Goal: Task Accomplishment & Management: Manage account settings

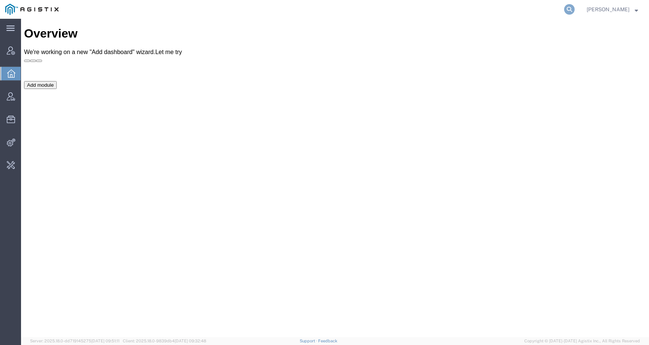
click at [574, 6] on icon at bounding box center [569, 9] width 11 height 11
click at [556, 8] on input "search" at bounding box center [450, 9] width 228 height 18
paste input "56790766"
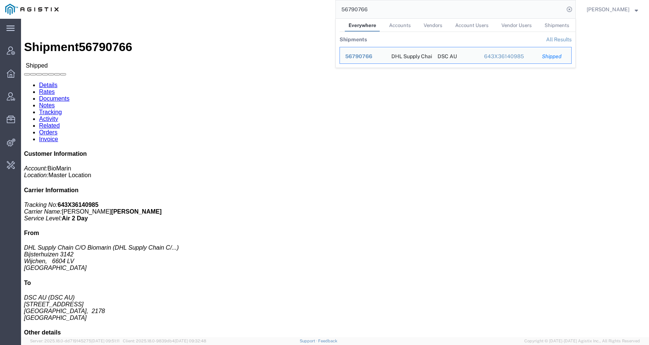
click div "Leg 1 - Less than Truckload"
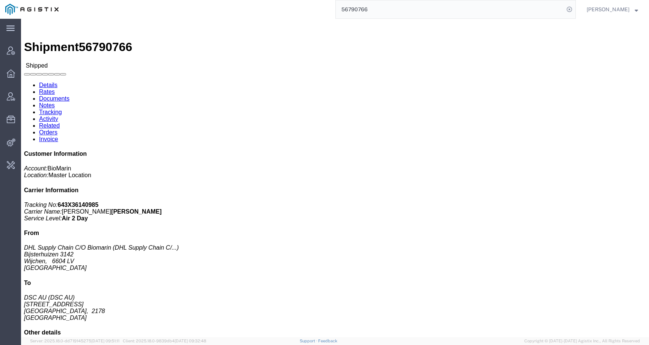
scroll to position [114, 0]
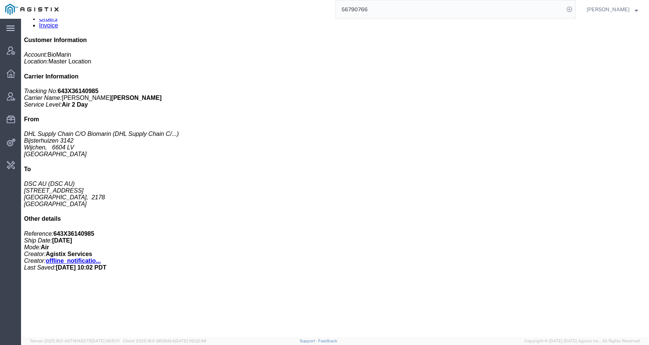
click h3 "KUVAN 30 X 100MG/BTL COMMLAUSTRALIA Medicaments, consisting, mixed"
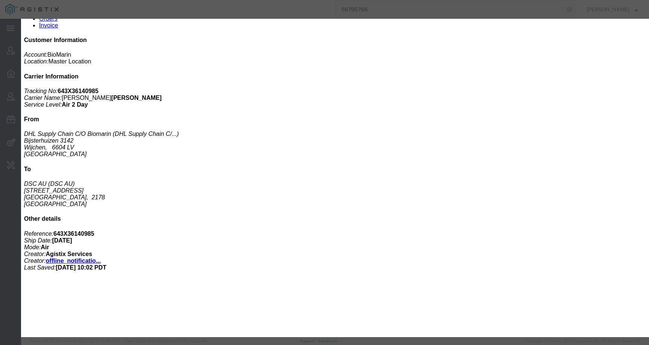
click div
click icon "button"
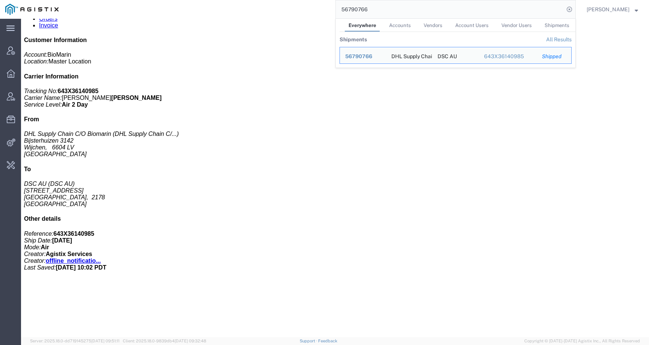
drag, startPoint x: 376, startPoint y: 8, endPoint x: 303, endPoint y: 7, distance: 73.2
click at [303, 7] on div "56790766 Everywhere Accounts Vendors Account Users Vendor Users Shipments Shipm…" at bounding box center [320, 9] width 512 height 19
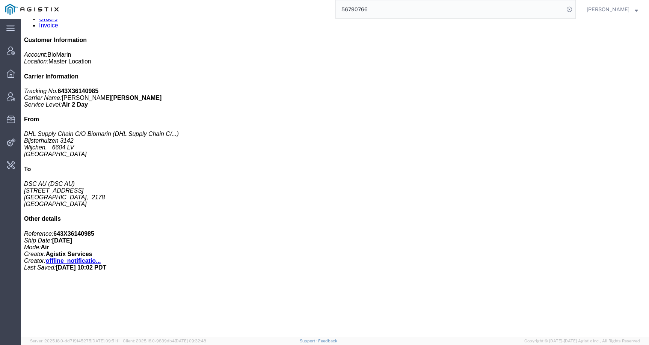
paste input "76354"
type input "56776354"
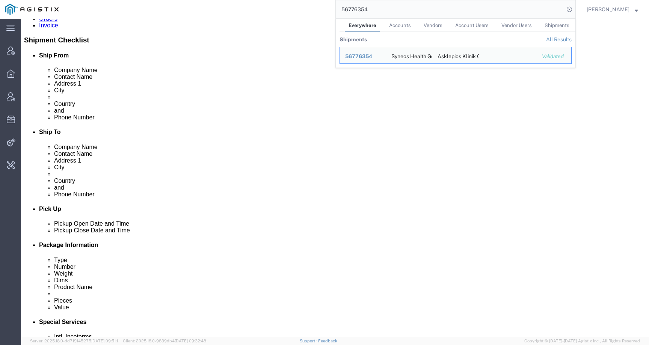
click div "1 Your Packaging Total weight: 0.75 KGS Dimensions: L 35.00 x W 25.00 x H 3.00 …"
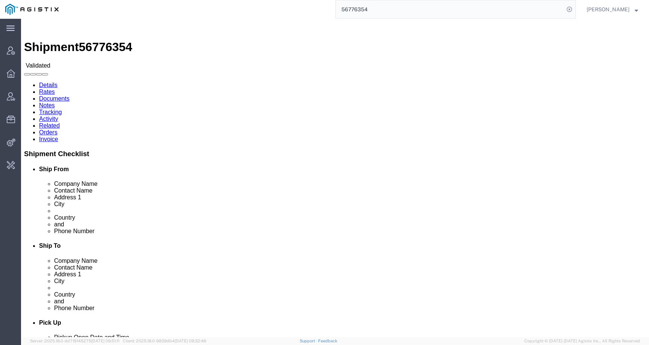
click link "Activity"
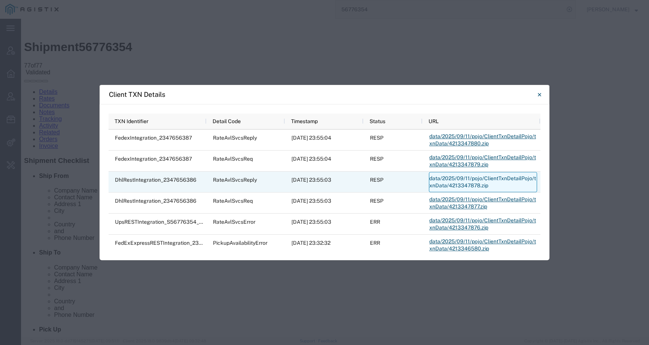
click at [454, 179] on link "data/2025/09/11/pojo/ClientTxnDetailPojo/txnData/4213347878.zip" at bounding box center [483, 182] width 108 height 20
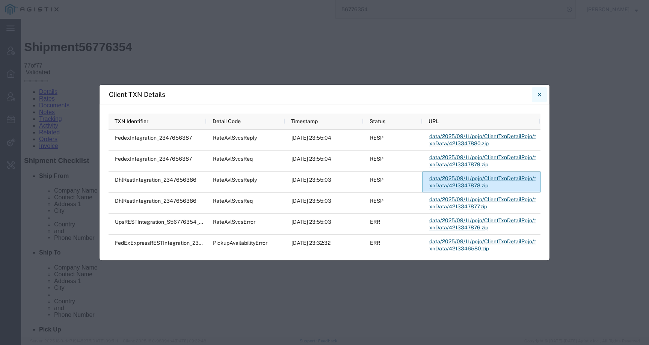
click at [538, 93] on icon "Close" at bounding box center [538, 94] width 3 height 3
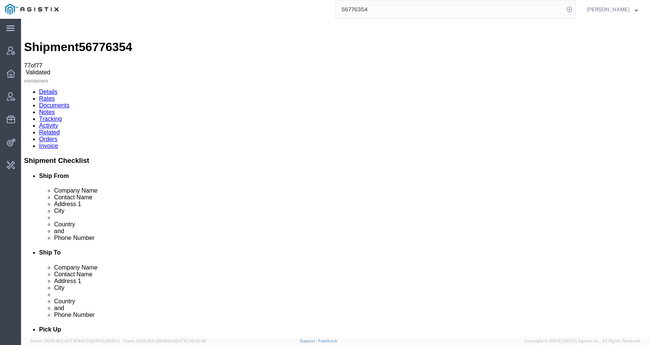
click at [55, 95] on link "Rates" at bounding box center [47, 98] width 16 height 6
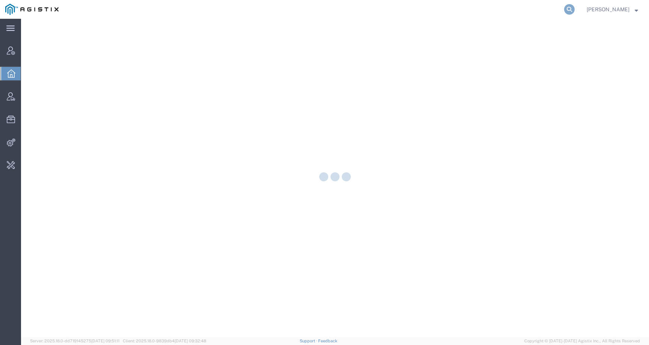
click at [574, 10] on icon at bounding box center [569, 9] width 11 height 11
click at [554, 12] on input "search" at bounding box center [450, 9] width 228 height 18
paste input "56790004"
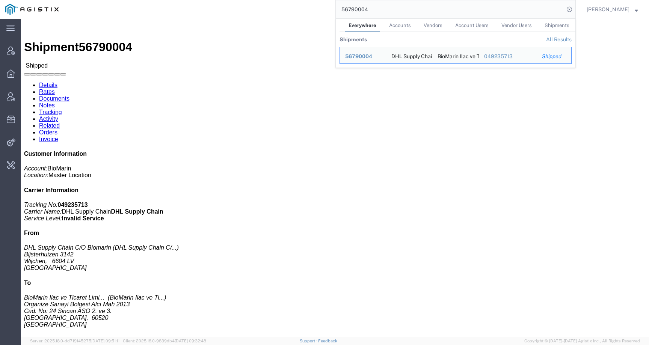
click h3 "KUVAN 30 X 100MG/BTL COMMLTURKEY Medicaments, consisting, mixed"
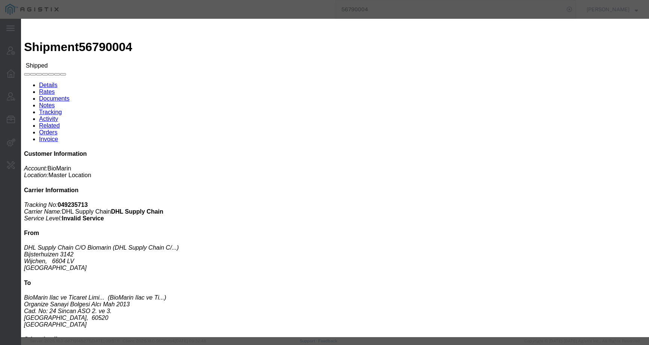
click div
click icon "button"
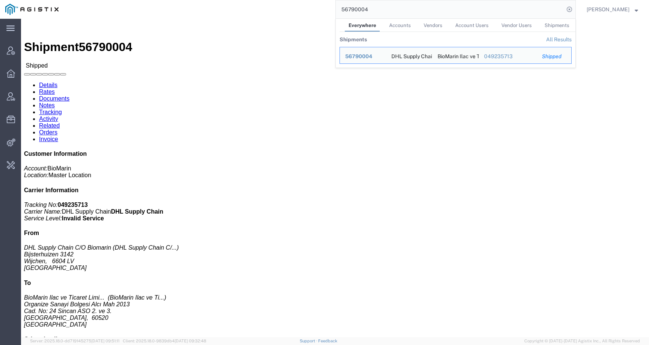
drag, startPoint x: 351, startPoint y: 11, endPoint x: 320, endPoint y: 11, distance: 30.8
click at [320, 11] on div "56790004 Everywhere Accounts Vendors Account Users Vendor Users Shipments Shipm…" at bounding box center [320, 9] width 512 height 19
paste input "69"
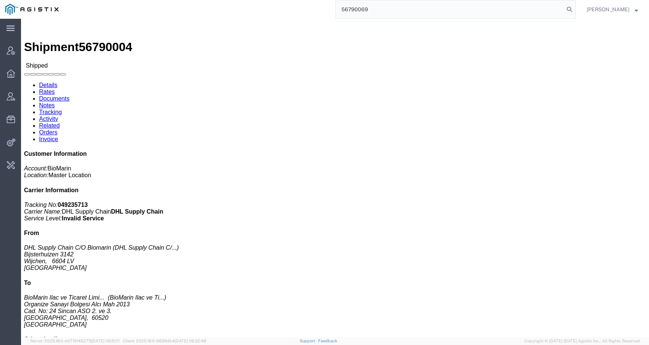
type input "56790069"
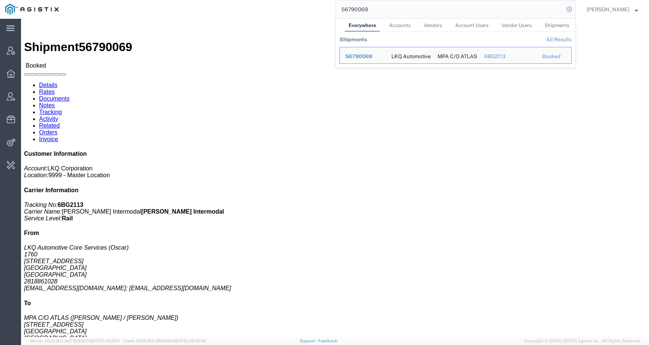
click h4 "Routing & Vehicle Information"
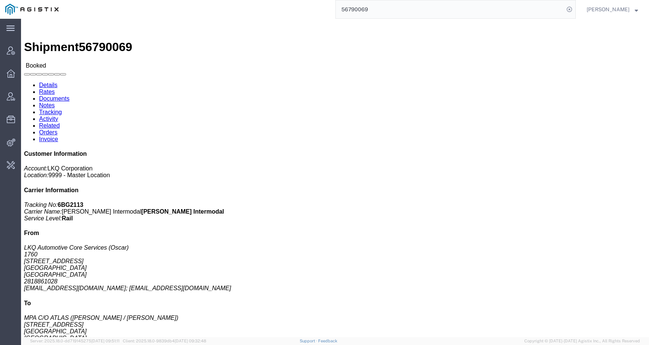
click link "Activity"
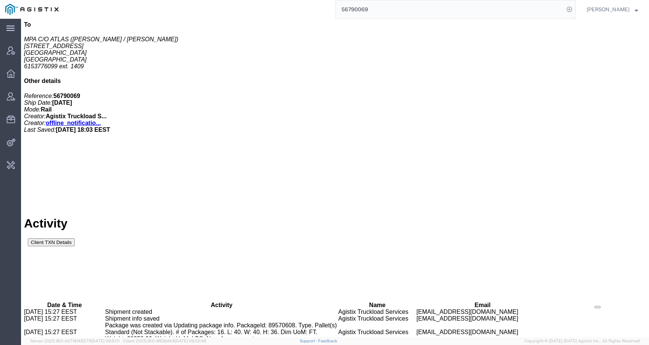
scroll to position [47, 0]
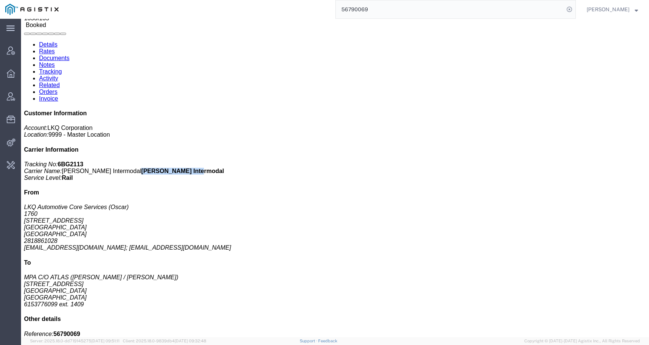
drag, startPoint x: 543, startPoint y: 123, endPoint x: 606, endPoint y: 122, distance: 63.4
click at [606, 161] on p "Tracking No: 6BG2113 Carrier Name: JB Hunt Intermodal JB Hunt Intermodal Servic…" at bounding box center [335, 171] width 622 height 20
copy b "JB Hunt Intermodal"
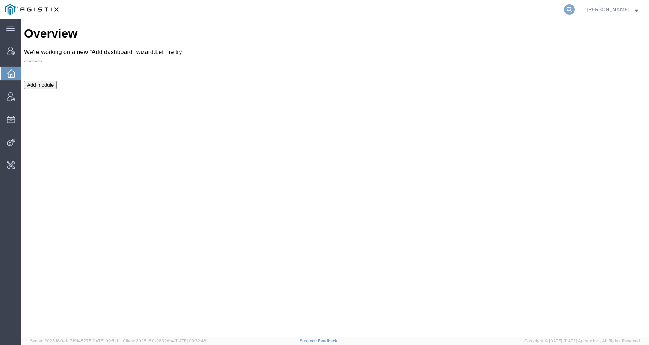
click at [574, 7] on icon at bounding box center [569, 9] width 11 height 11
click at [550, 9] on input "search" at bounding box center [450, 9] width 228 height 18
type input "offline@biomarin"
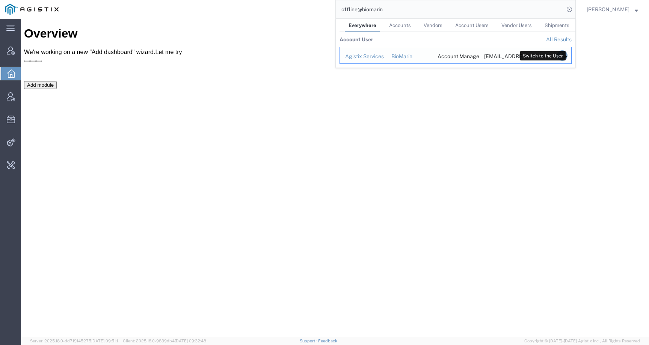
click at [567, 54] on icon "Search Results" at bounding box center [562, 55] width 11 height 11
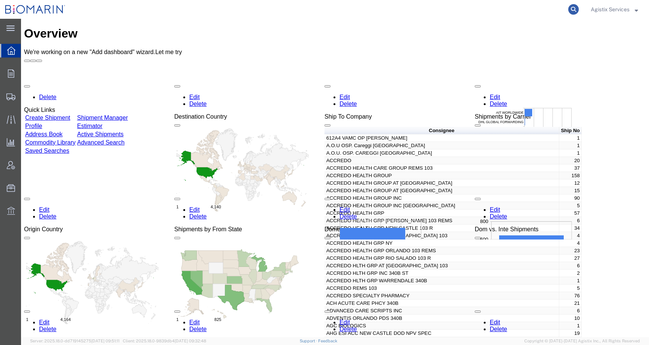
click at [572, 9] on icon at bounding box center [573, 9] width 11 height 11
click at [544, 10] on input "search" at bounding box center [454, 9] width 228 height 18
paste input "54452590"
type input "54452590"
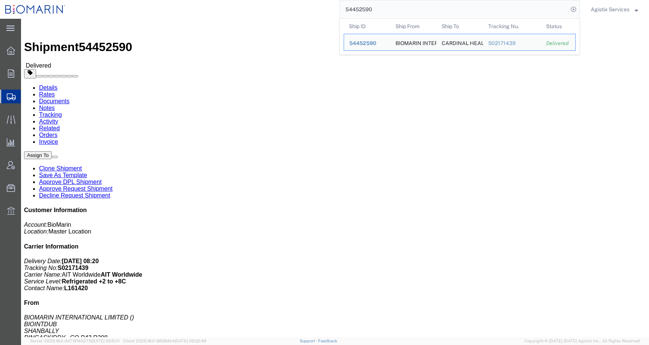
click div "Shipment Detail Ship From BIOMARIN INTERNATIONAL LIMITED BIOINTDUB SHANBALLY RI…"
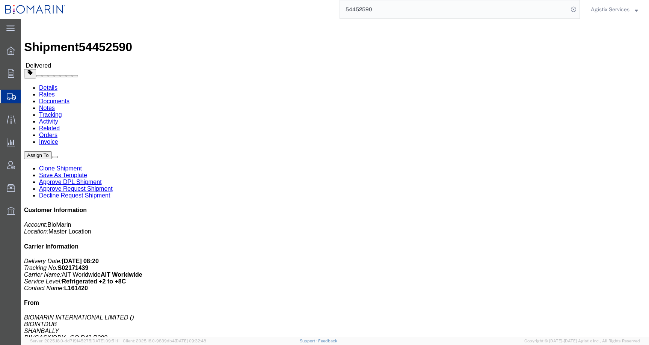
click span "button"
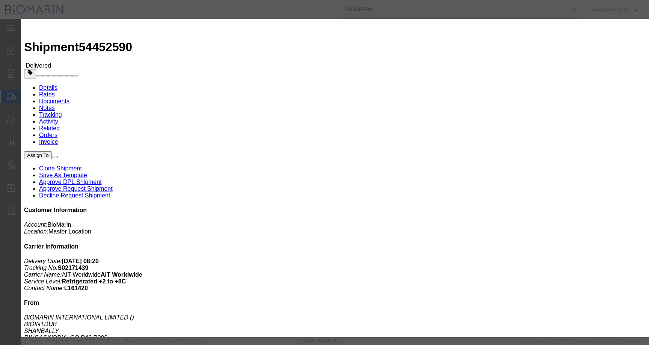
click button "Add another reference"
click select "Select Account Type Activity ID Airline Appointment Number ASN Batch Request # …"
select select "CBPENTRY"
click select "Select Account Type Activity ID Airline Appointment Number ASN Batch Request # …"
click input "text"
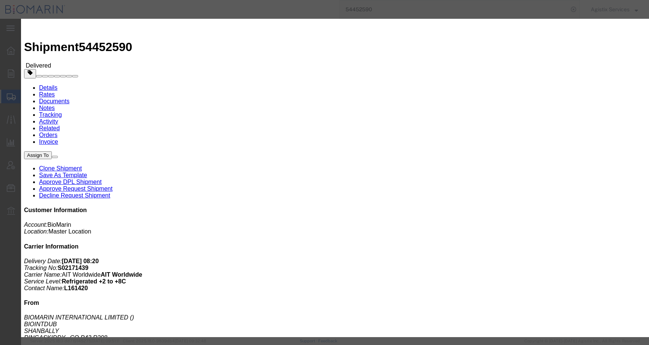
paste input "B8P15469970"
type input "B8P15469970"
click button "Save"
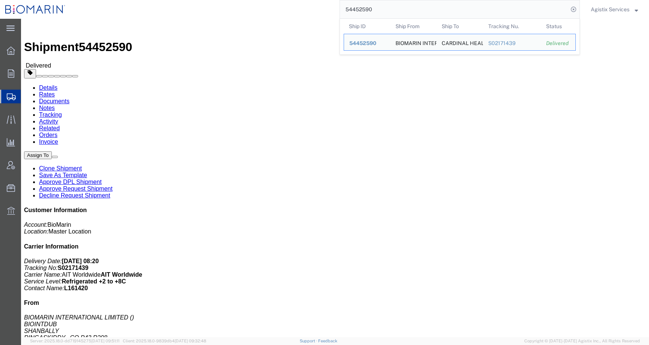
drag, startPoint x: 375, startPoint y: 7, endPoint x: 293, endPoint y: 7, distance: 82.6
click at [293, 7] on div "54452590 Ship ID Ship From Ship To Tracking Nu. Status Ship ID 54452590 Ship Fr…" at bounding box center [325, 9] width 509 height 19
paste input "547044"
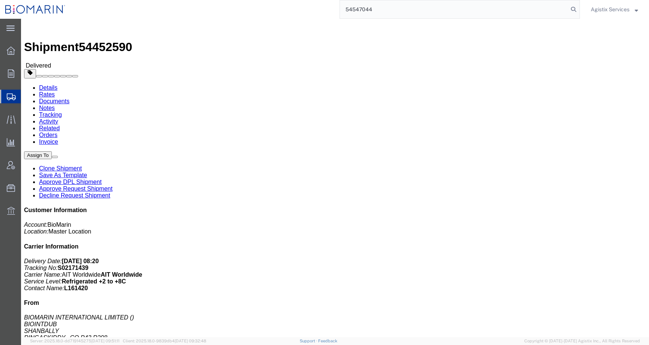
type input "54547044"
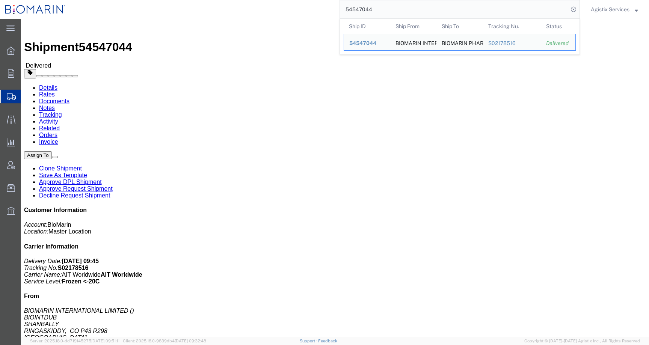
click div "Ship From BIOMARIN INTERNATIONAL LIMITED BIOINTDUB SHANBALLY RINGASKIDDY, CO P4…"
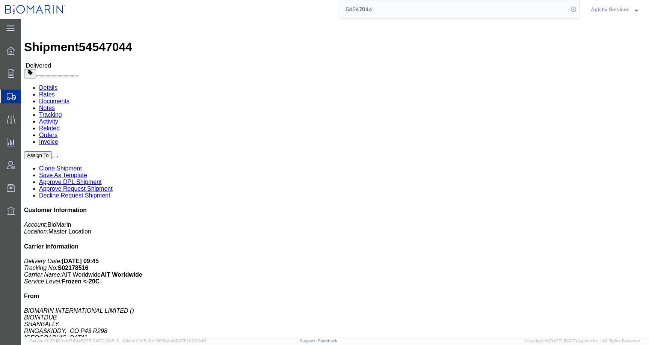
click span "button"
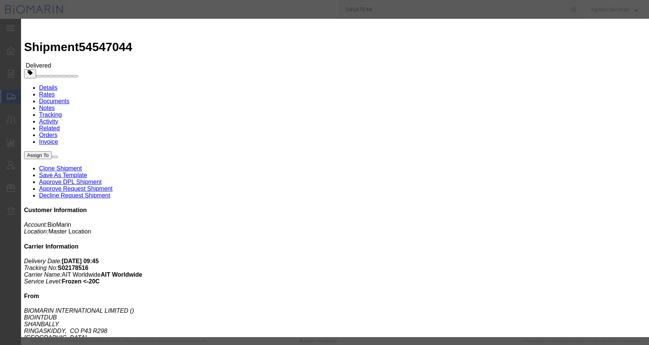
click button "Add another reference"
click select "Select Account Type Activity ID Airline Appointment Number ASN Batch Request # …"
select select "CBPENTRY"
click select "Select Account Type Activity ID Airline Appointment Number ASN Batch Request # …"
click input "text"
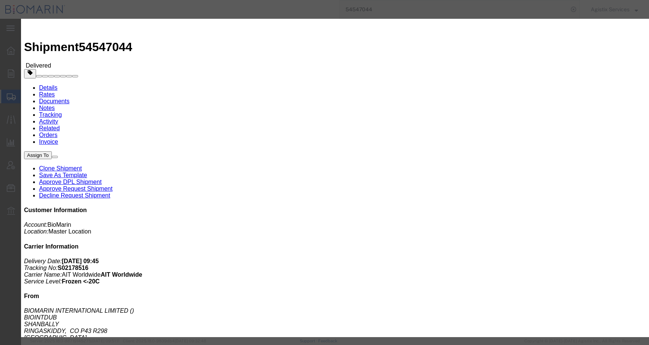
paste input "B8P15470218"
type input "B8P15470218"
click button "Save"
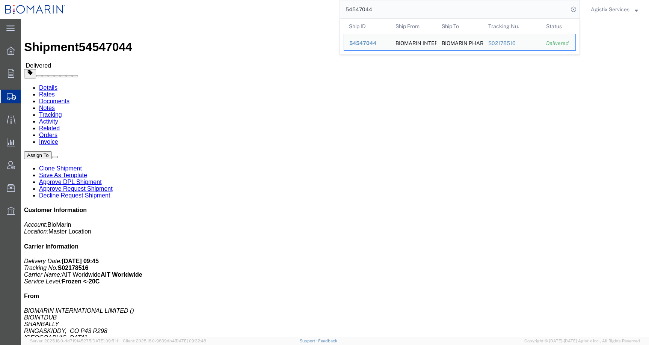
drag, startPoint x: 379, startPoint y: 9, endPoint x: 307, endPoint y: 9, distance: 71.3
click at [307, 9] on div "54547044 Ship ID Ship From Ship To Tracking Nu. Status Ship ID 54547044 Ship Fr…" at bounding box center [325, 9] width 509 height 19
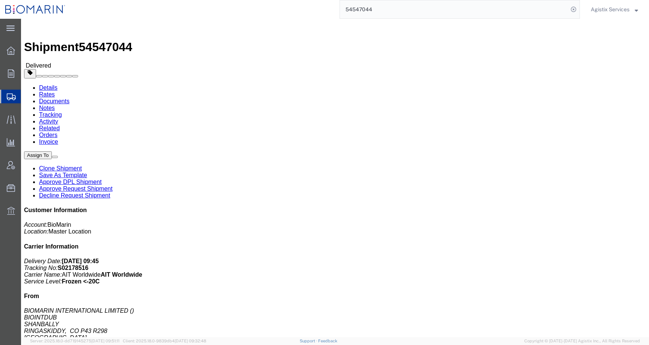
paste input "768623"
type input "54768623"
click span "button"
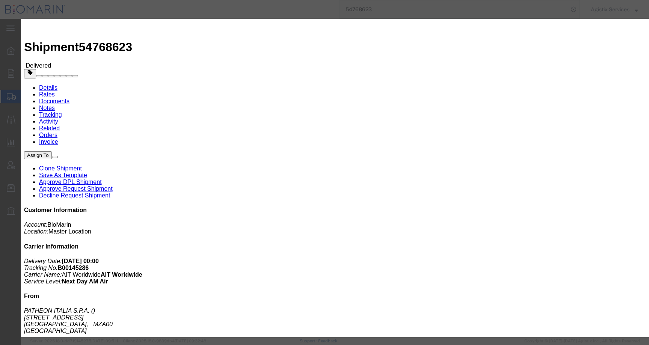
click button "Add another reference"
click select "Select Account Type Activity ID Airline Appointment Number ASN Batch Request # …"
select select "CBPENTRY"
click select "Select Account Type Activity ID Airline Appointment Number ASN Batch Request # …"
click input "text"
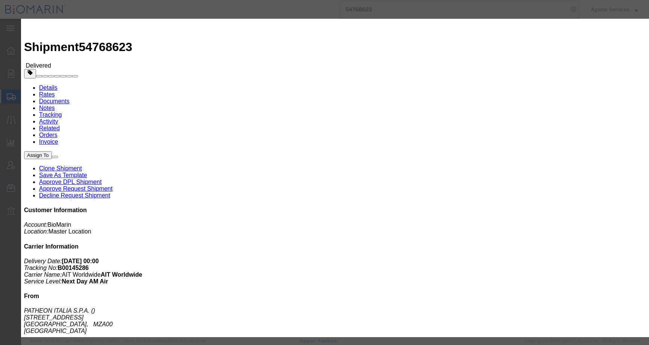
paste input "B8P15473923"
type input "B8P15473923"
click button "Save"
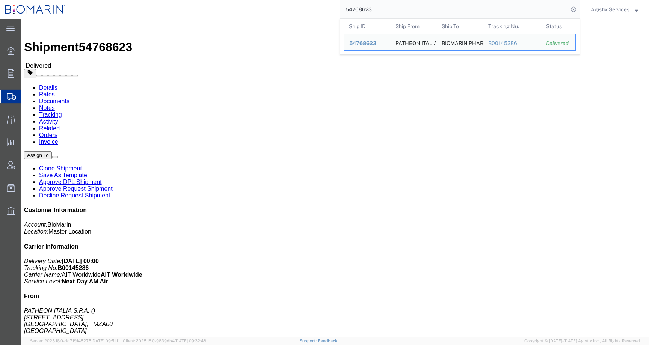
drag, startPoint x: 378, startPoint y: 8, endPoint x: 336, endPoint y: 8, distance: 42.0
click at [336, 8] on div "54768623 Ship ID Ship From Ship To Tracking Nu. Status Ship ID 54768623 Ship Fr…" at bounding box center [325, 9] width 509 height 19
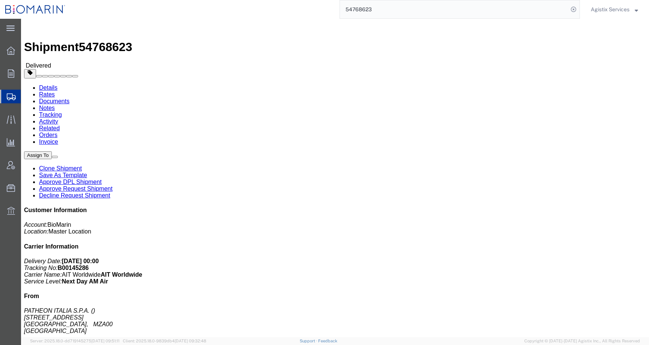
paste input "5424"
type input "54542423"
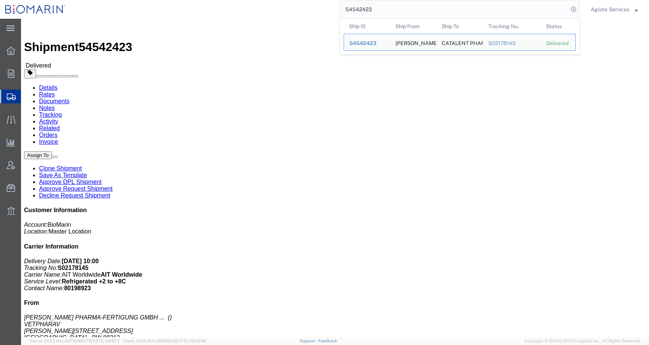
click div "Shipment Detail Ship From VETTER PHARMA-FERTIGUNG GMBH & CO. KG VETPHARAV HELMU…"
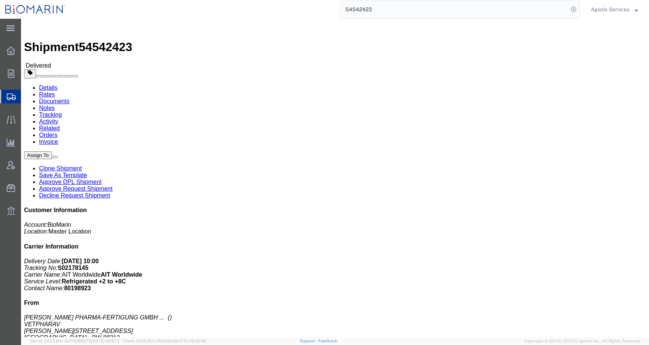
click span "button"
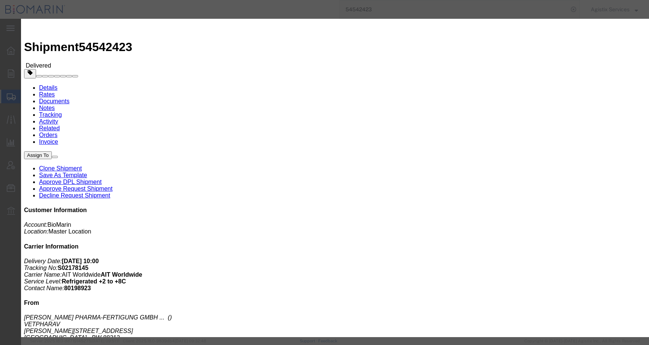
click button "Add another reference"
click select "Select Account Type Activity ID Airline Appointment Number ASN Batch Request # …"
select select "CBPENTRY"
click select "Select Account Type Activity ID Airline Appointment Number ASN Batch Request # …"
click input "text"
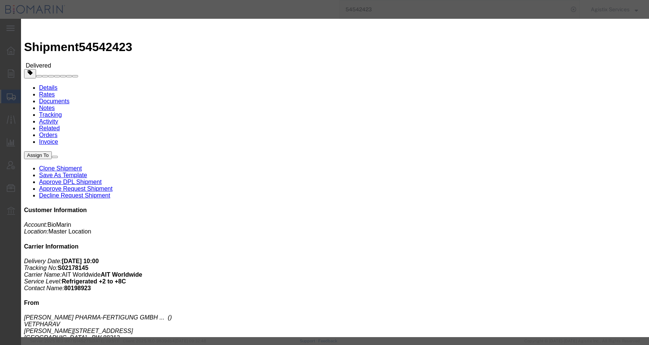
paste input "B8P15473816"
type input "B8P15473816"
click button "Save"
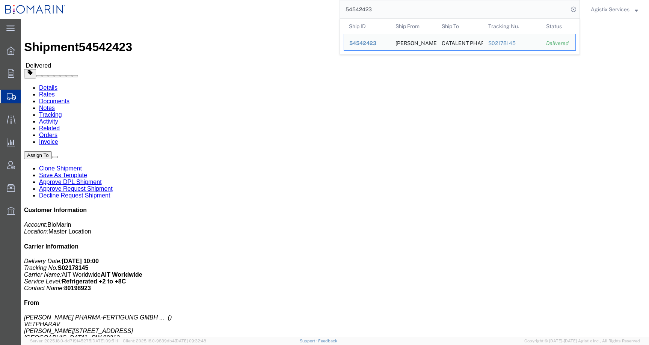
drag, startPoint x: 378, startPoint y: 10, endPoint x: 316, endPoint y: 10, distance: 61.2
click at [316, 10] on div "54542423 Ship ID Ship From Ship To Tracking Nu. Status Ship ID 54542423 Ship Fr…" at bounding box center [325, 9] width 509 height 19
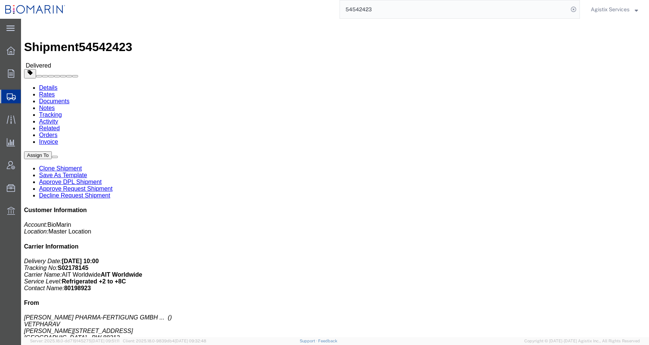
paste input "57096"
type input "54557096"
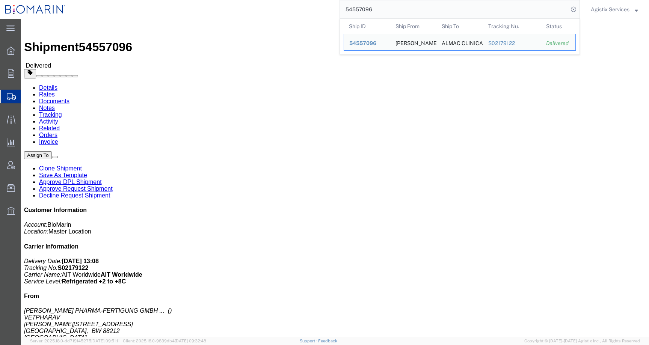
click div "Leg 1 - Air Departure Port: FRA Arrival Port: EWR"
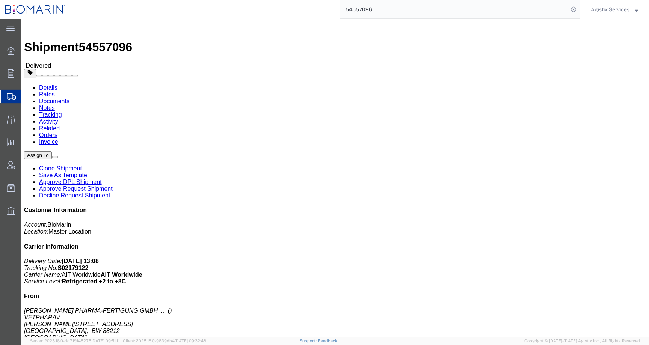
click span "button"
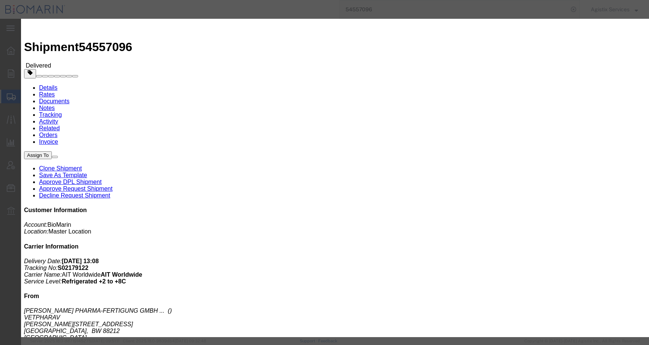
click button "Add another reference"
click select "Select Account Type Activity ID Airline Appointment Number ASN Batch Request # …"
select select "CBPENTRY"
click select "Select Account Type Activity ID Airline Appointment Number ASN Batch Request # …"
click input "text"
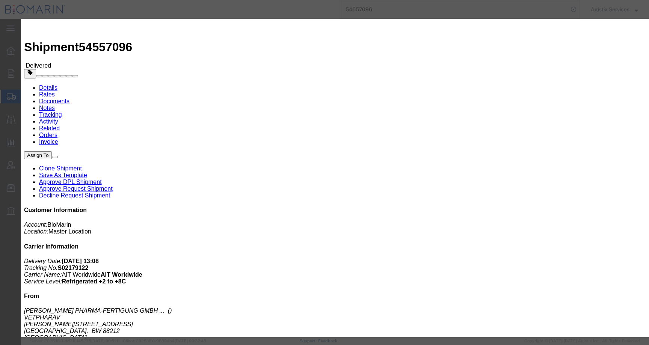
paste input "B8P15474566"
type input "B8P15474566"
click button "Save"
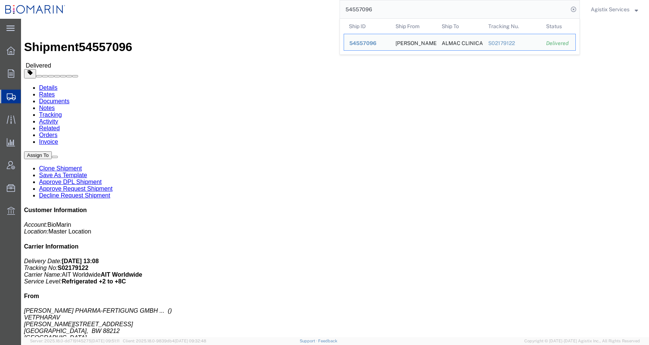
drag, startPoint x: 381, startPoint y: 11, endPoint x: 288, endPoint y: 11, distance: 92.3
click at [288, 11] on div "54557096 Ship ID Ship From Ship To Tracking Nu. Status Ship ID 54557096 Ship Fr…" at bounding box center [325, 9] width 509 height 19
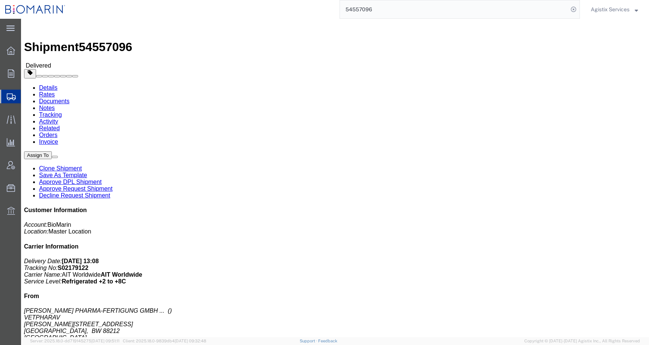
paste input "4313"
type input "54543136"
click span "button"
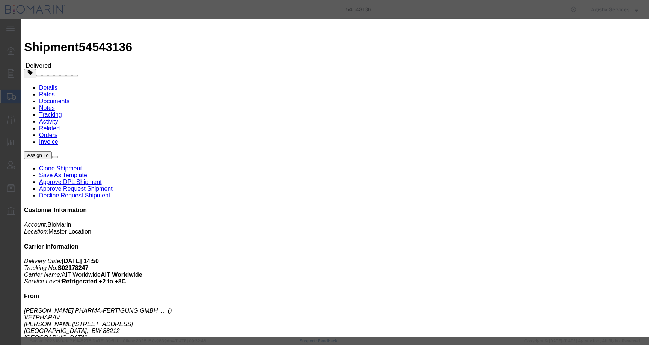
click button "Add another reference"
click select "Select Account Type Activity ID Airline Appointment Number ASN Batch Request # …"
select select "CBPENTRY"
click select "Select Account Type Activity ID Airline Appointment Number ASN Batch Request # …"
click input "text"
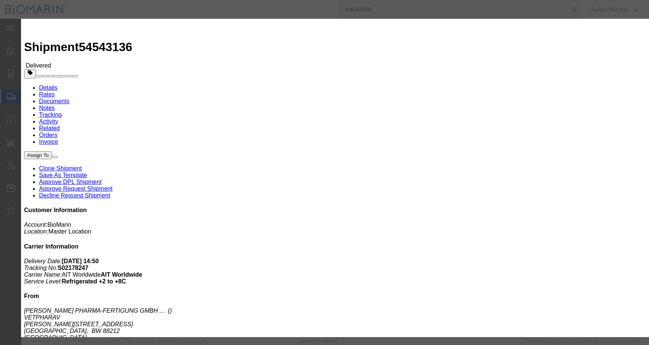
paste input "B8P15474590"
type input "B8P15474590"
click button "Save"
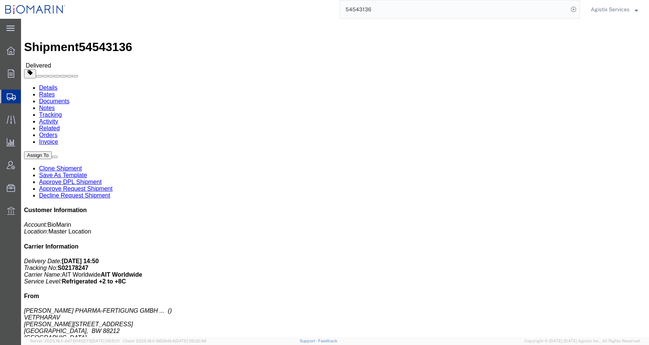
click at [375, 15] on input "54543136" at bounding box center [454, 9] width 228 height 18
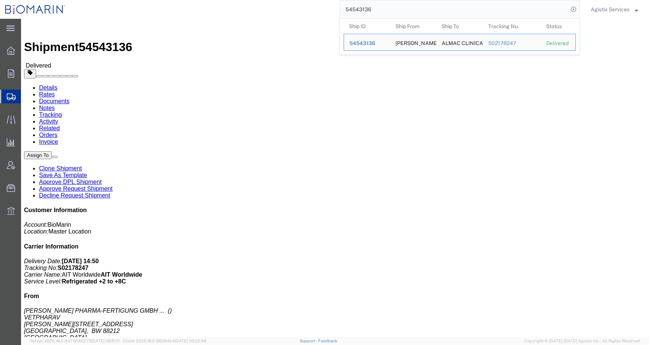
click at [375, 15] on input "54543136" at bounding box center [454, 9] width 228 height 18
paste input "87697"
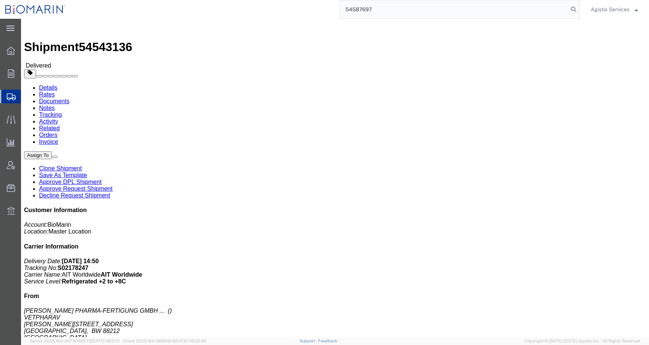
type input "54587697"
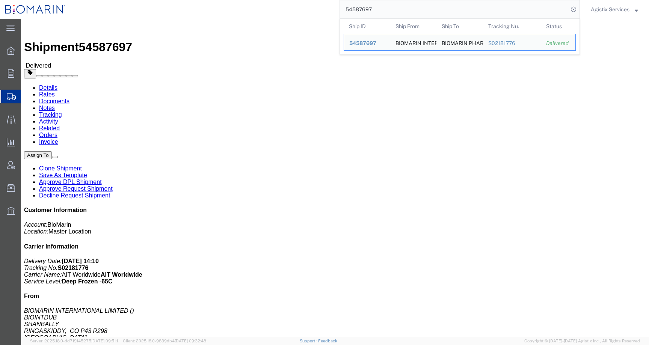
click span "button"
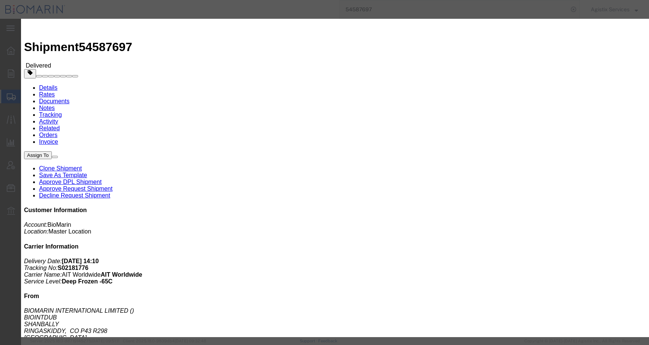
click button "Add another reference"
click input "text"
paste input "B8P15474483"
type input "B8P15474483"
click select "Select Account Type Activity ID Airline Appointment Number ASN Batch Request # …"
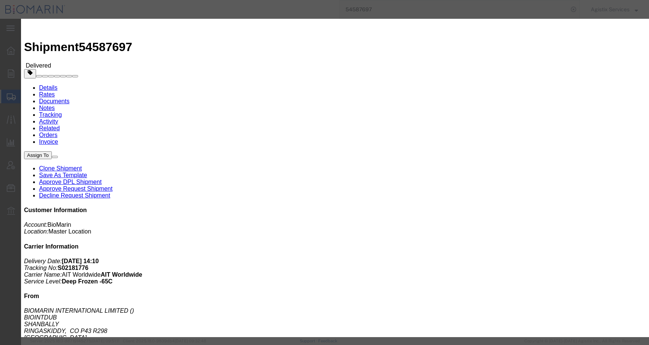
select select "CBPENTRY"
click select "Select Account Type Activity ID Airline Appointment Number ASN Batch Request # …"
click button "Save"
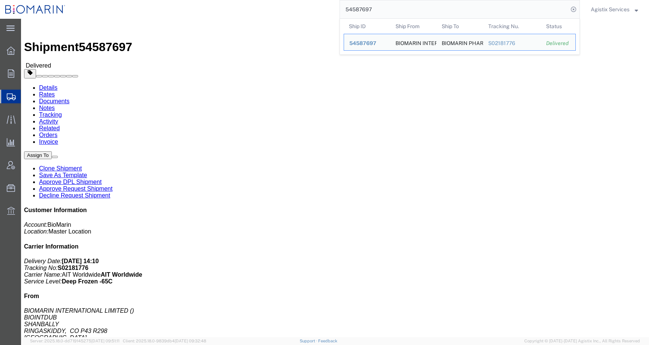
drag, startPoint x: 378, startPoint y: 9, endPoint x: 316, endPoint y: 9, distance: 62.3
click at [316, 9] on div "54587697 Ship ID Ship From Ship To Tracking Nu. Status Ship ID 54587697 Ship Fr…" at bounding box center [325, 9] width 509 height 19
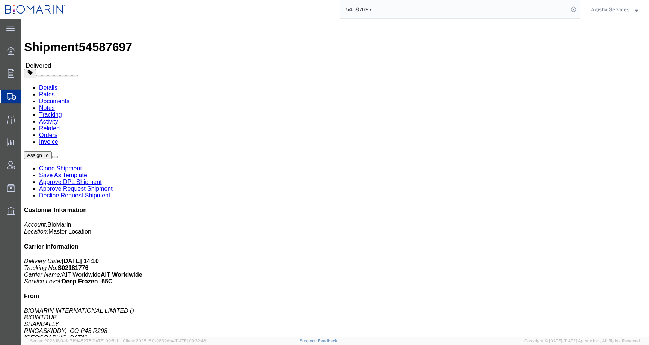
paste input "8864"
type input "54588864"
click button "button"
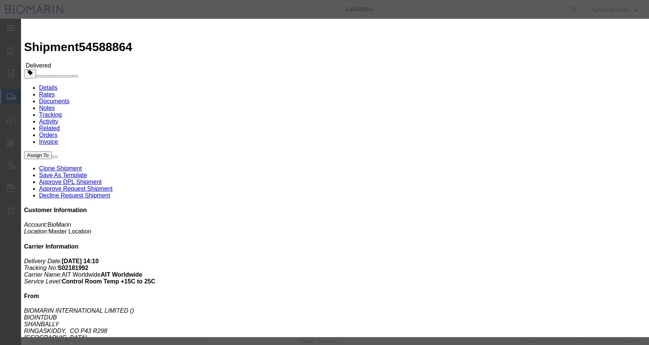
click button "Add another reference"
click input "text"
paste input "B8P15474467"
type input "B8P15474467"
click select "Select Account Type Activity ID Airline Appointment Number ASN Batch Request # …"
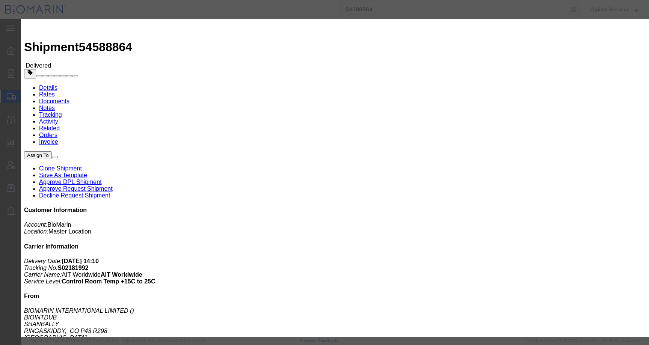
select select "CBPENTRY"
click select "Select Account Type Activity ID Airline Appointment Number ASN Batch Request # …"
click button "Save"
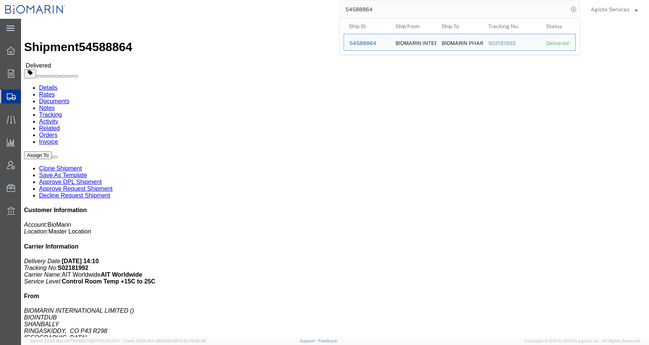
drag, startPoint x: 378, startPoint y: 9, endPoint x: 320, endPoint y: 9, distance: 58.6
click at [320, 9] on div "54588864 Ship ID Ship From Ship To Tracking Nu. Status Ship ID 54588864 Ship Fr…" at bounding box center [325, 9] width 509 height 19
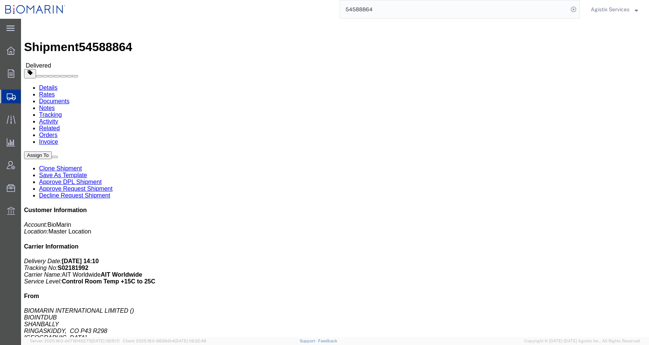
paste input "631666"
type input "54631666"
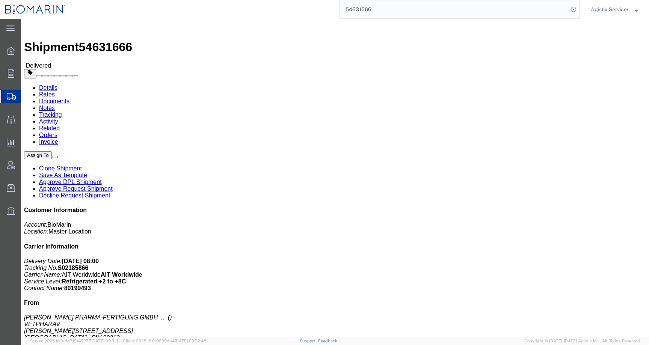
click span "button"
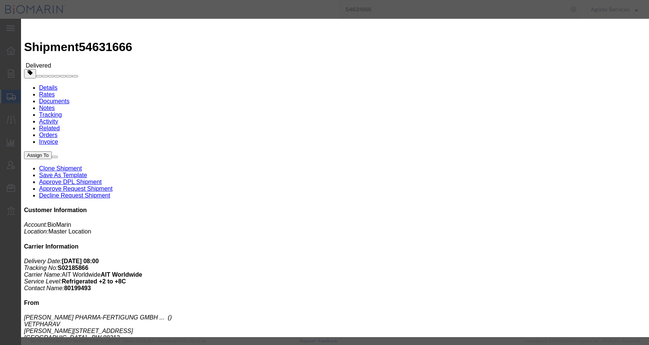
click button "Add another reference"
click select "Select Account Type Activity ID Airline Appointment Number ASN Batch Request # …"
select select "CBPENTRY"
click select "Select Account Type Activity ID Airline Appointment Number ASN Batch Request # …"
click input "text"
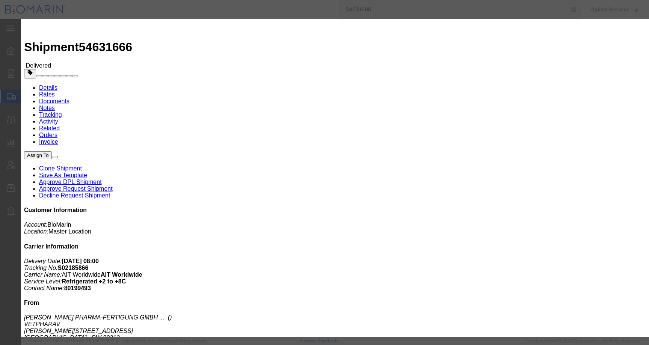
paste input "B8P15477510"
type input "B8P15477510"
click button "Save"
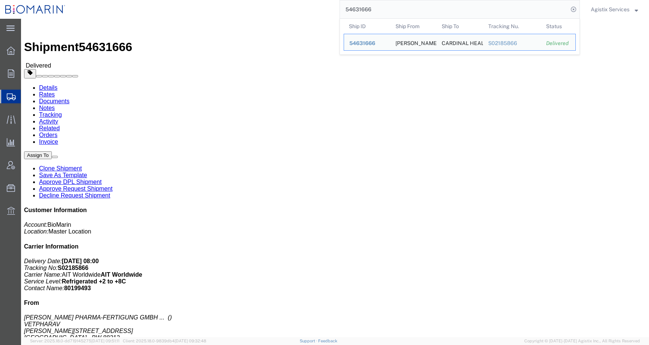
drag, startPoint x: 374, startPoint y: 12, endPoint x: 327, endPoint y: 12, distance: 47.3
click at [327, 12] on div "54631666 Ship ID Ship From Ship To Tracking Nu. Status Ship ID 54631666 Ship Fr…" at bounding box center [325, 9] width 509 height 19
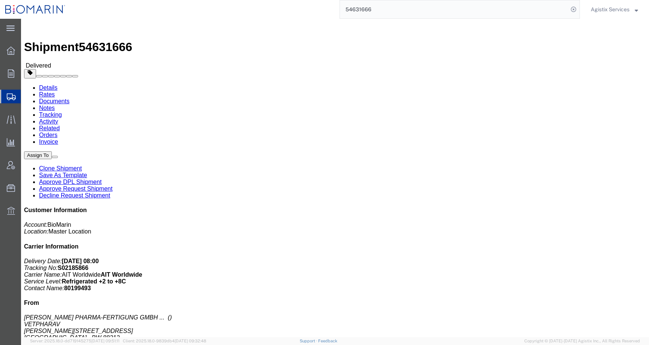
drag, startPoint x: 378, startPoint y: 8, endPoint x: 312, endPoint y: 8, distance: 66.1
click at [312, 8] on div "54631666" at bounding box center [325, 9] width 509 height 19
paste input "5204847"
type input "55204847"
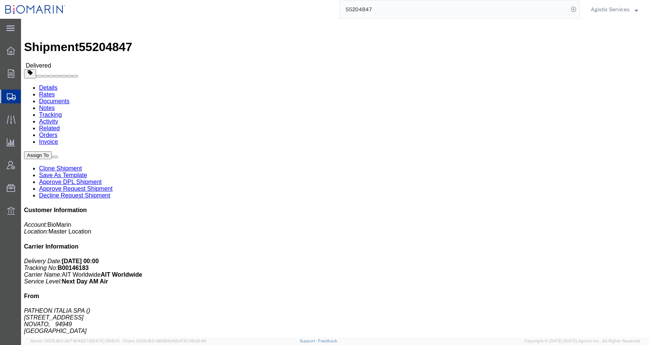
click span "button"
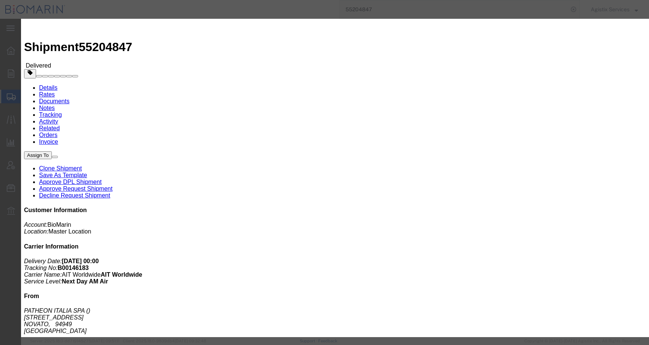
click button "Add another reference"
click select "Select Account Type Activity ID Airline Appointment Number ASN Batch Request # …"
select select "CBPENTRY"
click select "Select Account Type Activity ID Airline Appointment Number ASN Batch Request # …"
click input "text"
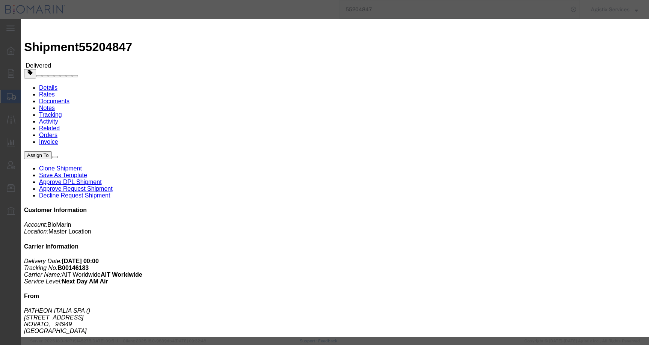
paste input "B8P15477809"
type input "B8P15477809"
click button "Save"
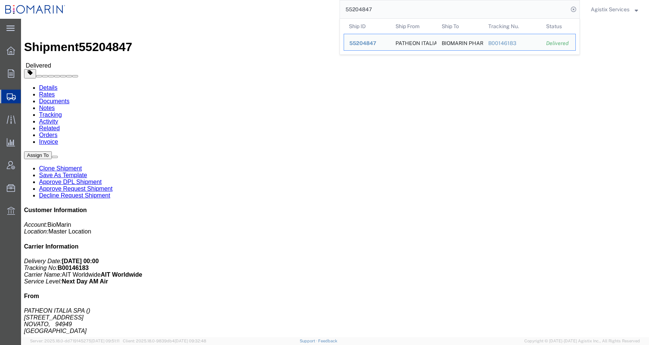
drag, startPoint x: 375, startPoint y: 10, endPoint x: 322, endPoint y: 10, distance: 52.6
click at [322, 10] on div "55204847 Ship ID Ship From Ship To Tracking Nu. Status Ship ID 55204847 Ship Fr…" at bounding box center [325, 9] width 509 height 19
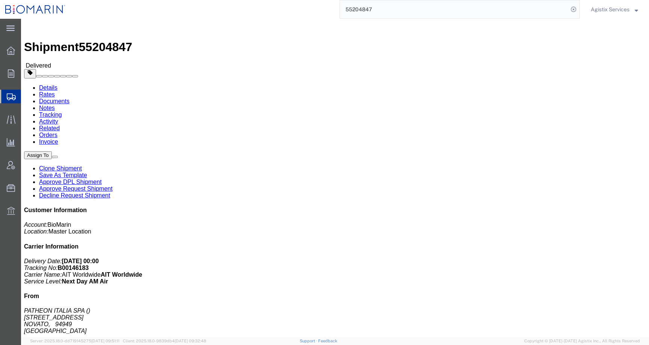
paste input "4620393"
type input "54620393"
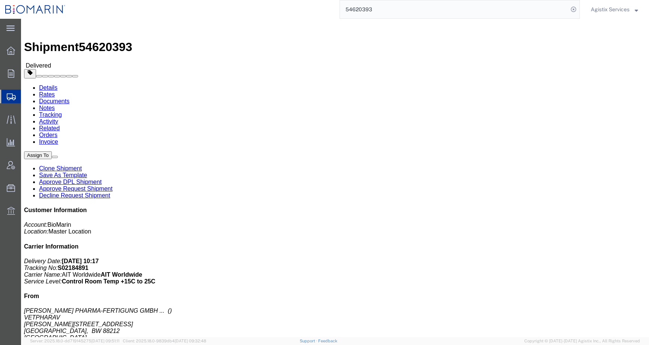
click span "button"
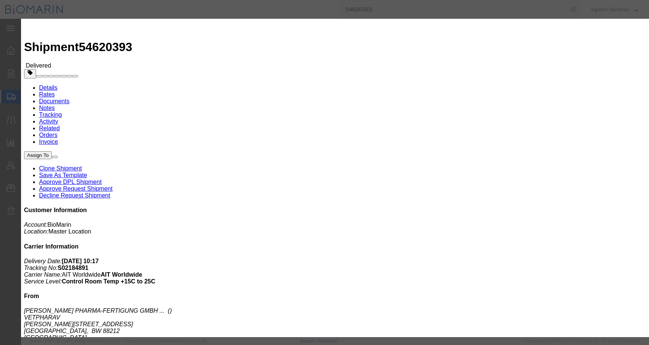
click button "Add another reference"
click select "Select Account Type Activity ID Airline Appointment Number ASN Batch Request # …"
select select "CBPENTRY"
click select "Select Account Type Activity ID Airline Appointment Number ASN Batch Request # …"
click input "text"
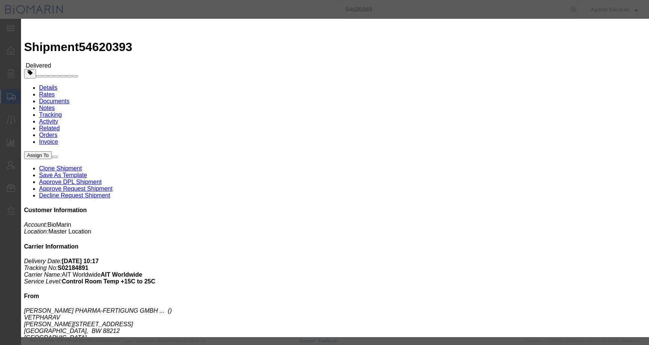
paste input "B8P15477932"
type input "B8P15477932"
click button "Save"
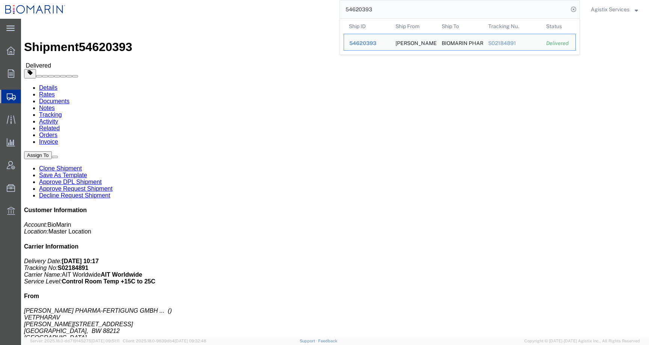
drag, startPoint x: 373, startPoint y: 8, endPoint x: 331, endPoint y: 8, distance: 42.4
click at [331, 8] on div "54620393 Ship ID Ship From Ship To Tracking Nu. Status Ship ID 54620393 Ship Fr…" at bounding box center [325, 9] width 509 height 19
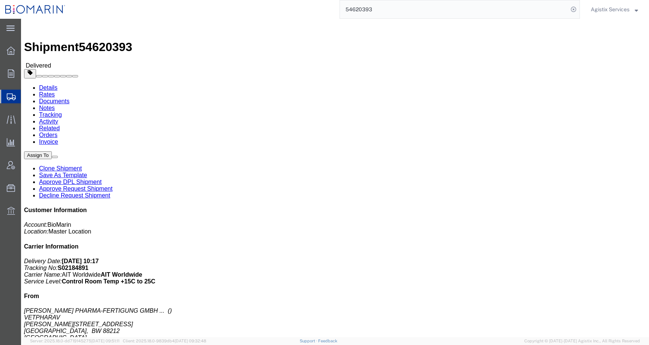
paste input "59528"
type input "54659528"
click span "button"
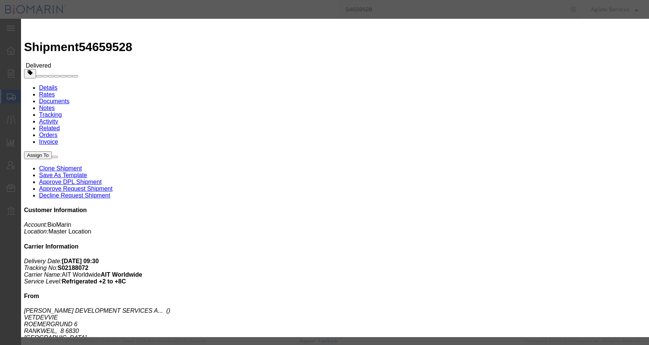
click button "Add another reference"
click select "Select Account Type Activity ID Airline Appointment Number ASN Batch Request # …"
select select "CBPENTRY"
click select "Select Account Type Activity ID Airline Appointment Number ASN Batch Request # …"
click input "text"
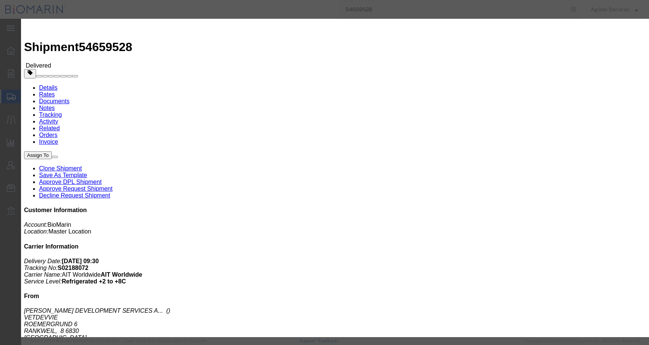
paste input "B8P15479581"
type input "B8P15479581"
click button "Save"
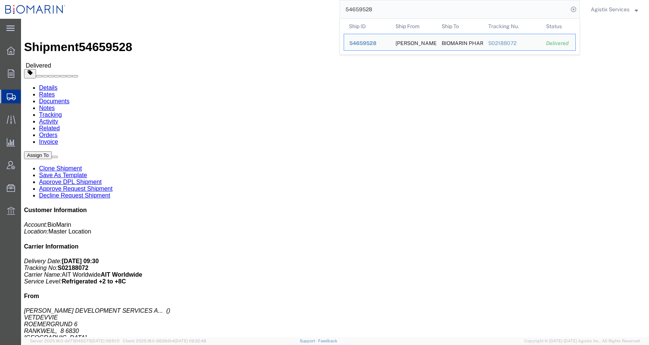
drag, startPoint x: 375, startPoint y: 12, endPoint x: 327, endPoint y: 12, distance: 48.0
click at [327, 12] on div "54659528 Ship ID Ship From Ship To Tracking Nu. Status Ship ID 54659528 Ship Fr…" at bounding box center [325, 9] width 509 height 19
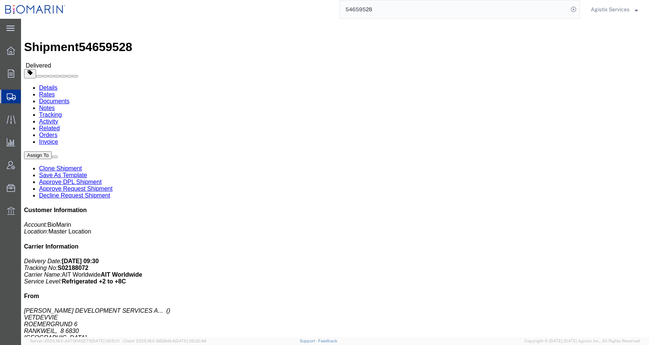
paste input "31679"
type input "54631679"
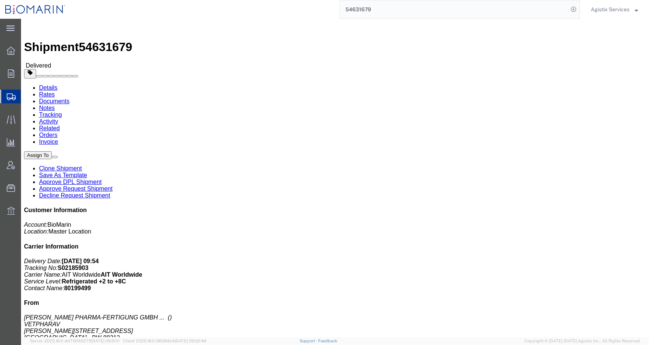
click span "button"
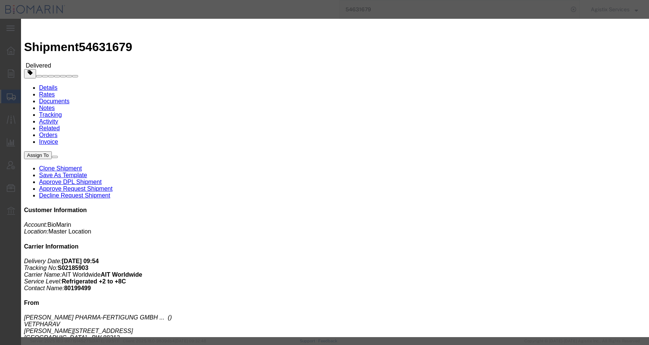
click button "Add another reference"
click input "text"
paste input "B8P15480589"
type input "B8P15480589"
click select "Select Account Type Activity ID Airline Appointment Number ASN Batch Request # …"
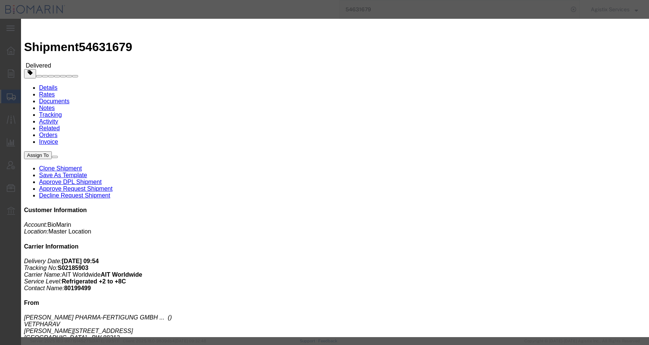
select select "CBPENTRY"
click select "Select Account Type Activity ID Airline Appointment Number ASN Batch Request # …"
click button "Save"
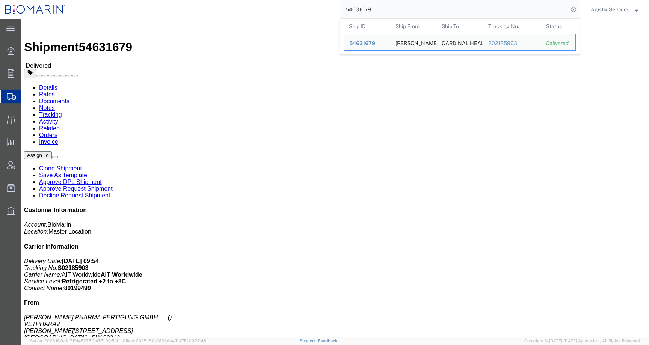
drag, startPoint x: 372, startPoint y: 8, endPoint x: 307, endPoint y: 8, distance: 65.7
click at [307, 8] on div "54631679 Ship ID Ship From Ship To Tracking Nu. Status Ship ID 54631679 Ship Fr…" at bounding box center [325, 9] width 509 height 19
paste input "916"
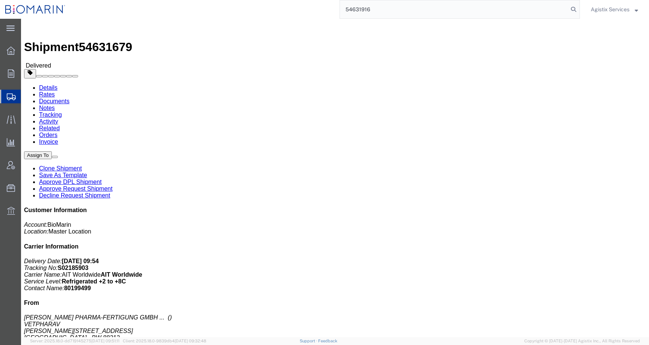
type input "54631916"
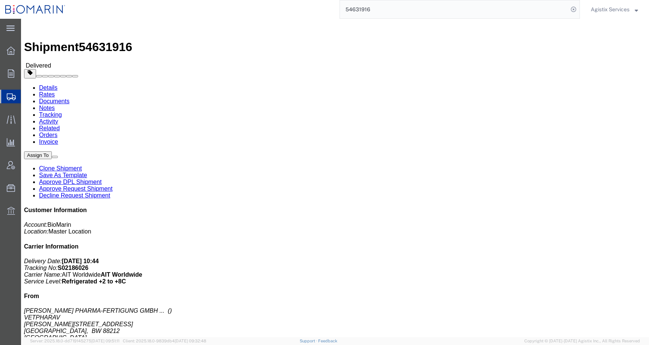
click button "button"
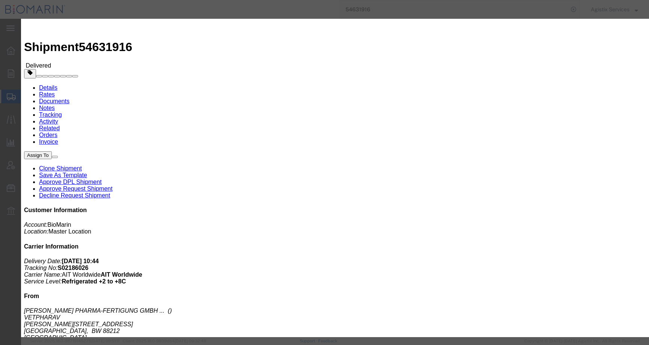
click button "Add another reference"
click select "Select Account Type Activity ID Airline Appointment Number ASN Batch Request # …"
select select "CBPENTRY"
click select "Select Account Type Activity ID Airline Appointment Number ASN Batch Request # …"
click input "text"
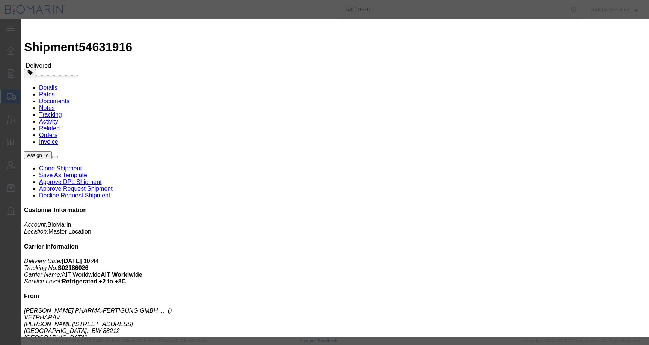
paste input "B8P15480316"
type input "B8P15480316"
click button "Save"
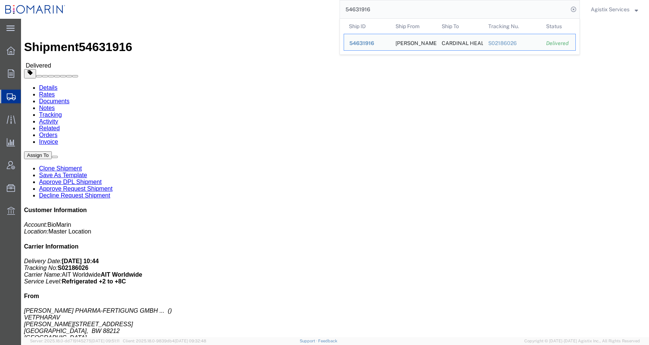
drag, startPoint x: 373, startPoint y: 11, endPoint x: 315, endPoint y: 11, distance: 58.2
click at [315, 11] on div "54631916 Ship ID Ship From Ship To Tracking Nu. Status Ship ID 54631916 Ship Fr…" at bounding box center [325, 9] width 509 height 19
paste input "71"
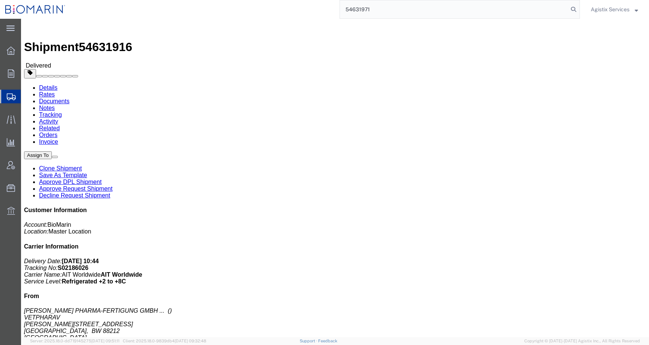
type input "54631971"
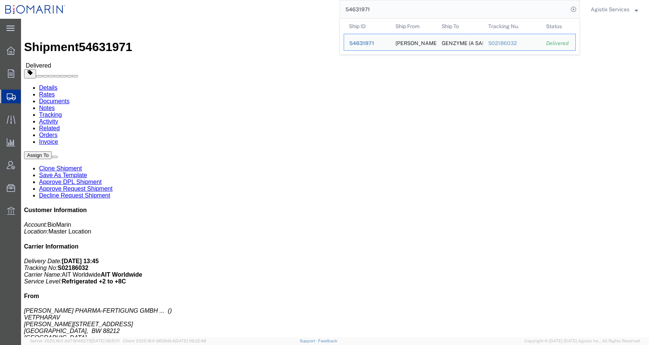
click h4 "Routing & Vehicle Information"
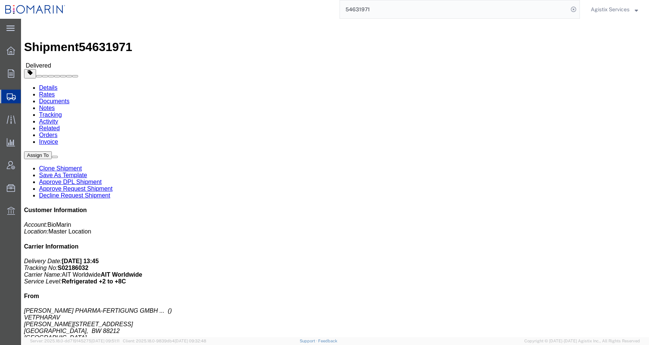
click span "button"
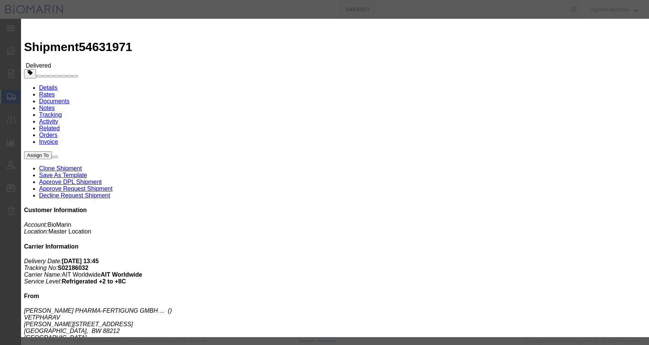
click button "Add another reference"
click select "Select Account Type Activity ID Airline Appointment Number ASN Batch Request # …"
select select "CBPENTRY"
click select "Select Account Type Activity ID Airline Appointment Number ASN Batch Request # …"
click input "text"
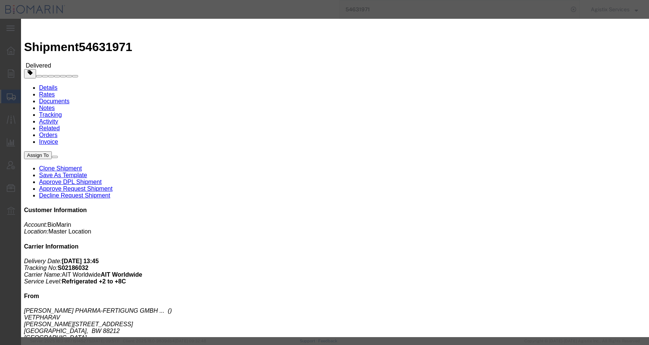
paste input "B8P15480050"
type input "B8P15480050"
click button "Save"
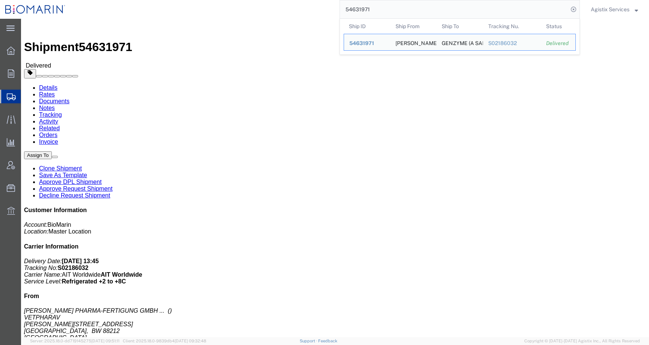
drag, startPoint x: 362, startPoint y: 8, endPoint x: 313, endPoint y: 7, distance: 49.2
click at [313, 7] on div "54631971 Ship ID Ship From Ship To Tracking Nu. Status Ship ID 54631971 Ship Fr…" at bounding box center [325, 9] width 509 height 19
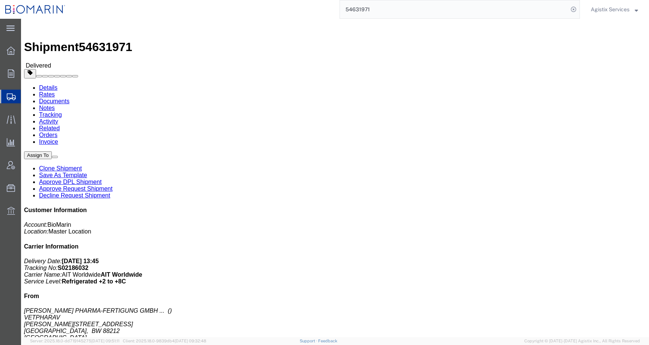
paste input "702827"
type input "54702827"
click span "button"
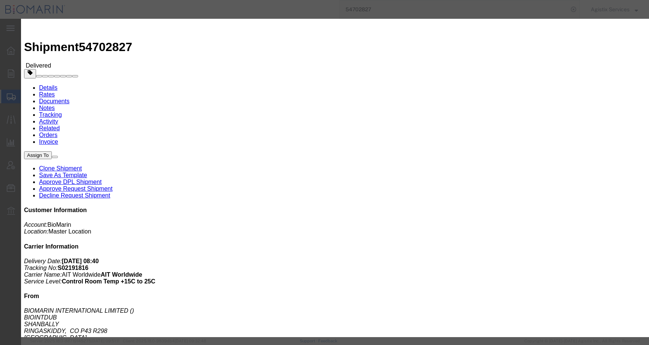
click button "Add another reference"
click select "Select Account Type Activity ID Airline Appointment Number ASN Batch Request # …"
select select "CBPENTRY"
click select "Select Account Type Activity ID Airline Appointment Number ASN Batch Request # …"
click input "text"
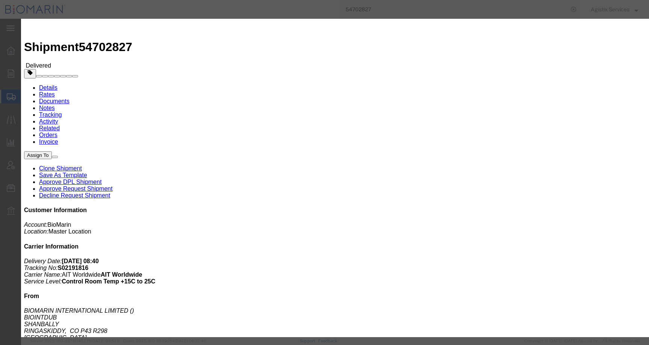
paste input "B8P15482577"
type input "B8P15482577"
click button "Save"
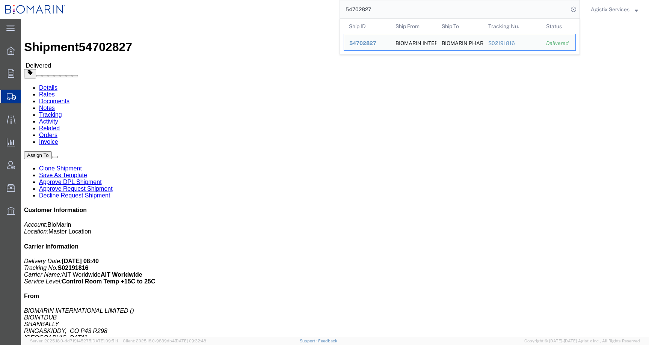
drag, startPoint x: 375, startPoint y: 11, endPoint x: 315, endPoint y: 11, distance: 60.1
click at [316, 11] on div "54702827 Ship ID Ship From Ship To Tracking Nu. Status Ship ID 54702827 Ship Fr…" at bounding box center [325, 9] width 509 height 19
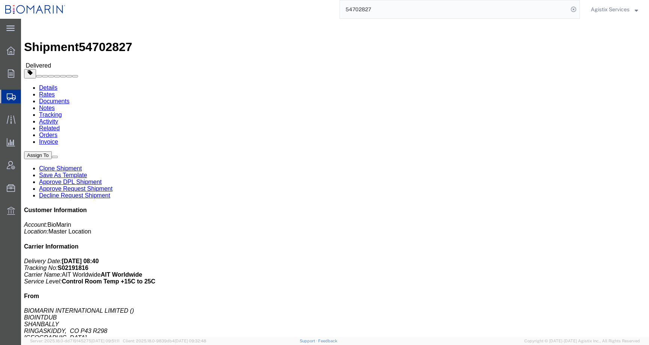
paste input "802956"
type input "54802956"
click button "button"
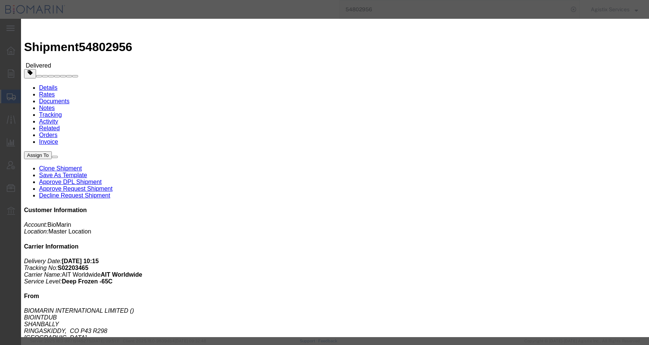
click button "Add another reference"
click select "Select Account Type Activity ID Airline Appointment Number ASN Batch Request # …"
select select "CBPENTRY"
click select "Select Account Type Activity ID Airline Appointment Number ASN Batch Request # …"
click input "text"
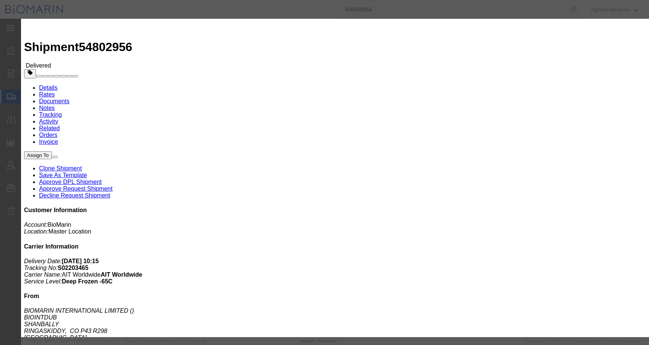
paste input "B8P15485547"
type input "B8P15485547"
click button "Save"
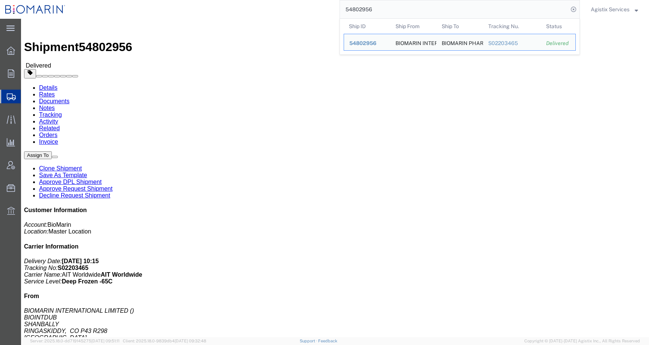
drag, startPoint x: 387, startPoint y: 11, endPoint x: 324, endPoint y: 9, distance: 63.1
click at [324, 9] on div "54802956 Ship ID Ship From Ship To Tracking Nu. Status Ship ID 54802956 Ship Fr…" at bounding box center [325, 9] width 509 height 19
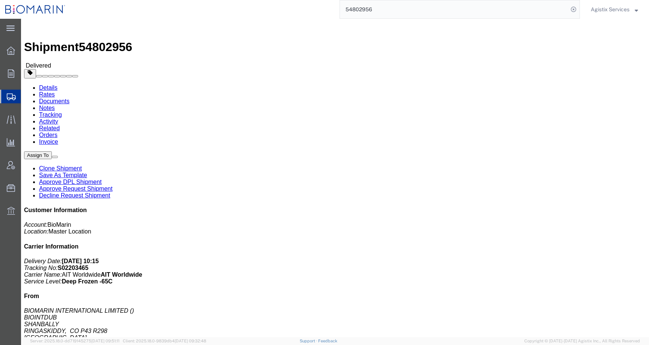
paste input "3803"
type input "54803803"
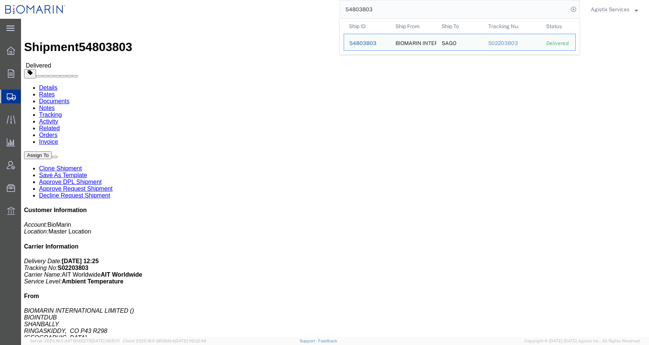
click button "button"
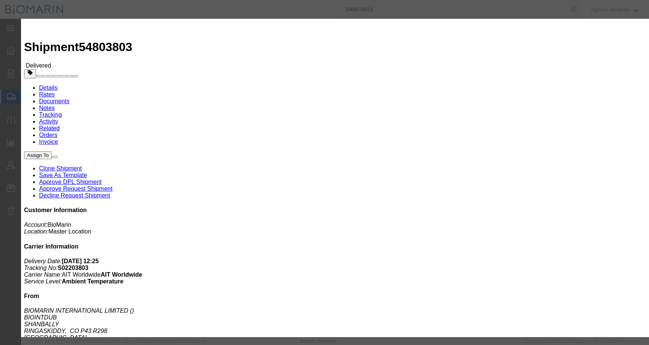
click button "Add another reference"
click input "text"
paste input "B8P15485539"
type input "B8P15485539"
click select "Select Account Type Activity ID Airline Appointment Number ASN Batch Request # …"
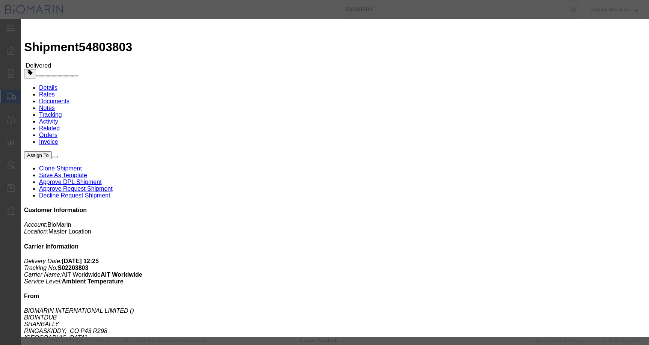
select select "CBPENTRY"
click select "Select Account Type Activity ID Airline Appointment Number ASN Batch Request # …"
click button "Save"
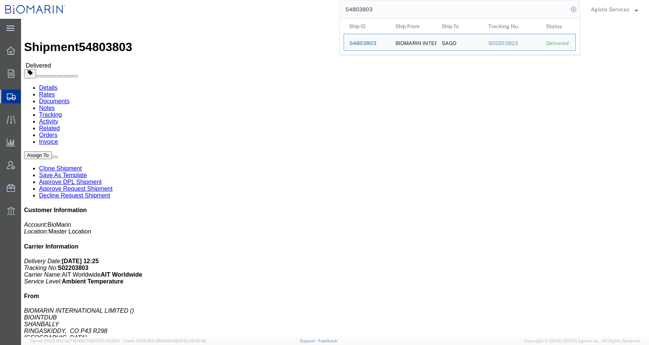
drag, startPoint x: 374, startPoint y: 11, endPoint x: 331, endPoint y: 11, distance: 43.2
click at [331, 11] on div "54803803 Ship ID Ship From Ship To Tracking Nu. Status Ship ID 54803803 Ship Fr…" at bounding box center [325, 9] width 509 height 19
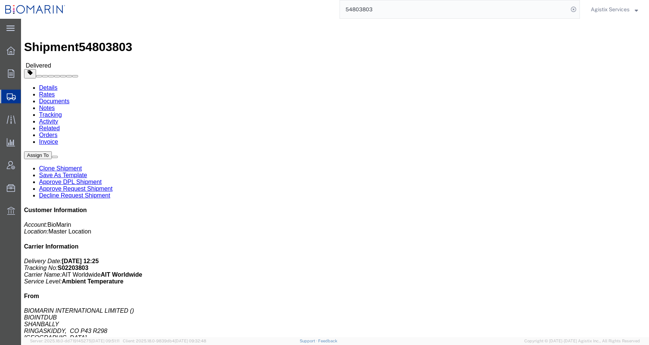
paste input "33478"
type input "54833478"
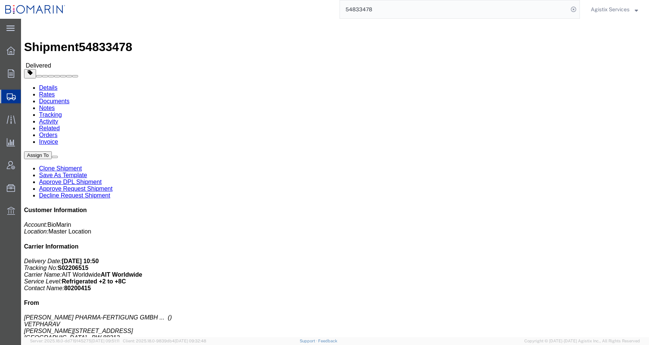
click button "button"
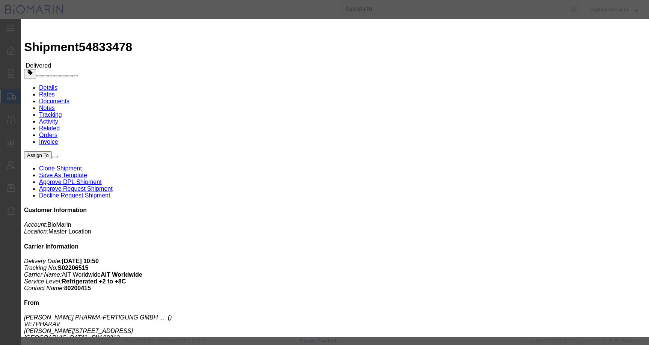
click button "Add another reference"
click select "Select Account Type Activity ID Airline Appointment Number ASN Batch Request # …"
select select "CBPENTRY"
click select "Select Account Type Activity ID Airline Appointment Number ASN Batch Request # …"
click input "text"
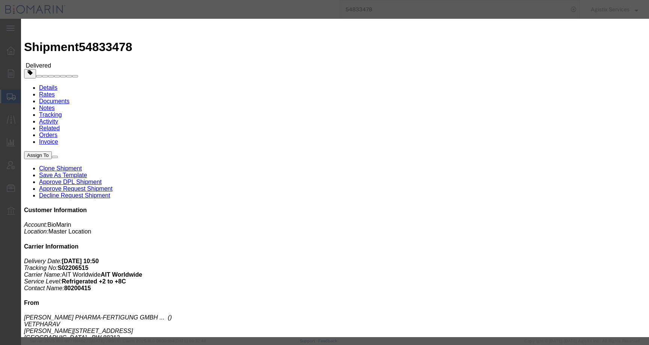
paste input "B8P15486719"
type input "B8P15486719"
click button "Save"
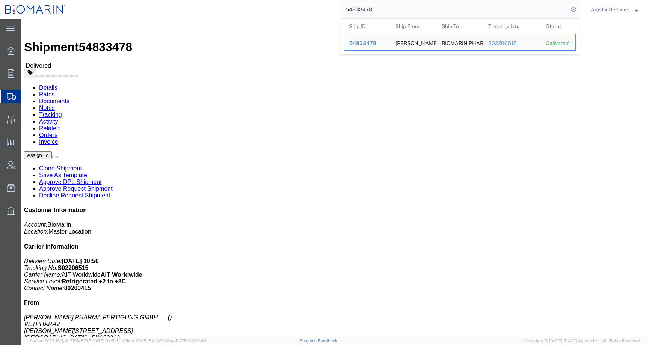
drag, startPoint x: 384, startPoint y: 8, endPoint x: 310, endPoint y: 14, distance: 74.2
click at [312, 13] on div "54833478 Ship ID Ship From Ship To Tracking Nu. Status Ship ID 54833478 Ship Fr…" at bounding box center [325, 9] width 509 height 19
paste input "54817683"
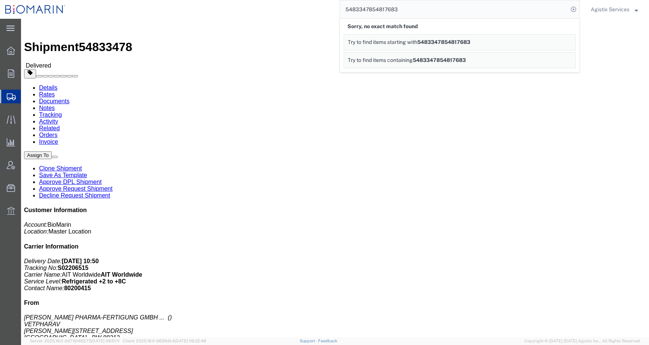
drag, startPoint x: 413, startPoint y: 10, endPoint x: 235, endPoint y: 10, distance: 177.6
click at [235, 10] on div "5483347854817683 Sorry, no exact match found Try to find items starting with 54…" at bounding box center [325, 9] width 509 height 19
paste input "search"
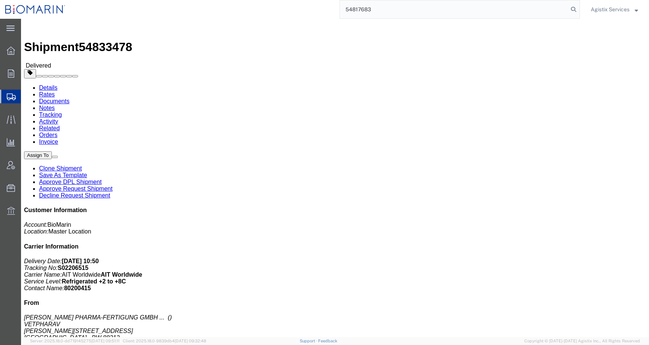
type input "54817683"
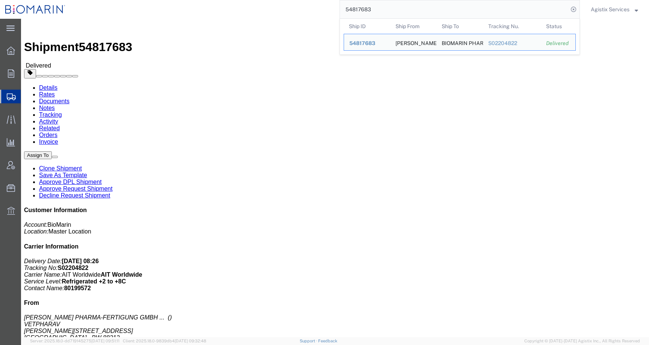
click div "Leg 1 - Air Departure Port: FRA Arrival Port: ORD"
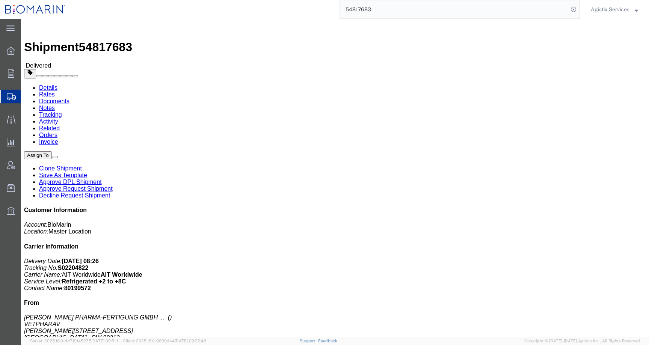
click span "button"
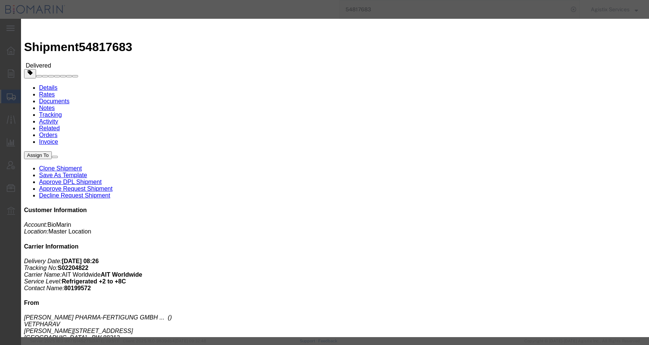
click button "Add another reference"
click select "Select Account Type Activity ID Airline Appointment Number ASN Batch Request # …"
select select "CBPENTRY"
click select "Select Account Type Activity ID Airline Appointment Number ASN Batch Request # …"
click input "text"
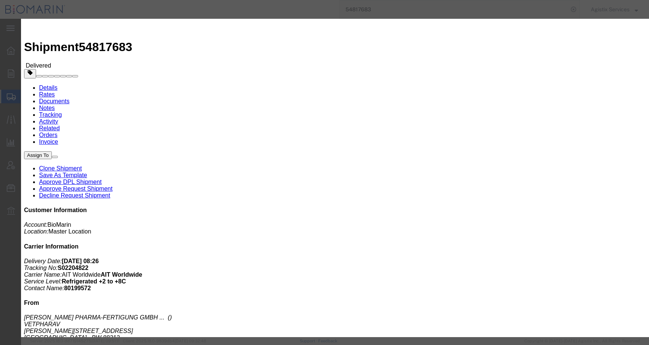
paste input "B8P15487790"
type input "B8P15487790"
click button "Save"
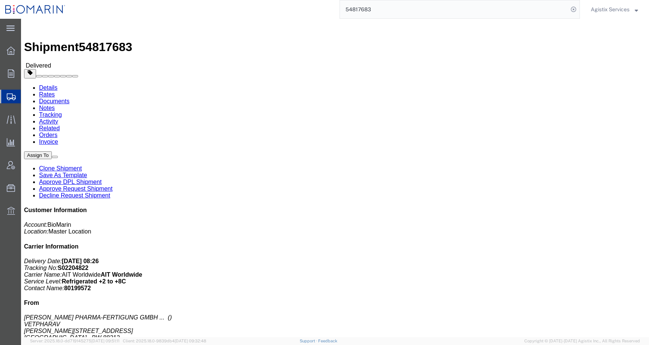
click button "button"
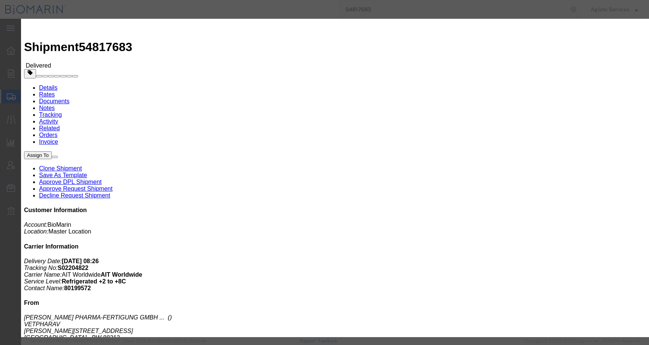
click icon "button"
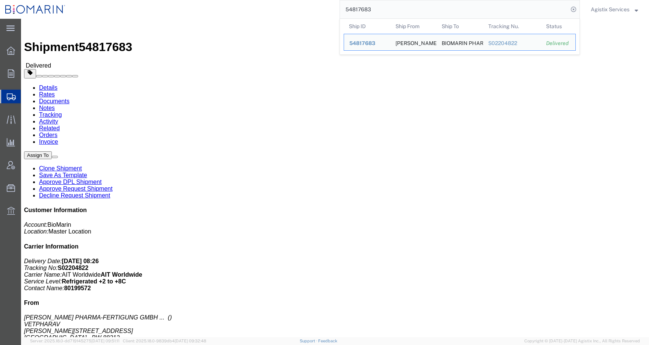
drag, startPoint x: 377, startPoint y: 7, endPoint x: 300, endPoint y: 7, distance: 76.6
click at [300, 7] on div "54817683 Ship ID Ship From Ship To Tracking Nu. Status Ship ID 54817683 Ship Fr…" at bounding box center [325, 9] width 509 height 19
drag, startPoint x: 383, startPoint y: 8, endPoint x: 306, endPoint y: 8, distance: 77.0
click at [306, 8] on div "54817683 Ship ID Ship From Ship To Tracking Nu. Status Ship ID 54817683 Ship Fr…" at bounding box center [325, 9] width 509 height 19
paste input "04580"
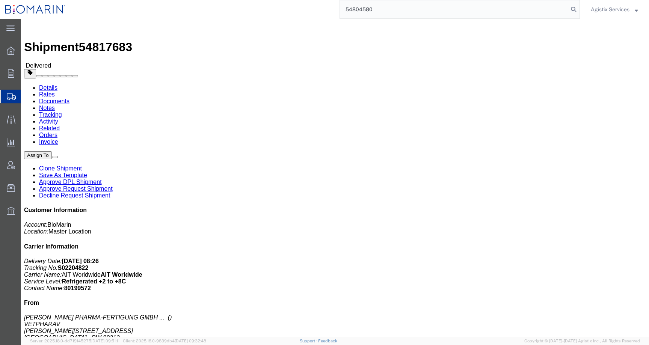
type input "54804580"
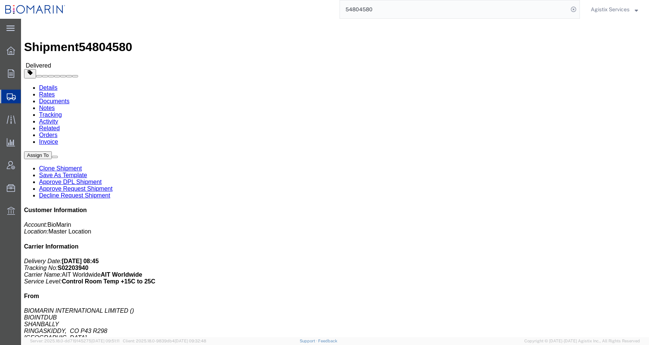
click span "button"
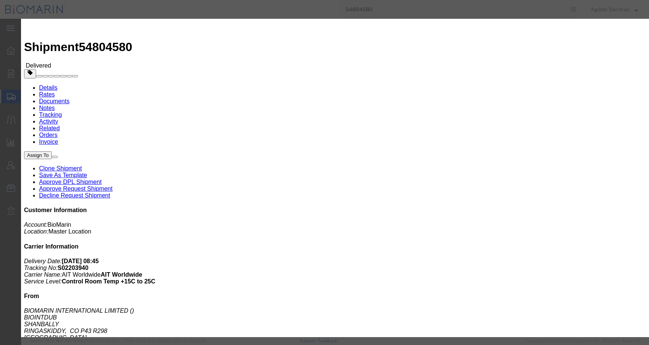
click button "Add another reference"
click select "Select Account Type Activity ID Airline Appointment Number ASN Batch Request # …"
select select "CBPENTRY"
click select "Select Account Type Activity ID Airline Appointment Number ASN Batch Request # …"
click input "text"
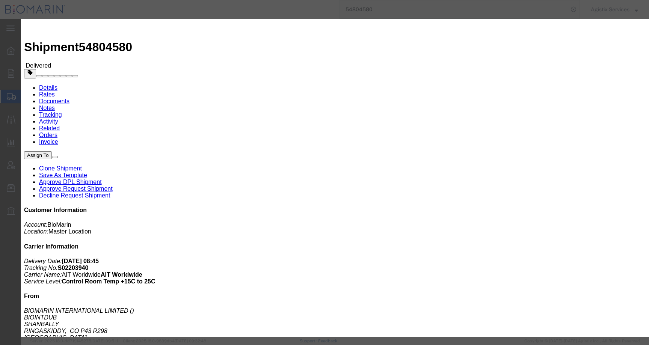
paste input "B8P15488400"
type input "B8P15488400"
click button "Save"
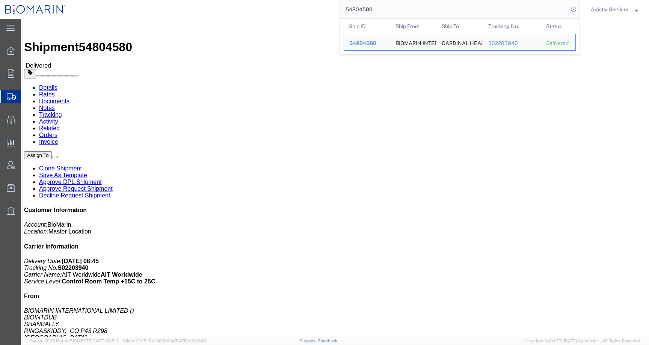
drag, startPoint x: 374, startPoint y: 10, endPoint x: 330, endPoint y: 10, distance: 43.9
click at [330, 10] on div "54804580 Ship ID Ship From Ship To Tracking Nu. Status Ship ID 54804580 Ship Fr…" at bounding box center [325, 9] width 509 height 19
paste input "48199"
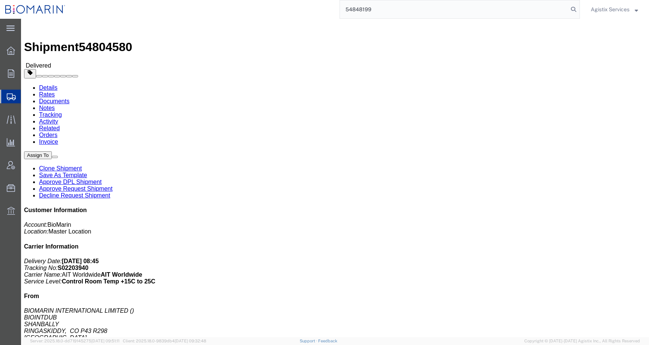
type input "54848199"
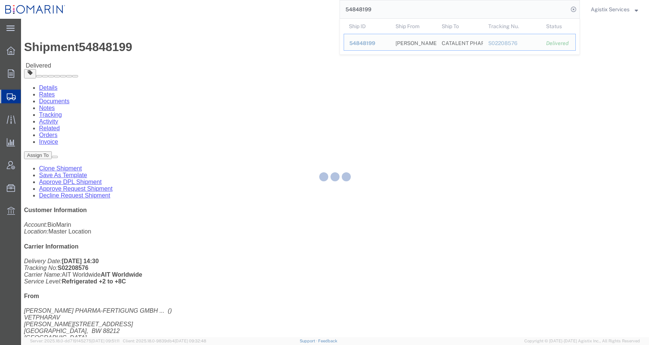
click at [436, 188] on div at bounding box center [335, 178] width 628 height 318
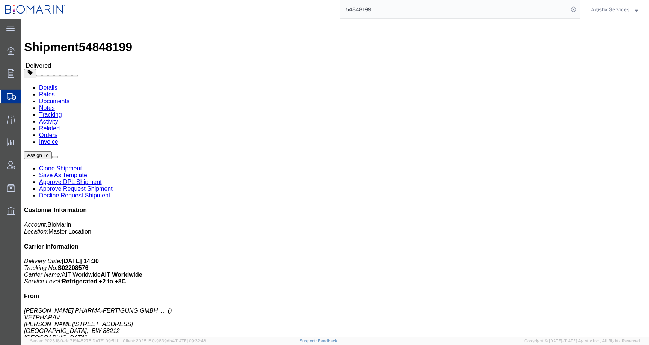
click span "button"
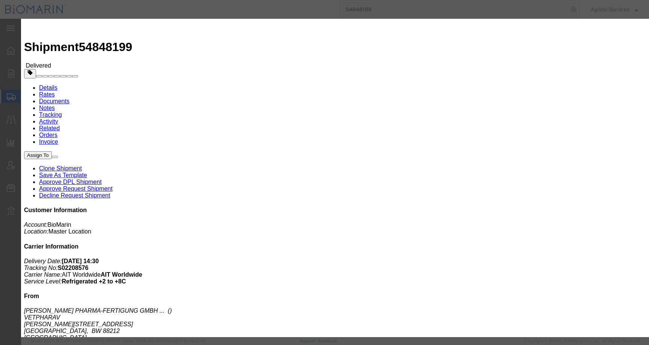
click button "Add another reference"
click select "Select Account Type Activity ID Airline Appointment Number ASN Batch Request # …"
select select "CBPENTRY"
click select "Select Account Type Activity ID Airline Appointment Number ASN Batch Request # …"
click input "text"
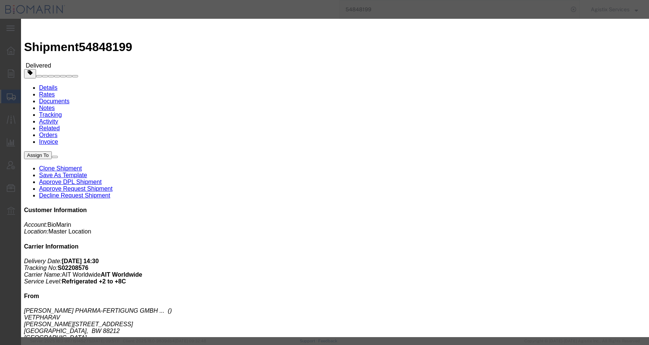
paste input "B8P15489853"
type input "B8P15489853"
click button "Save"
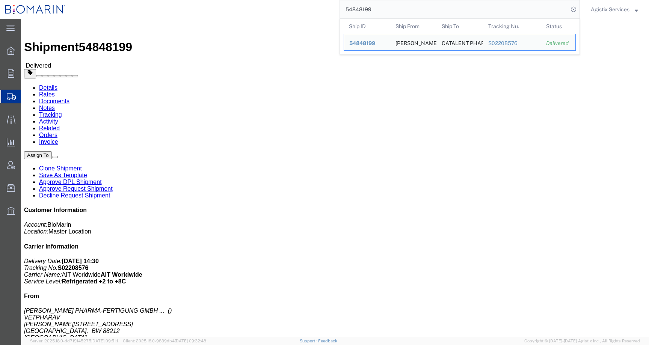
drag, startPoint x: 378, startPoint y: 8, endPoint x: 311, endPoint y: 9, distance: 67.6
click at [311, 9] on div "54848199 Ship ID Ship From Ship To Tracking Nu. Status Ship ID 54848199 Ship Fr…" at bounding box center [325, 9] width 509 height 19
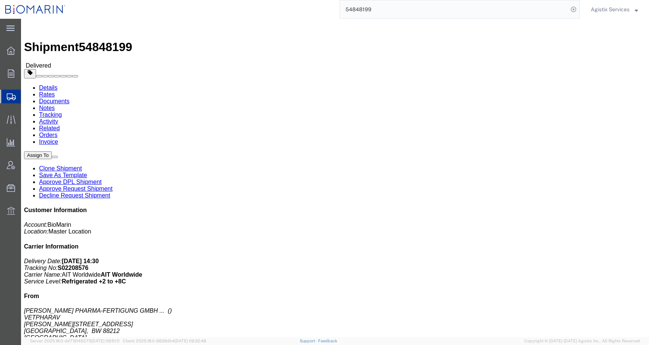
paste input "76408"
type input "54876408"
click span "button"
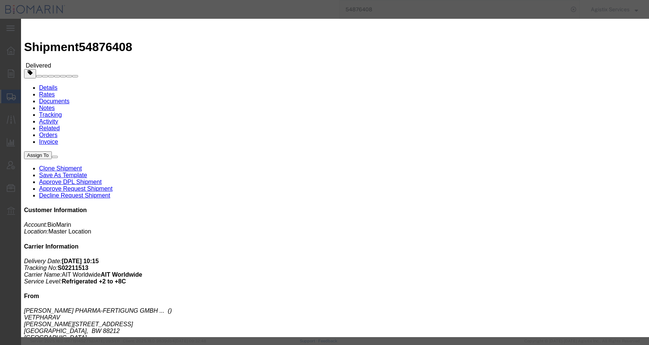
click button "Add another reference"
click select "Select Account Type Activity ID Airline Appointment Number ASN Batch Request # …"
select select "CBPENTRY"
click select "Select Account Type Activity ID Airline Appointment Number ASN Batch Request # …"
click input "text"
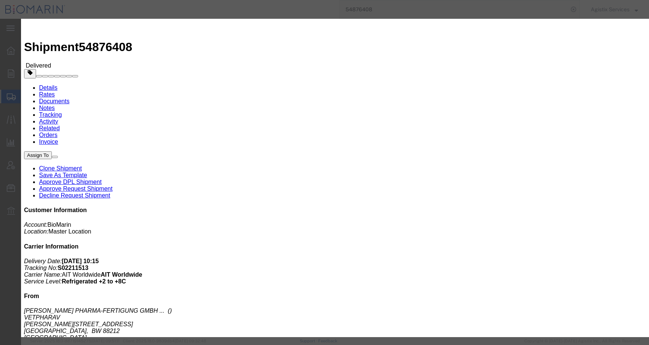
paste input "B8P15489887"
type input "B8P15489887"
click button "Save"
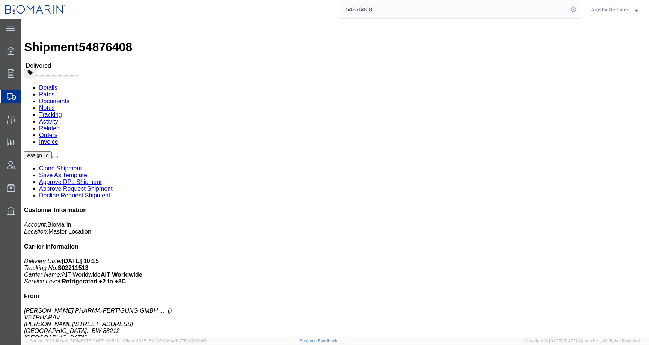
drag, startPoint x: 372, startPoint y: 9, endPoint x: 279, endPoint y: 9, distance: 93.5
click at [279, 9] on div "54876408" at bounding box center [325, 9] width 509 height 19
paste input "503"
type input "54876503"
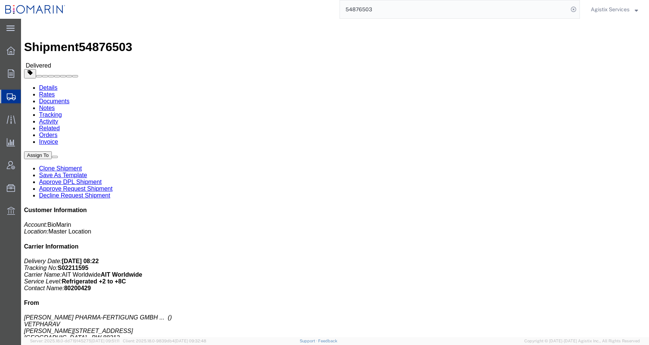
click span "button"
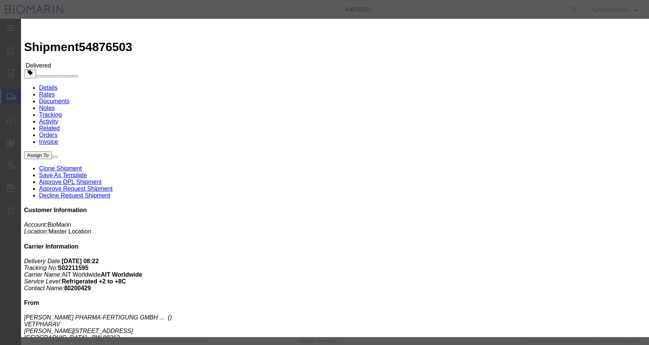
click button "Add another reference"
click select "Select Account Type Activity ID Airline Appointment Number ASN Batch Request # …"
select select "CBPENTRY"
click select "Select Account Type Activity ID Airline Appointment Number ASN Batch Request # …"
click input "text"
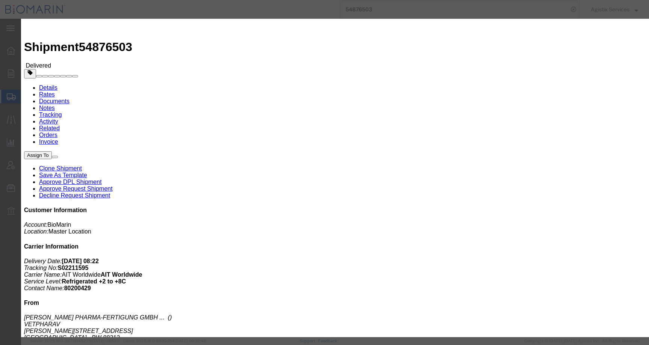
paste input "B8P15490505"
type input "B8P15490505"
click button "Save"
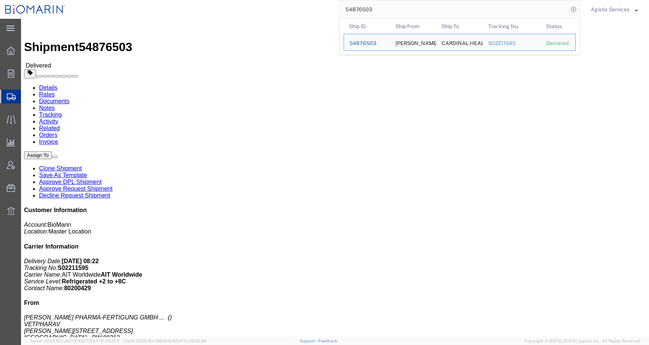
drag, startPoint x: 383, startPoint y: 11, endPoint x: 286, endPoint y: 11, distance: 97.6
click at [286, 11] on div "54876503 Ship ID Ship From Ship To Tracking Nu. Status Ship ID 54876503 Ship Fr…" at bounding box center [325, 9] width 509 height 19
paste input "991"
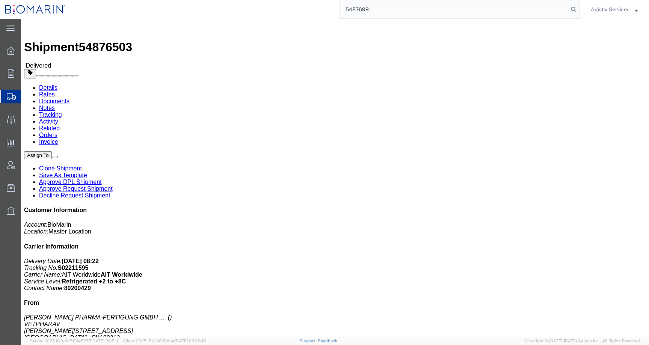
type input "54876991"
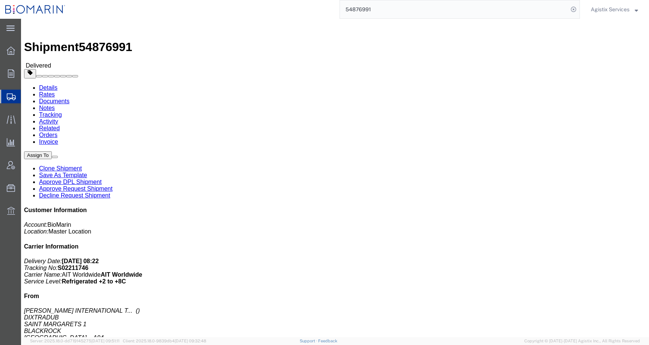
click span "button"
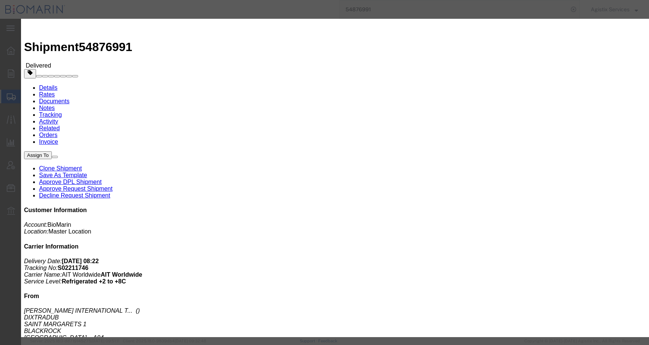
click button "Add another reference"
click select "Select Account Type Activity ID Airline Appointment Number ASN Batch Request # …"
select select "CBPENTRY"
click select "Select Account Type Activity ID Airline Appointment Number ASN Batch Request # …"
click input "text"
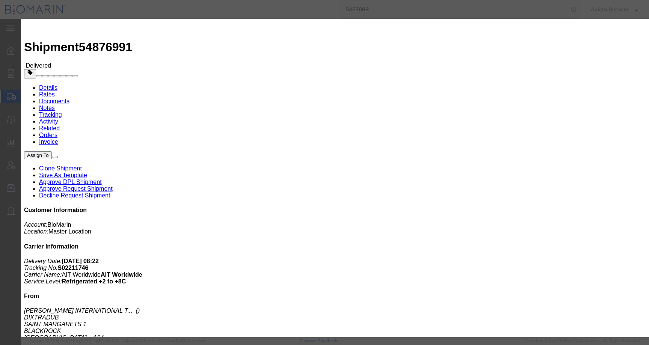
paste input "B8P15490521"
type input "B8P15490521"
click button "Save"
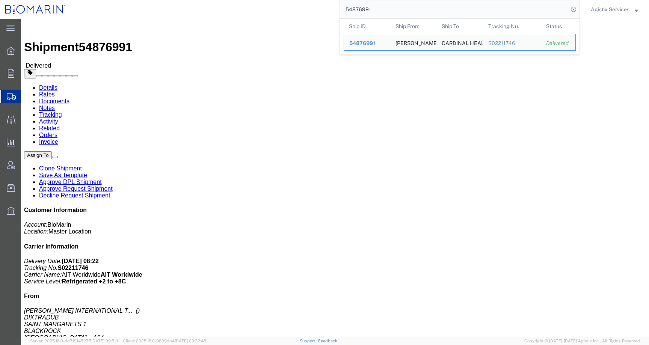
drag, startPoint x: 375, startPoint y: 13, endPoint x: 307, endPoint y: 8, distance: 68.9
click at [307, 8] on div "54876991 Ship ID Ship From Ship To Tracking Nu. Status Ship ID 54876991 Ship Fr…" at bounding box center [325, 9] width 509 height 19
paste input "21133"
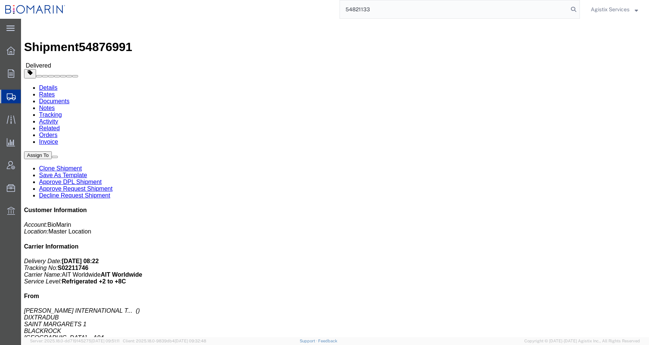
type input "54821133"
click span "button"
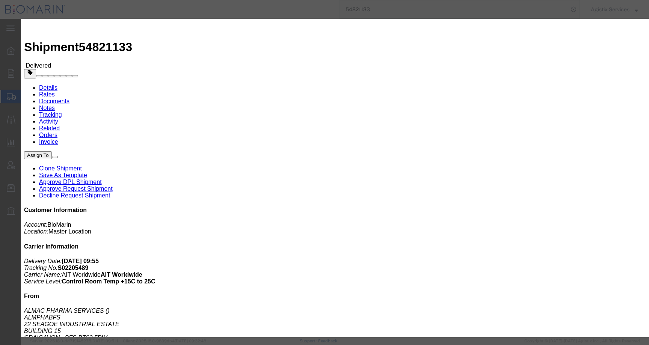
click button "Add another reference"
click select "Select Account Type Activity ID Airline Appointment Number ASN Batch Request # …"
select select "CBPENTRY"
click select "Select Account Type Activity ID Airline Appointment Number ASN Batch Request # …"
click input "text"
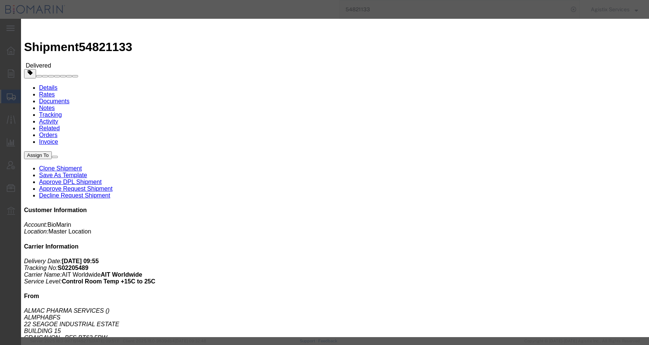
paste input "B8P15490638"
type input "B8P15490638"
click button "Save"
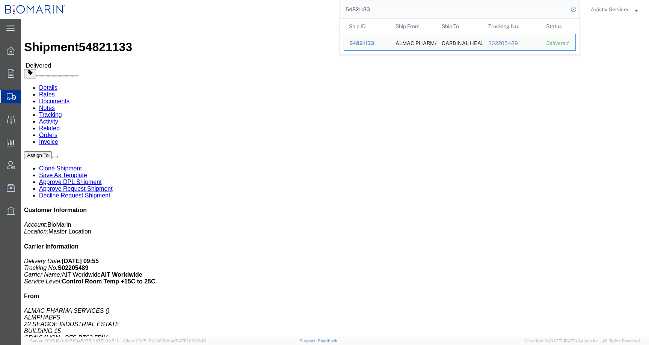
drag, startPoint x: 382, startPoint y: 12, endPoint x: 322, endPoint y: 12, distance: 59.7
click at [322, 12] on div "54821133 Ship ID Ship From Ship To Tracking Nu. Status Ship ID 54821133 Ship Fr…" at bounding box center [325, 9] width 509 height 19
paste input "33515"
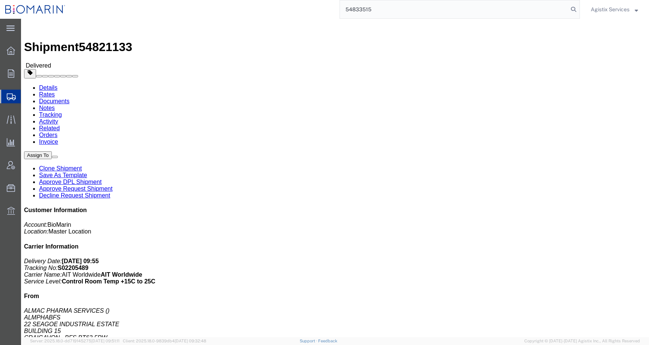
type input "54833515"
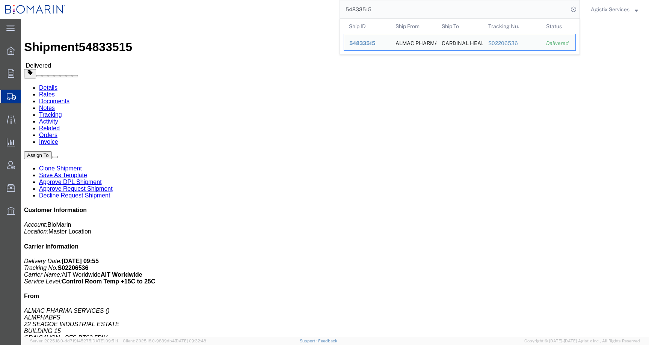
click span "button"
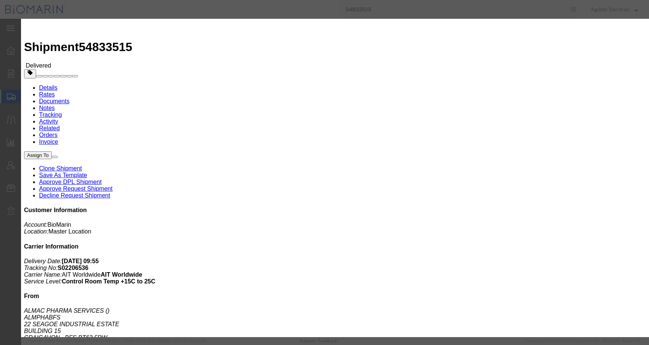
click button "Add another reference"
click select "Select Account Type Activity ID Airline Appointment Number ASN Batch Request # …"
select select "CBPENTRY"
click select "Select Account Type Activity ID Airline Appointment Number ASN Batch Request # …"
click input "text"
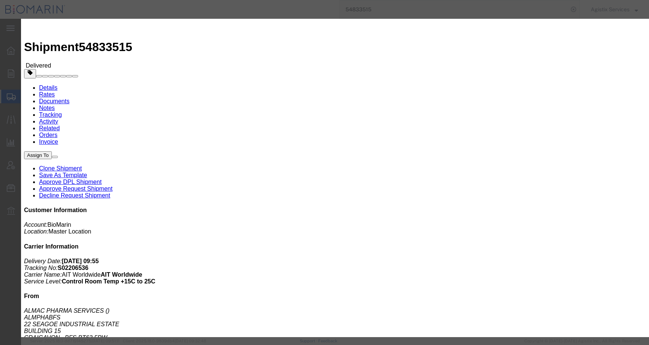
paste input "B8P15490646"
type input "B8P15490646"
click button "Save"
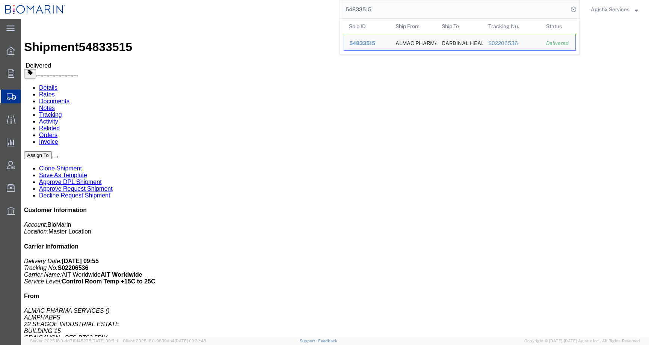
drag, startPoint x: 379, startPoint y: 8, endPoint x: 271, endPoint y: 8, distance: 108.5
click at [271, 8] on div "54833515 Ship ID Ship From Ship To Tracking Nu. Status Ship ID 54833515 Ship Fr…" at bounding box center [325, 9] width 509 height 19
paste input "43"
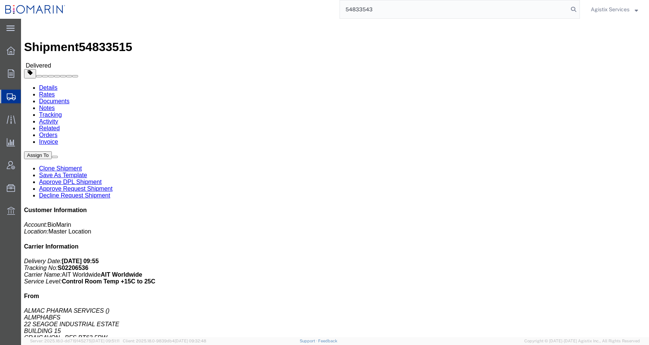
type input "54833543"
click button "button"
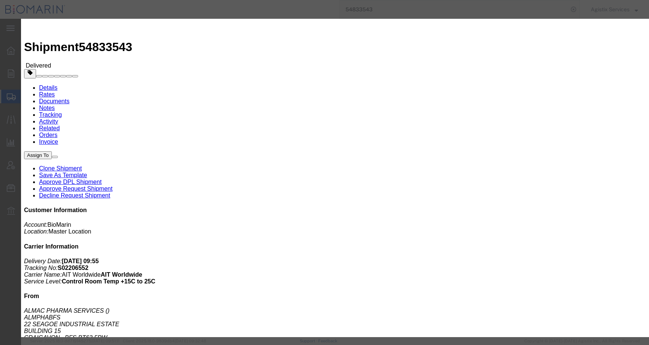
click button "Add another reference"
click select "Select Account Type Activity ID Airline Appointment Number ASN Batch Request # …"
select select "CBPENTRY"
click select "Select Account Type Activity ID Airline Appointment Number ASN Batch Request # …"
click input "text"
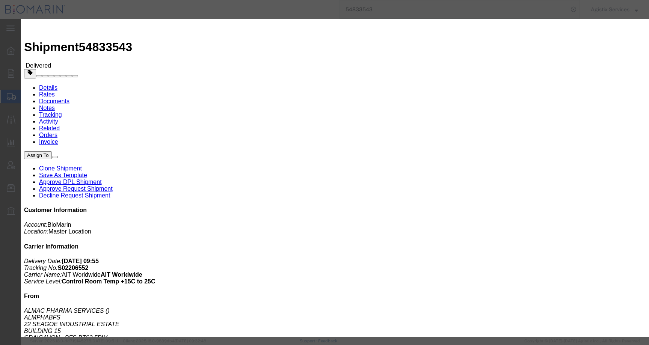
paste input "B8P15490661"
type input "B8P15490661"
click button "Save"
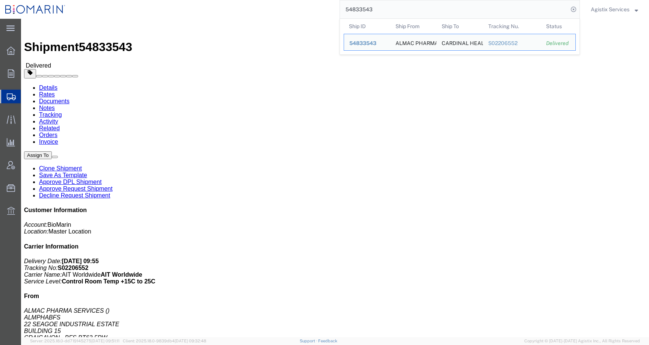
drag, startPoint x: 323, startPoint y: 8, endPoint x: 293, endPoint y: 8, distance: 30.0
click at [293, 8] on div "54833543 Ship ID Ship From Ship To Tracking Nu. Status Ship ID 54833543 Ship Fr…" at bounding box center [325, 9] width 509 height 19
paste input "905617"
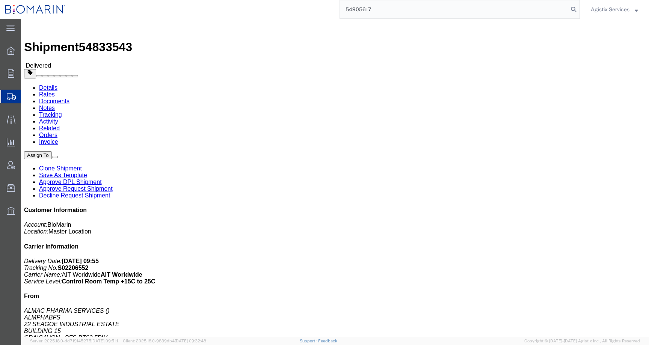
type input "54905617"
click span "button"
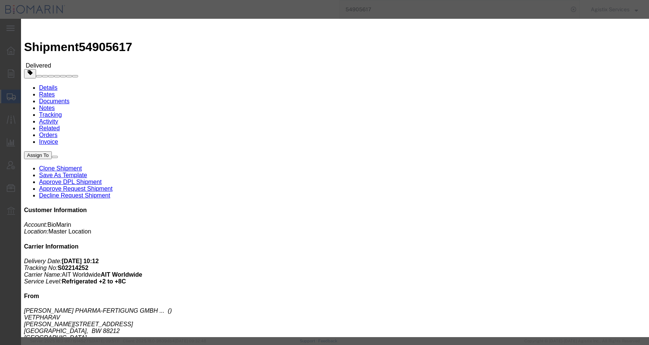
click button "Add another reference"
click select "Select Account Type Activity ID Airline Appointment Number ASN Batch Request # …"
select select "CBPENTRY"
click select "Select Account Type Activity ID Airline Appointment Number ASN Batch Request # …"
click input "text"
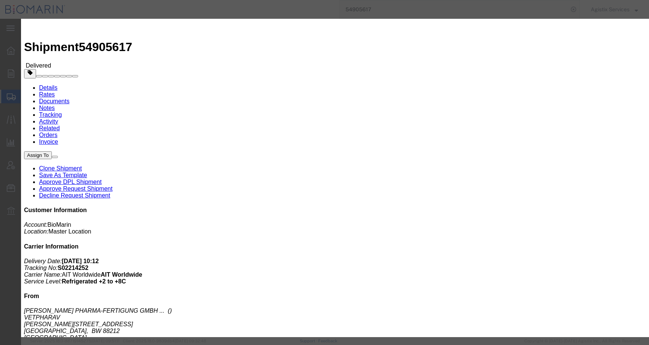
paste input "B8P15492147"
type input "B8P15492147"
click button "Save"
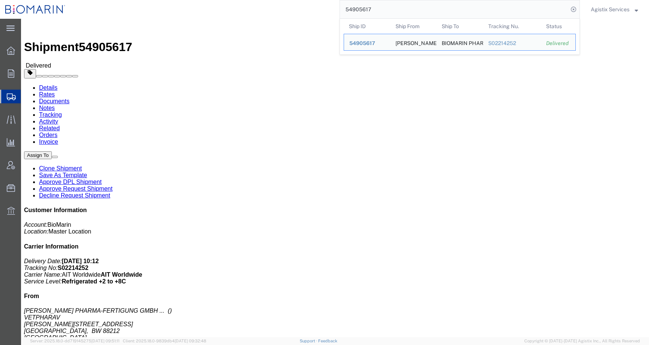
drag, startPoint x: 383, startPoint y: 8, endPoint x: 285, endPoint y: 7, distance: 98.7
click at [285, 7] on div "54905617 Ship ID Ship From Ship To Tracking Nu. Status Ship ID 54905617 Ship Fr…" at bounding box center [325, 9] width 509 height 19
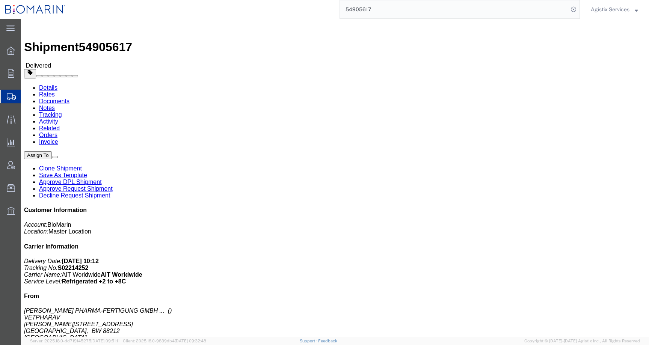
paste input "35345"
type input "54935345"
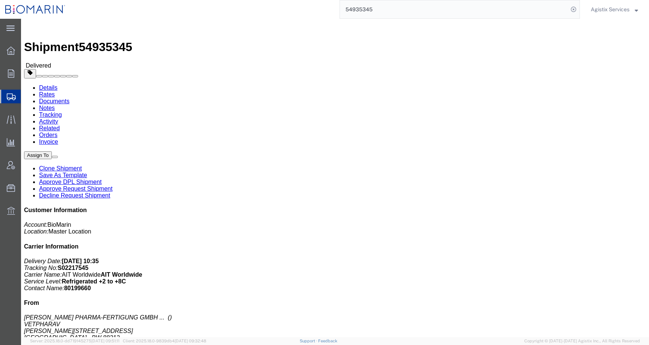
click span "button"
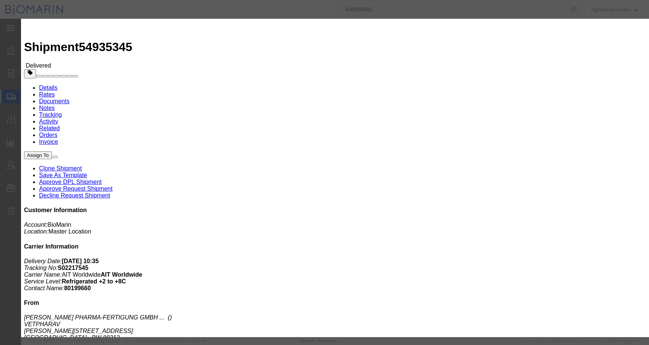
click button "Add another reference"
click input "text"
paste input "B8P15491719"
type input "B8P15491719"
click button "Save"
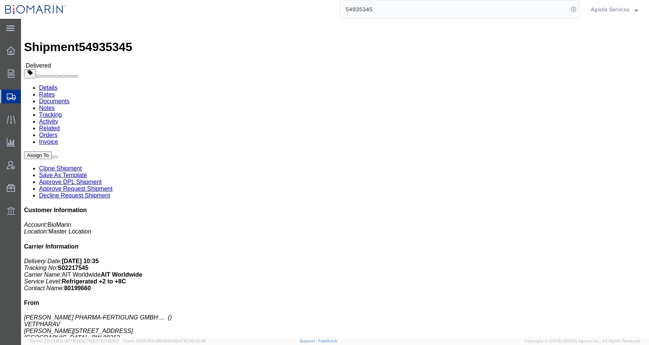
click span "button"
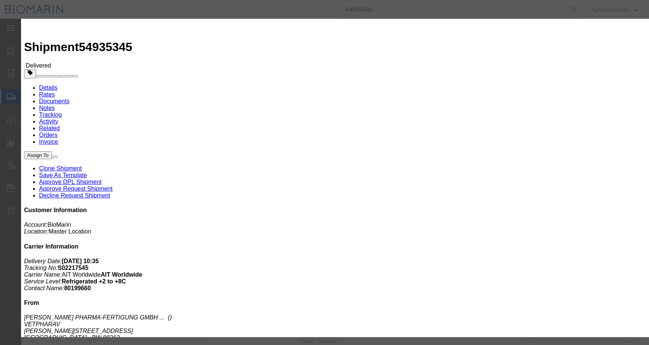
click select "Select Account Type Activity ID Airline Appointment Number ASN Batch Request # …"
select select "CBPENTRY"
click select "Select Account Type Activity ID Airline Appointment Number ASN Batch Request # …"
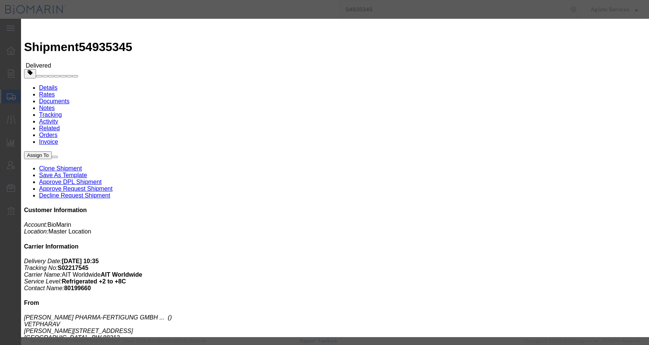
click button "Save"
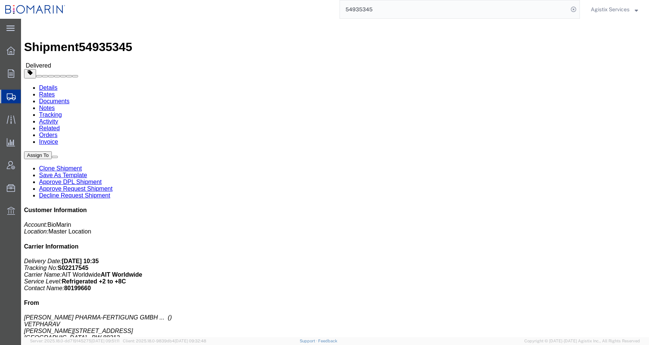
click button "button"
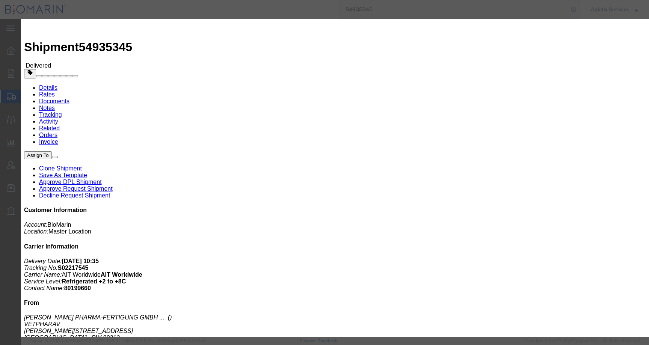
click icon "button"
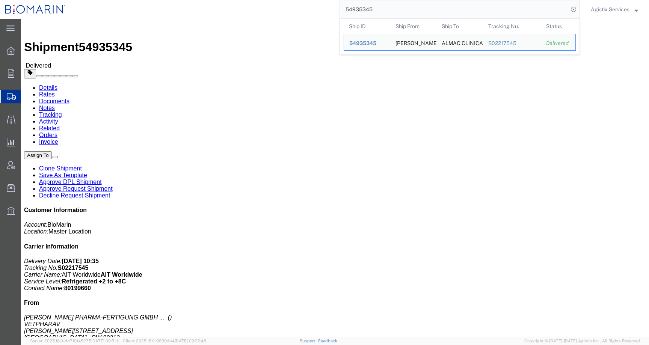
drag, startPoint x: 384, startPoint y: 9, endPoint x: 313, endPoint y: 8, distance: 71.0
click at [313, 8] on div "54935345 Ship ID Ship From Ship To Tracking Nu. Status Ship ID 54935345 Ship Fr…" at bounding box center [325, 9] width 509 height 19
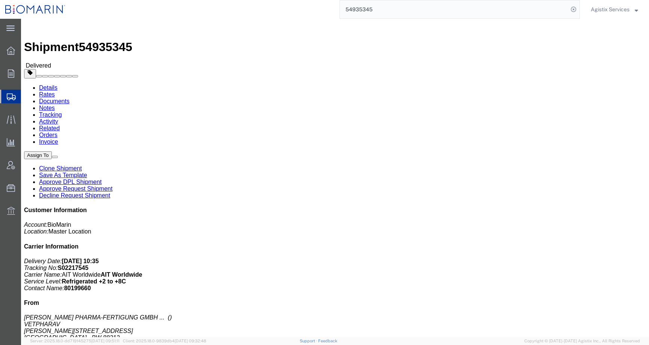
paste input "50171"
type input "54950171"
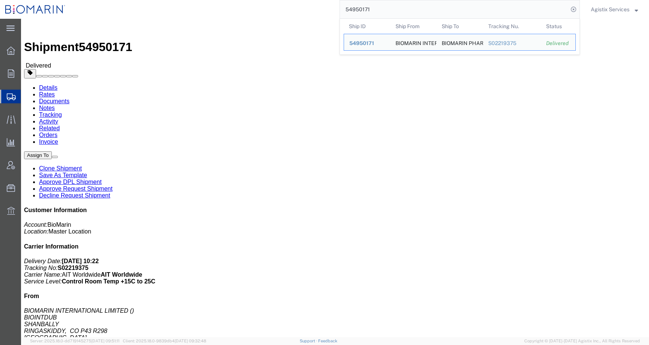
click div "Leg 1 - Air Departure Port: DUB Arrival Port: SFO"
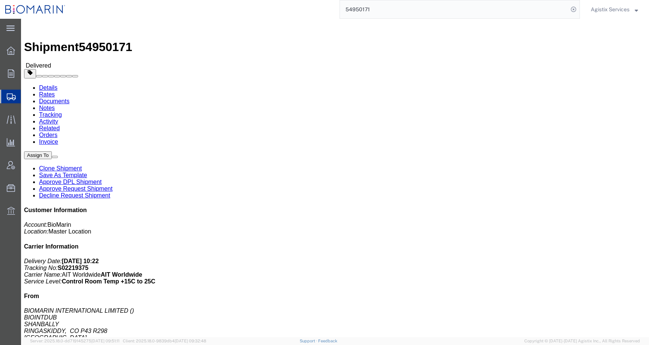
click span "button"
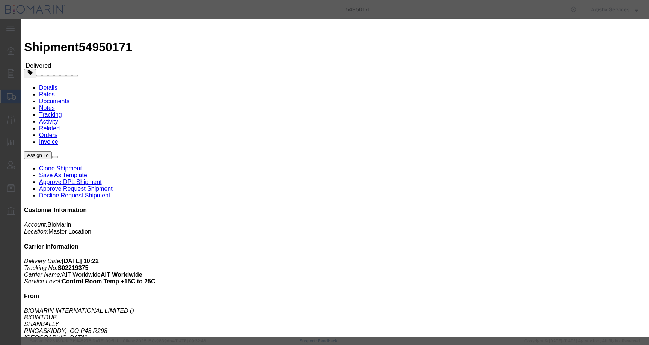
click button "Add another reference"
click select "Select Account Type Activity ID Airline Appointment Number ASN Batch Request # …"
select select "CBPENTRY"
click select "Select Account Type Activity ID Airline Appointment Number ASN Batch Request # …"
click input "text"
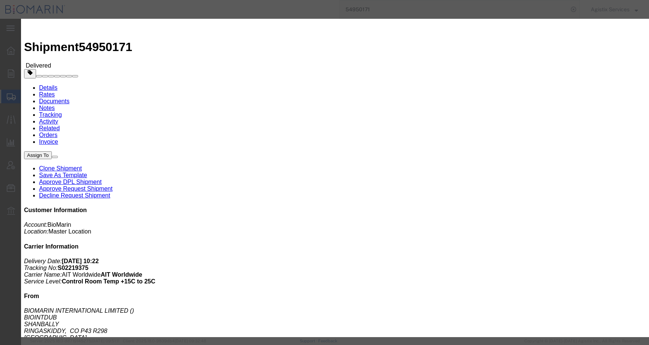
paste input "B8P15493830"
type input "B8P15493830"
click button "Save"
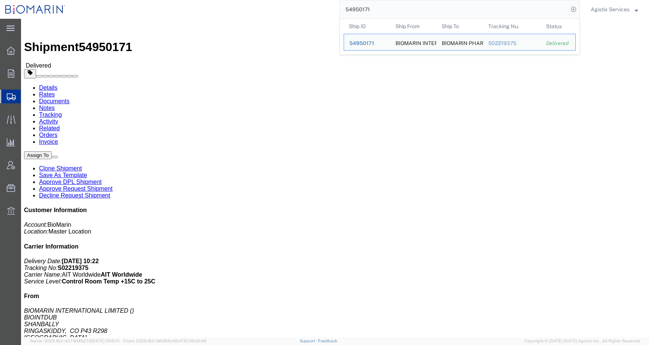
drag, startPoint x: 374, startPoint y: 10, endPoint x: 336, endPoint y: 10, distance: 37.9
click at [336, 10] on div "54950171 Ship ID Ship From Ship To Tracking Nu. Status Ship ID 54950171 Ship Fr…" at bounding box center [325, 9] width 509 height 19
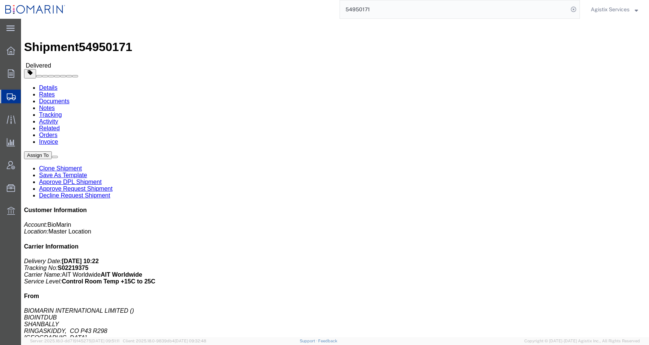
paste input "87643"
type input "54876431"
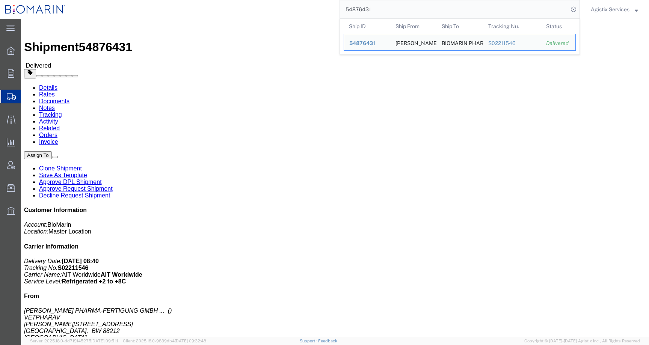
click div "Shipment Detail Ship From VETTER PHARMA-FERTIGUNG GMBH & CO. KG VETPHARAV HELMU…"
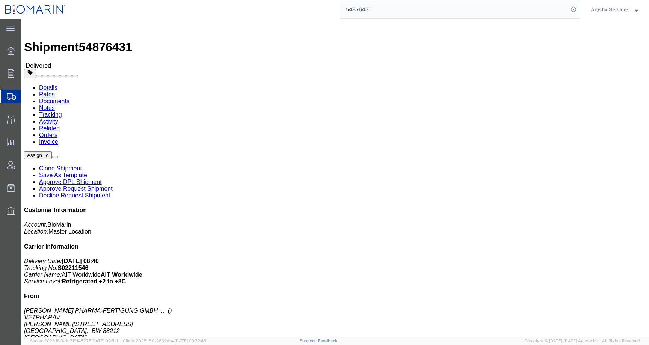
click span "button"
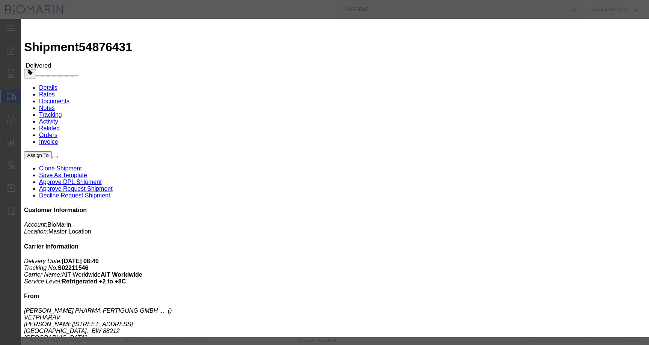
click button "Add another reference"
click select "Select Account Type Activity ID Airline Appointment Number ASN Batch Request # …"
select select "CBPENTRY"
click select "Select Account Type Activity ID Airline Appointment Number ASN Batch Request # …"
click input "text"
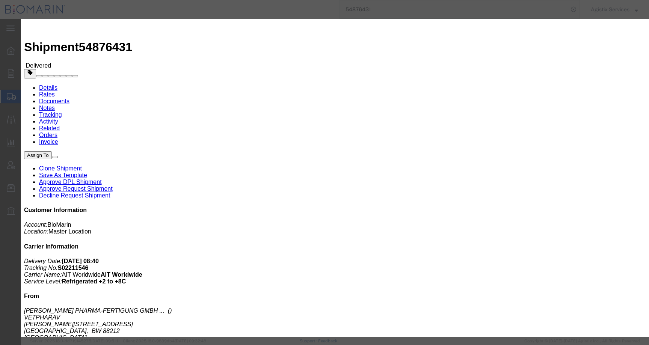
paste input "B8P15494598"
type input "B8P15494598"
click button "Save"
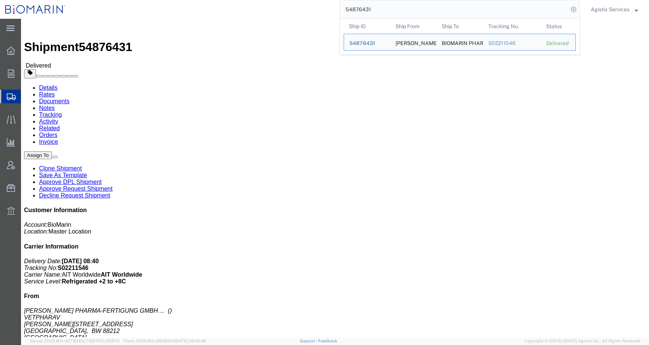
drag, startPoint x: 385, startPoint y: 12, endPoint x: 320, endPoint y: 12, distance: 64.6
click at [320, 12] on div "54876431 Ship ID Ship From Ship To Tracking Nu. Status Ship ID 54876431 Ship Fr…" at bounding box center [325, 9] width 509 height 19
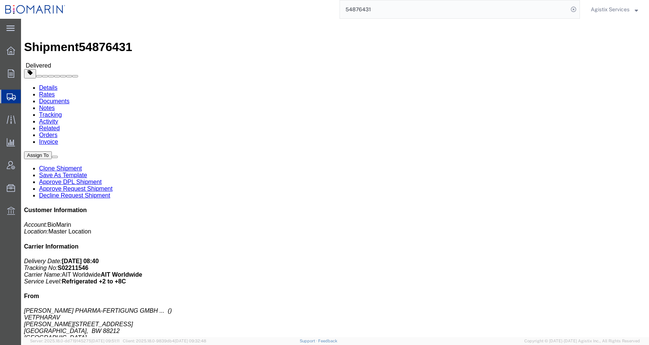
paste input "950382"
type input "54950382"
click span "button"
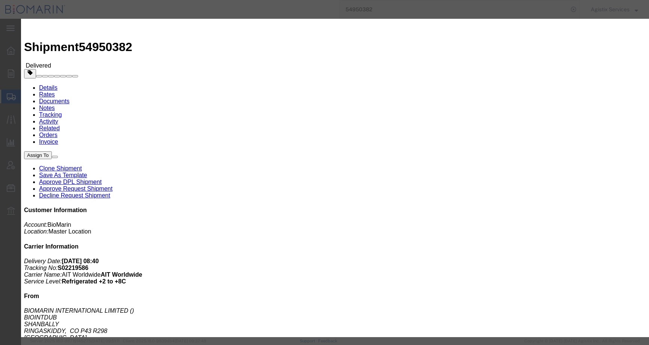
click button "Add another reference"
click select "Select Account Type Activity ID Airline Appointment Number ASN Batch Request # …"
select select "CBPENTRY"
click select "Select Account Type Activity ID Airline Appointment Number ASN Batch Request # …"
click input "text"
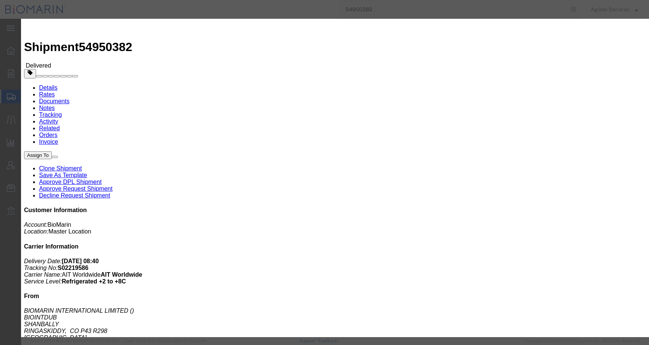
paste input "B8P15494556"
type input "B8P15494556"
click button "Save"
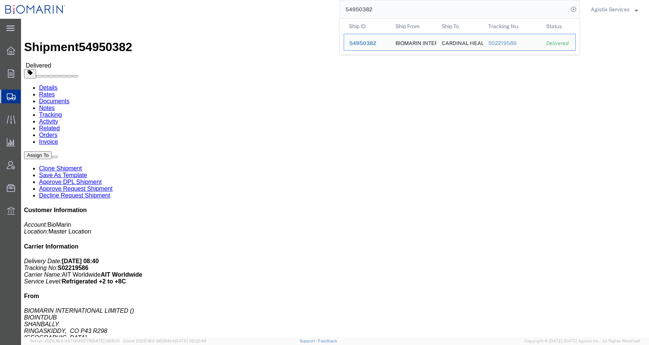
drag, startPoint x: 359, startPoint y: 8, endPoint x: 300, endPoint y: 8, distance: 58.6
click at [300, 8] on div "54950382 Ship ID Ship From Ship To Tracking Nu. Status Ship ID 54950382 Ship Fr…" at bounding box center [325, 9] width 509 height 19
paste input "35407"
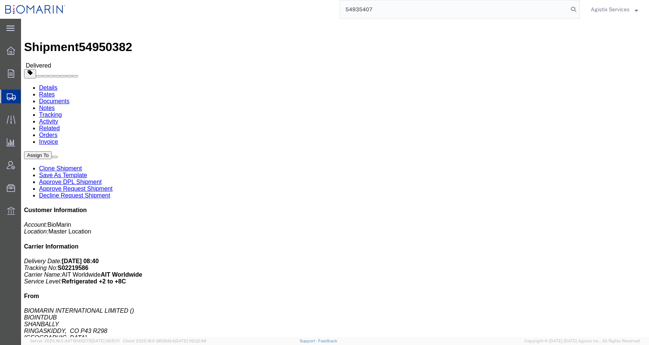
type input "54935407"
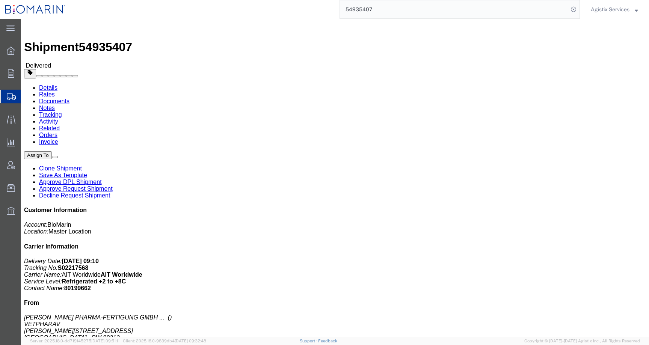
click span "button"
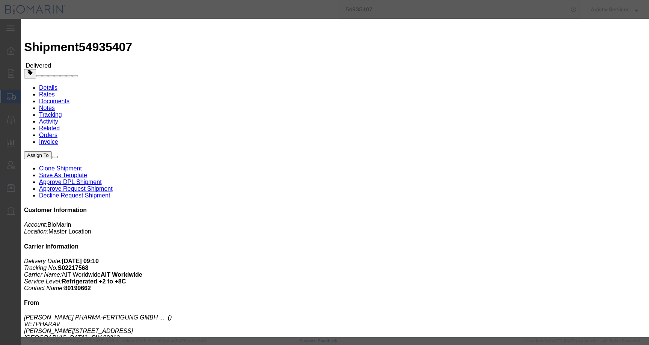
click button "Add another reference"
click select "Select Account Type Activity ID Airline Appointment Number ASN Batch Request # …"
select select "CBPENTRY"
click select "Select Account Type Activity ID Airline Appointment Number ASN Batch Request # …"
click input "text"
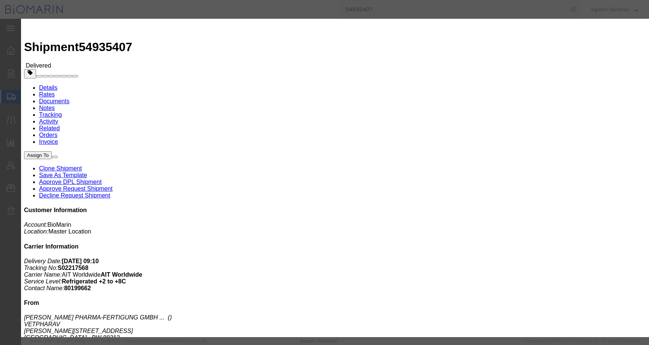
paste input "B8P15493913"
type input "B8P15493913"
click button "Save"
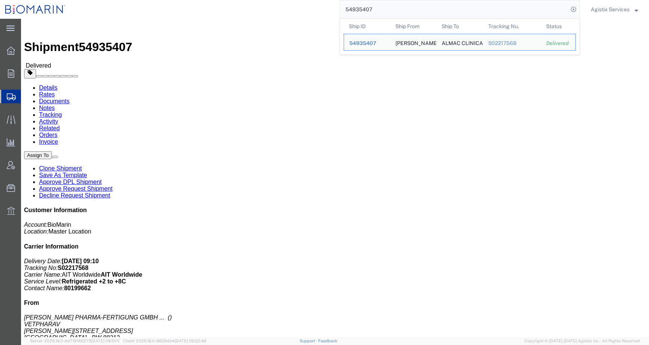
click at [337, 7] on div "54935407 Ship ID Ship From Ship To Tracking Nu. Status Ship ID 54935407 Ship Fr…" at bounding box center [325, 9] width 509 height 19
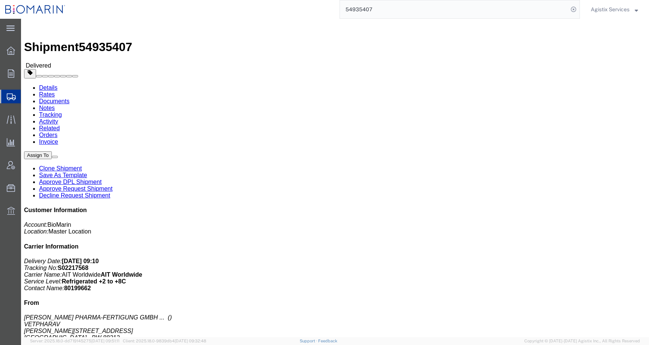
paste input "23069"
type input "54923069"
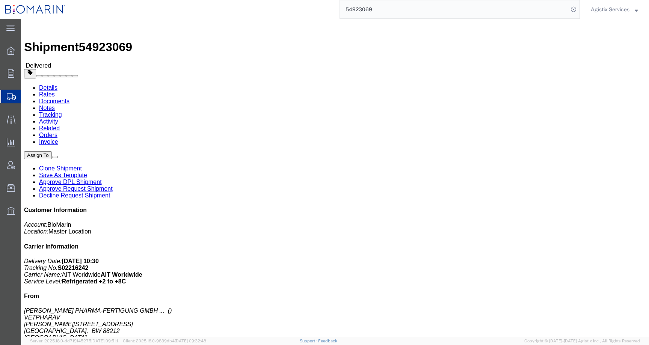
click span "button"
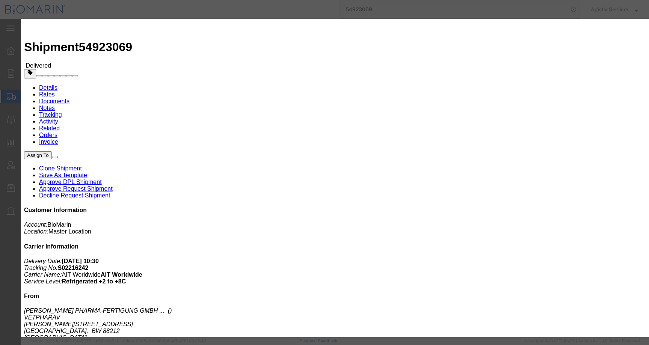
click button "Add another reference"
click select "Select Account Type Activity ID Airline Appointment Number ASN Batch Request # …"
select select "CBPENTRY"
click select "Select Account Type Activity ID Airline Appointment Number ASN Batch Request # …"
click input "text"
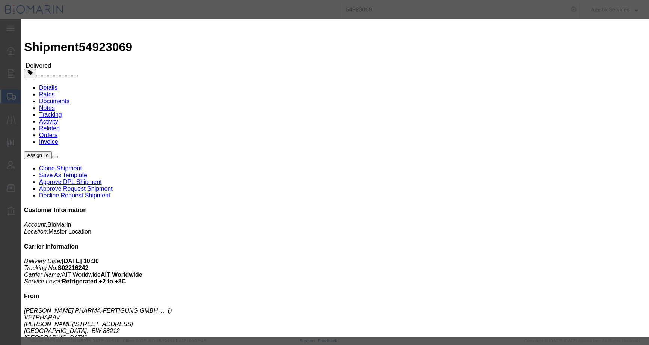
paste input "B8P15492204"
type input "B8P15492204"
click button "Save"
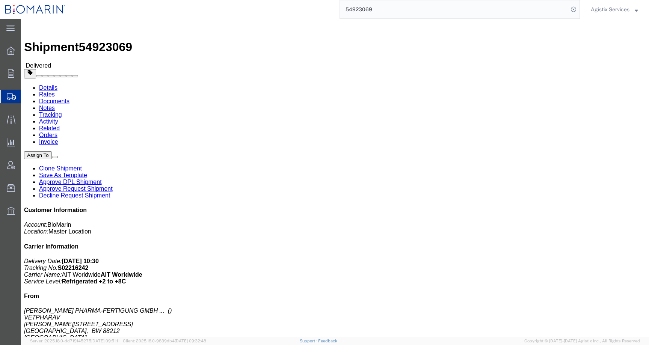
click at [318, 8] on div "54923069" at bounding box center [325, 9] width 509 height 19
paste input "5174"
type input "54951749"
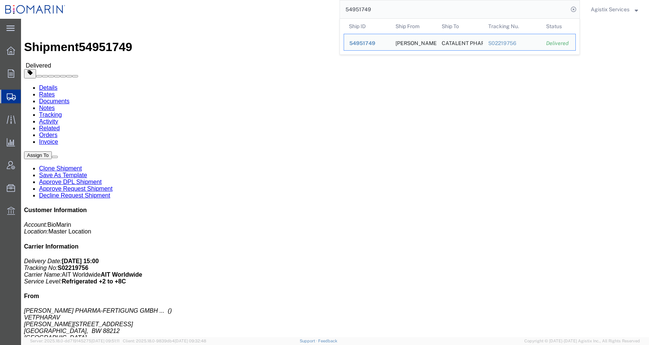
click span "button"
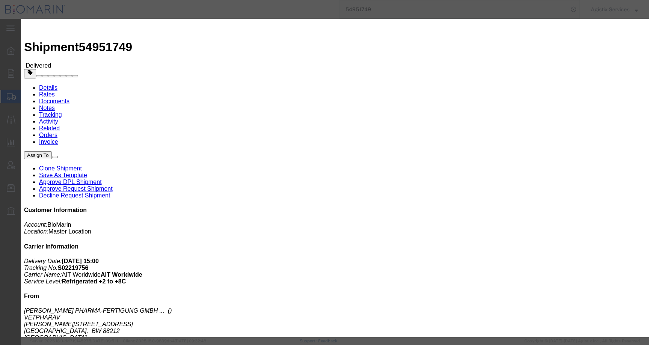
click button "Add another reference"
click select "Select Account Type Activity ID Airline Appointment Number ASN Batch Request # …"
select select "CBPENTRY"
click select "Select Account Type Activity ID Airline Appointment Number ASN Batch Request # …"
click input "text"
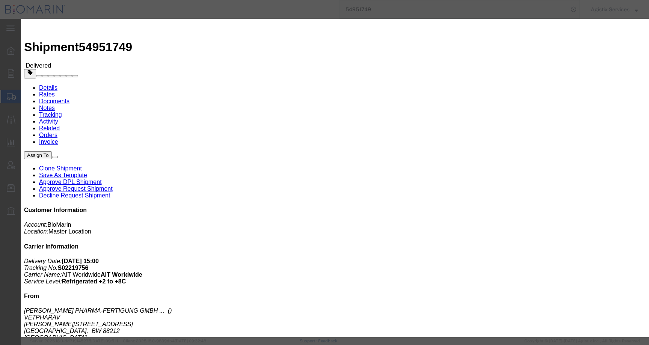
paste input "B8P15496056"
type input "B8P15496056"
click button "Save"
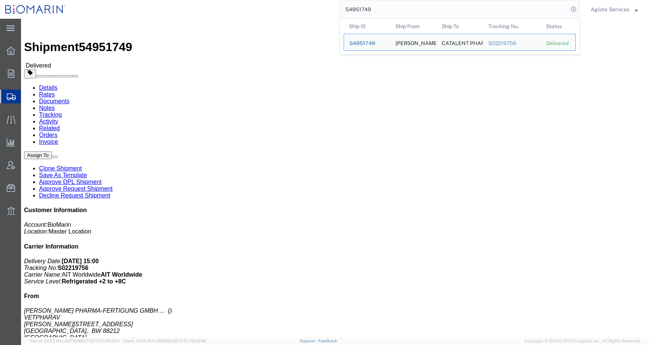
drag, startPoint x: 373, startPoint y: 12, endPoint x: 319, endPoint y: 12, distance: 54.1
click at [319, 12] on div "54951749 Ship ID Ship From Ship To Tracking Nu. Status Ship ID 54951749 Ship Fr…" at bounding box center [325, 9] width 509 height 19
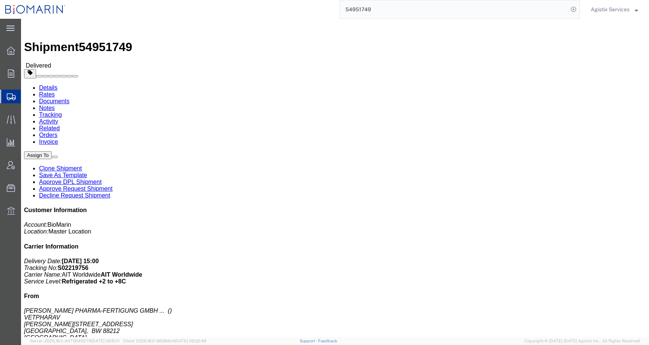
paste input "0498"
type input "54950498"
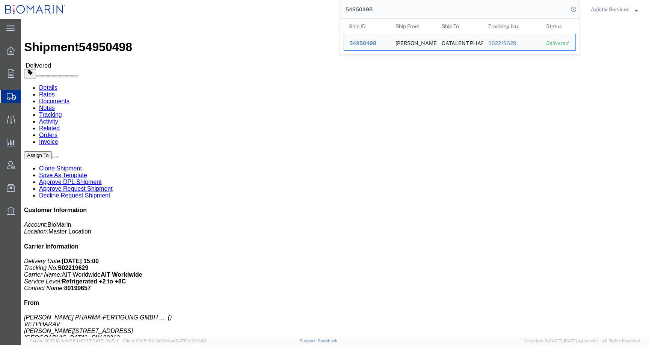
click span "button"
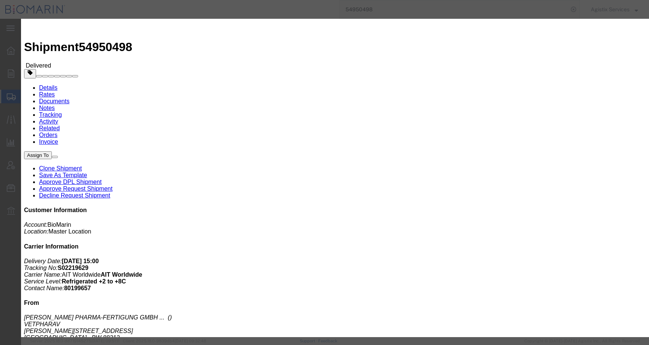
click button "Add another reference"
click input "text"
paste input "B8P15496304"
type input "B8P15496304"
click select "Select Account Type Activity ID Airline Appointment Number ASN Batch Request # …"
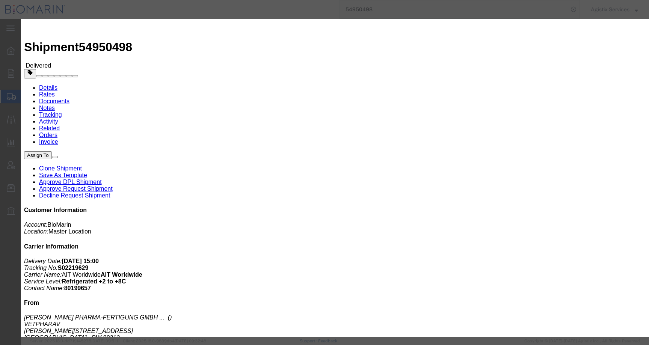
select select "CBPENTRY"
click select "Select Account Type Activity ID Airline Appointment Number ASN Batch Request # …"
click button "Save"
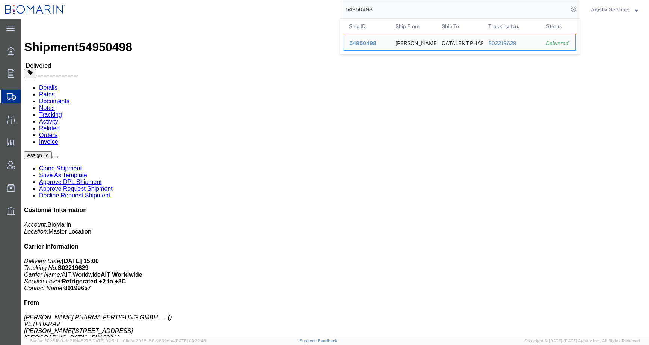
drag, startPoint x: 381, startPoint y: 11, endPoint x: 292, endPoint y: 11, distance: 89.3
click at [292, 11] on div "54950498 Ship ID Ship From Ship To Tracking Nu. Status Ship ID 54950498 Ship Fr…" at bounding box center [325, 9] width 509 height 19
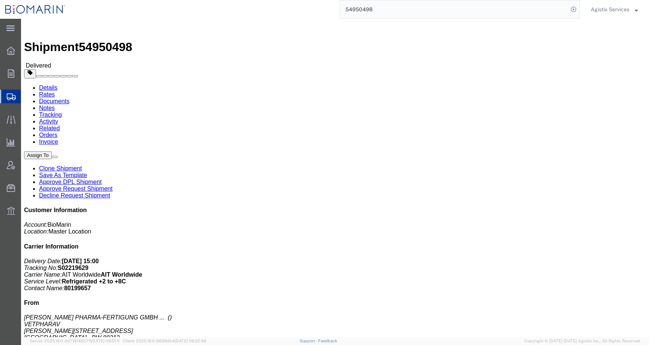
paste input "9427"
type input "54994278"
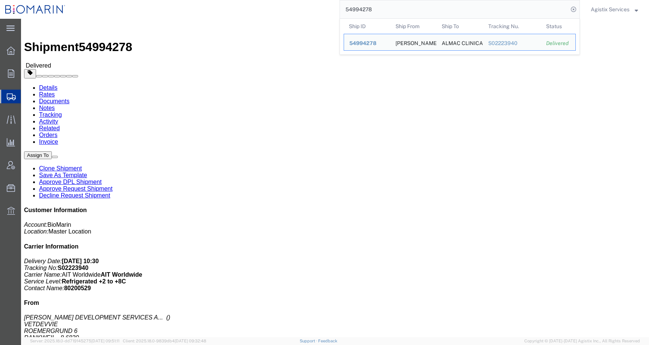
click span "button"
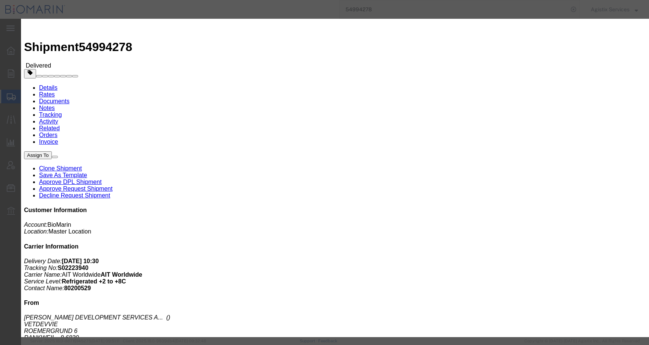
click button "Add another reference"
click select "Select Account Type Activity ID Airline Appointment Number ASN Batch Request # …"
select select "CBPENTRY"
click select "Select Account Type Activity ID Airline Appointment Number ASN Batch Request # …"
click input "text"
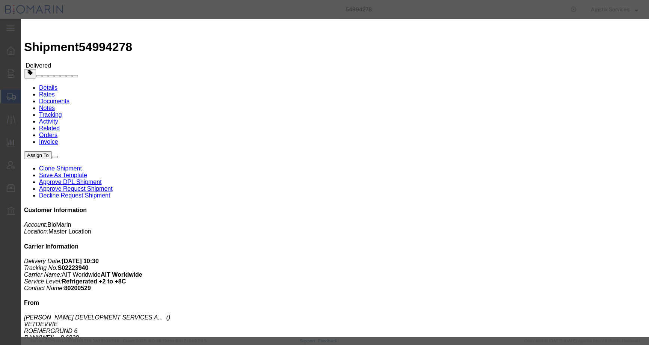
paste input "B8P15496080"
type input "B8P15496080"
click button "Save"
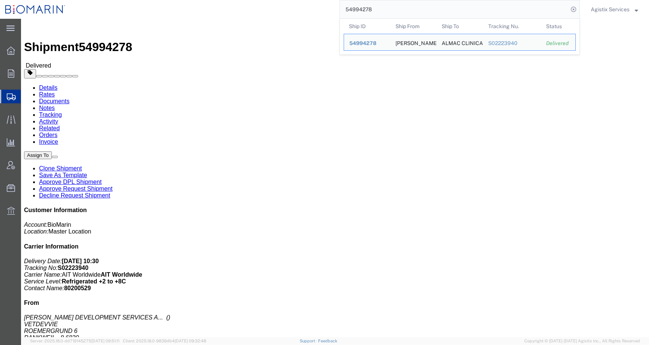
drag, startPoint x: 379, startPoint y: 7, endPoint x: 298, endPoint y: 9, distance: 81.1
click at [298, 9] on div "54994278 Ship ID Ship From Ship To Tracking Nu. Status Ship ID 54994278 Ship Fr…" at bounding box center [325, 9] width 509 height 19
paste input "5022983"
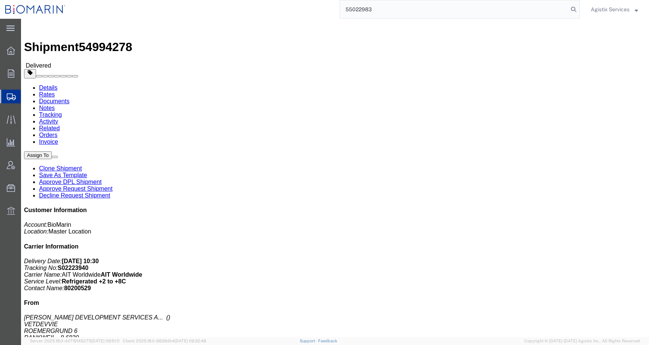
type input "55022983"
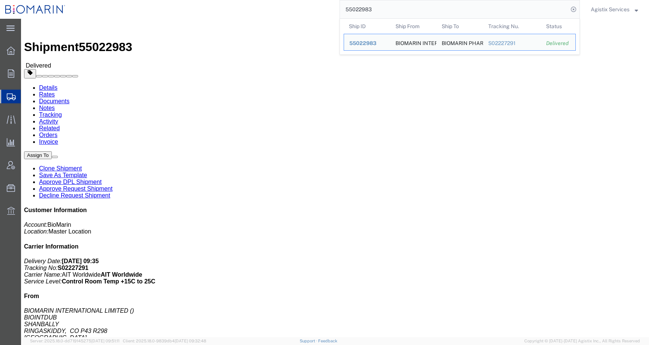
click button "button"
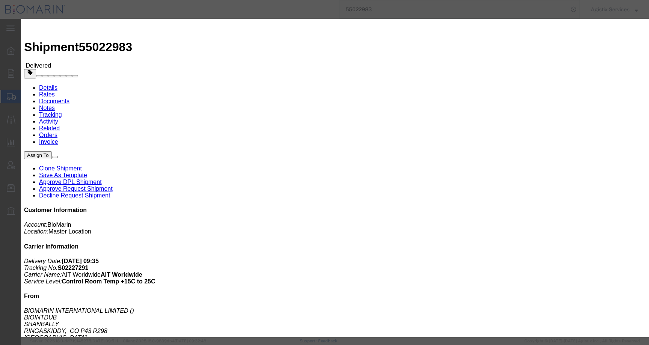
click button "Add another reference"
click select "Select Account Type Activity ID Airline Appointment Number ASN Batch Request # …"
select select "CBPENTRY"
click select "Select Account Type Activity ID Airline Appointment Number ASN Batch Request # …"
click input "text"
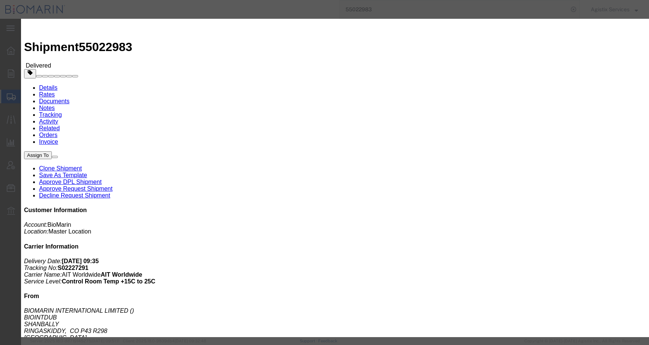
paste input "B8P15496064"
type input "B8P15496064"
click button "Save"
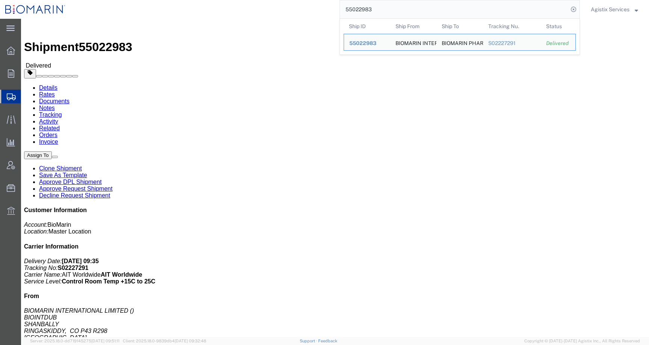
drag, startPoint x: 378, startPoint y: 10, endPoint x: 326, endPoint y: 5, distance: 51.6
click at [326, 6] on div "55022983 Ship ID Ship From Ship To Tracking Nu. Status Ship ID 55022983 Ship Fr…" at bounding box center [325, 9] width 509 height 19
paste input "4950295"
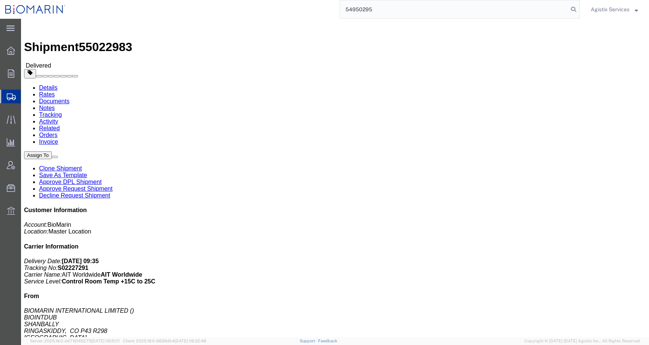
type input "54950295"
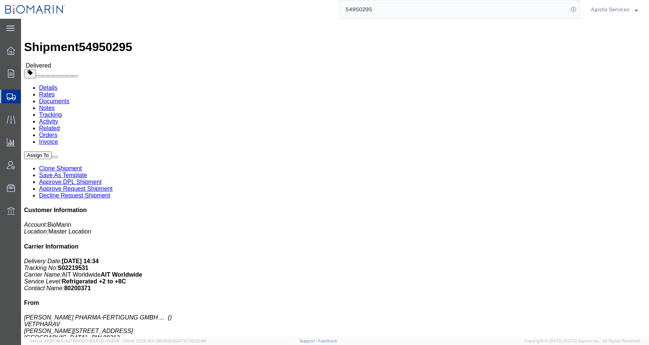
click span "button"
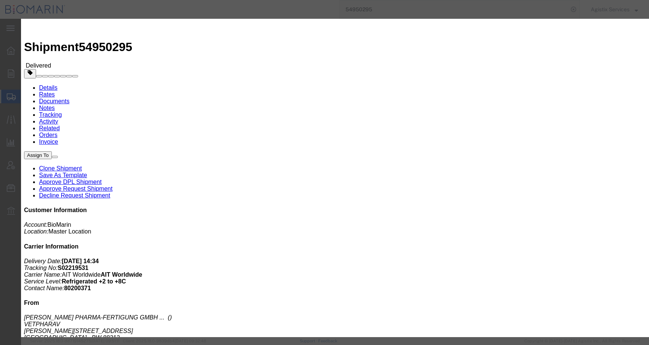
click button "Add another reference"
click select "Select Account Type Activity ID Airline Appointment Number ASN Batch Request # …"
select select "CBPENTRY"
click select "Select Account Type Activity ID Airline Appointment Number ASN Batch Request # …"
click input "text"
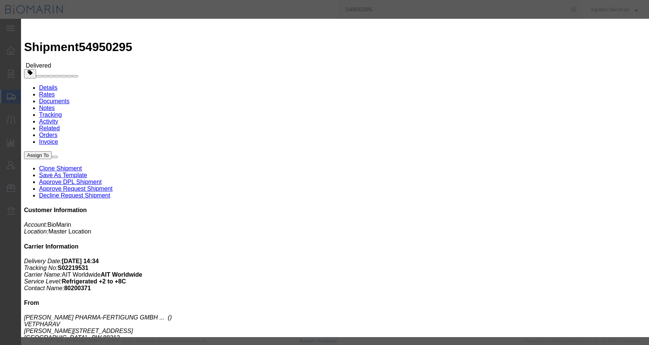
paste input "B8P15497492"
type input "B8P15497492"
click button "Save"
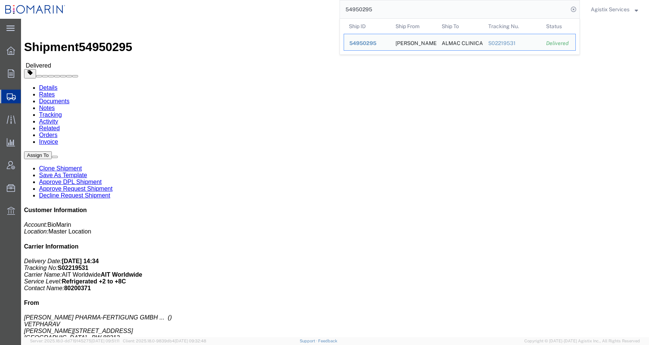
drag, startPoint x: 377, startPoint y: 12, endPoint x: 330, endPoint y: 12, distance: 46.5
click at [330, 12] on div "54950295 Ship ID Ship From Ship To Tracking Nu. Status Ship ID 54950295 Ship Fr…" at bounding box center [325, 9] width 509 height 19
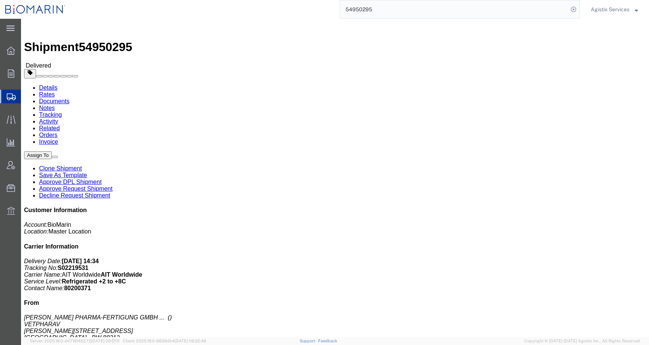
paste input "5008453"
type input "55008453"
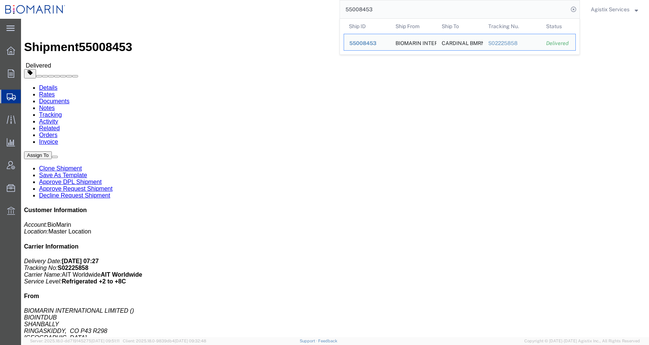
click span "button"
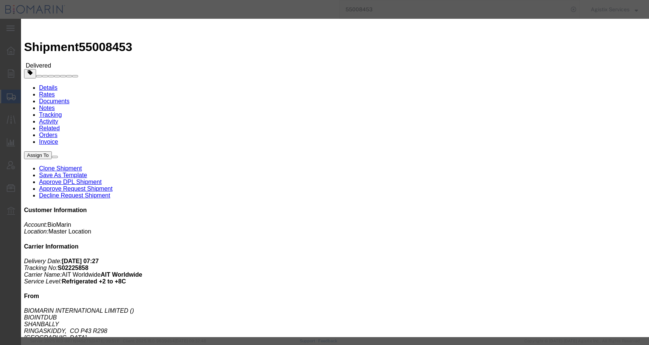
click button "Add another reference"
click select "Select Account Type Activity ID Airline Appointment Number ASN Batch Request # …"
select select "CBPENTRY"
click select "Select Account Type Activity ID Airline Appointment Number ASN Batch Request # …"
click input "text"
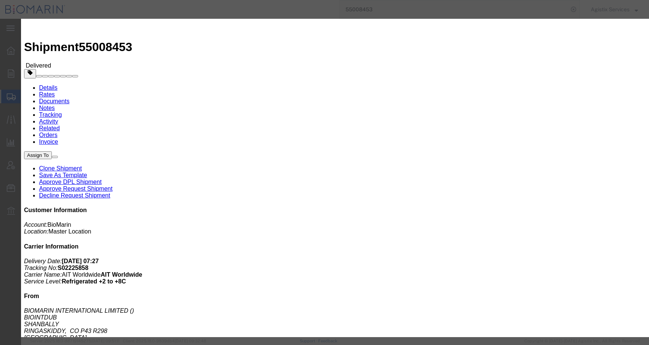
paste input "B8P15496775"
type input "B8P15496775"
click button "Save"
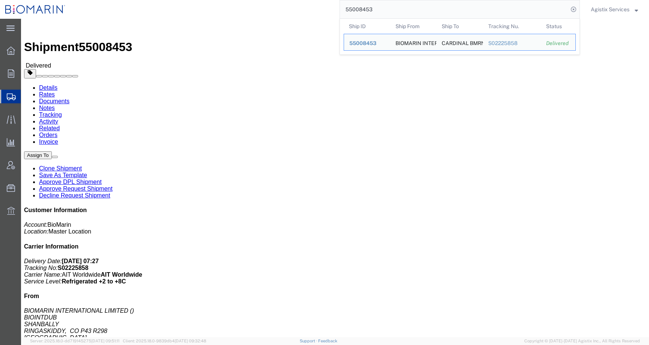
drag, startPoint x: 359, startPoint y: 8, endPoint x: 321, endPoint y: 8, distance: 38.7
click at [321, 8] on div "55008453 Ship ID Ship From Ship To Tracking Nu. Status Ship ID 55008453 Ship Fr…" at bounding box center [325, 9] width 509 height 19
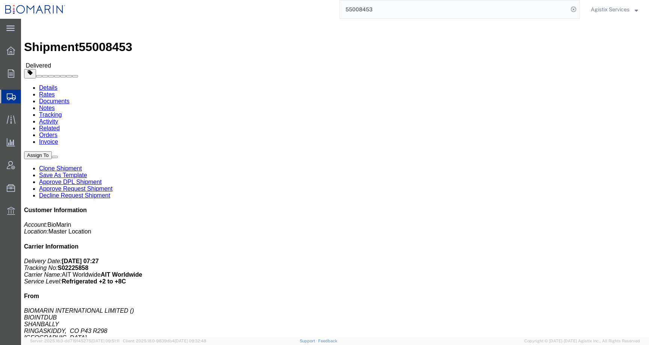
paste input "9614"
type input "55009614"
click span "button"
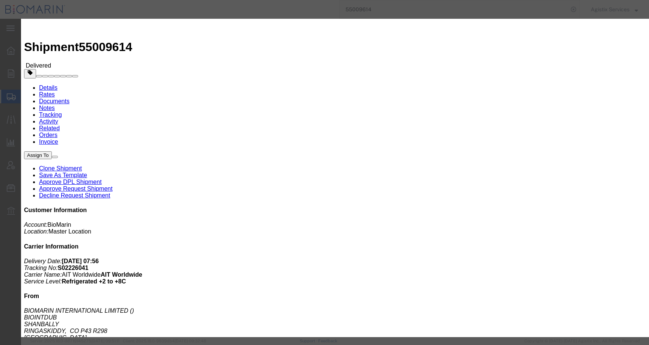
click button "Add another reference"
click input "text"
paste input "B8P15497724"
type input "B8P15497724"
click select "Select Account Type Activity ID Airline Appointment Number ASN Batch Request # …"
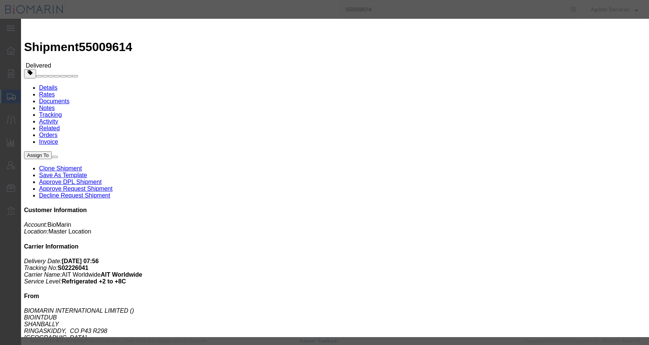
select select "CBPENTRY"
click select "Select Account Type Activity ID Airline Appointment Number ASN Batch Request # …"
click button "Save"
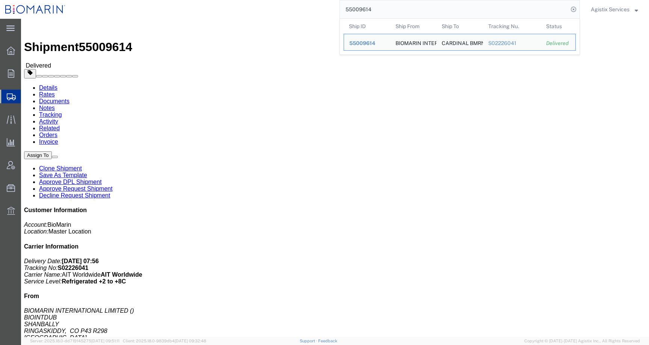
drag, startPoint x: 391, startPoint y: 8, endPoint x: 301, endPoint y: 10, distance: 89.4
click at [301, 10] on div "55009614 Ship ID Ship From Ship To Tracking Nu. Status Ship ID 55009614 Ship Fr…" at bounding box center [325, 9] width 509 height 19
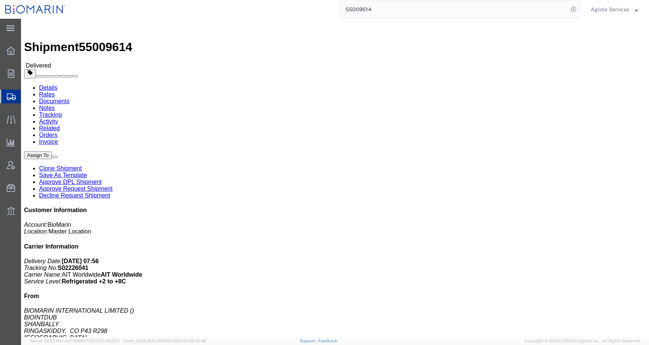
paste input "35660"
type input "55035660"
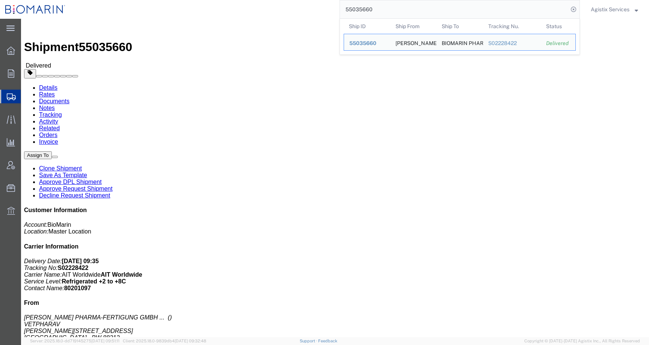
click span "button"
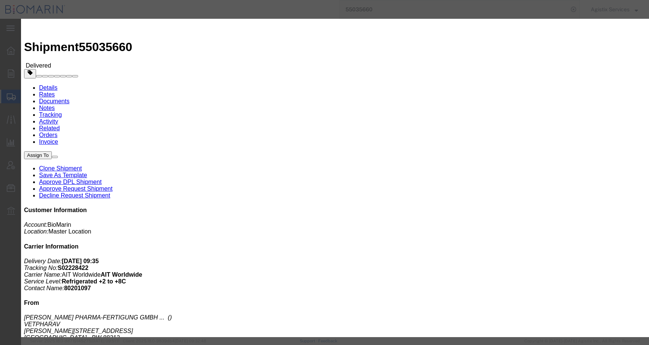
click button "Add another reference"
click div "Select Account Type Activity ID Airline Appointment Number ASN Batch Request # …"
click input "text"
paste input "B8P15498011"
type input "B8P15498011"
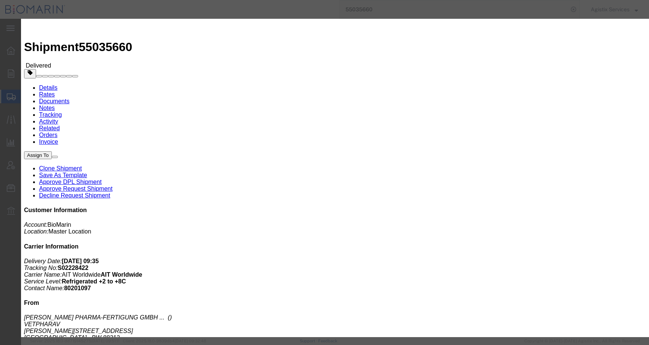
click button "Save"
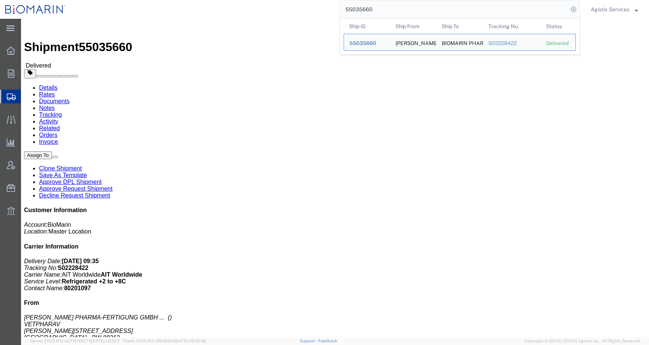
drag, startPoint x: 377, startPoint y: 10, endPoint x: 327, endPoint y: 10, distance: 49.9
click at [327, 10] on div "55035660 Ship ID Ship From Ship To Tracking Nu. Status Ship ID 55035660 Ship Fr…" at bounding box center [325, 9] width 509 height 19
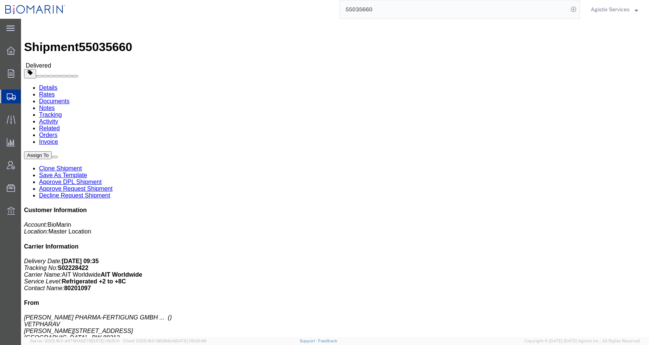
paste input "2139"
type input "55021390"
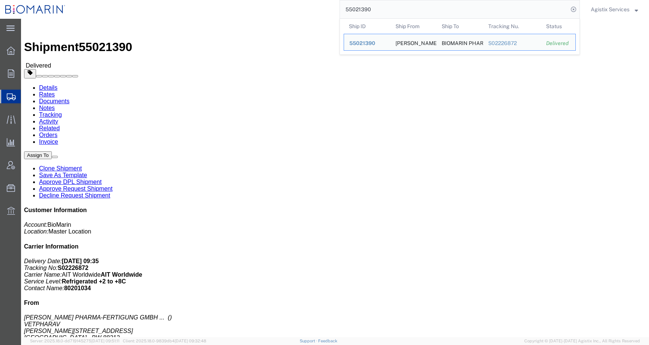
click span "button"
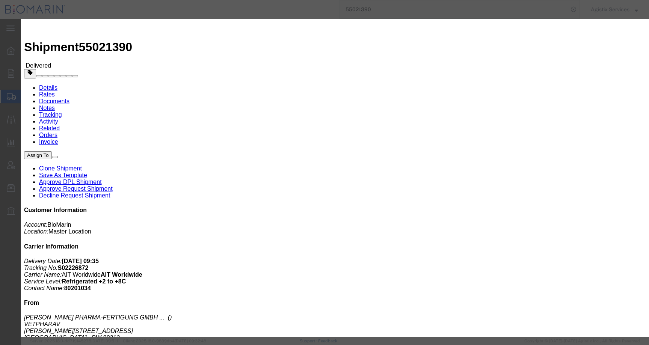
click button "Add another reference"
click select "Select Account Type Activity ID Airline Appointment Number ASN Batch Request # …"
select select "CBPENTRY"
click select "Select Account Type Activity ID Airline Appointment Number ASN Batch Request # …"
click input "text"
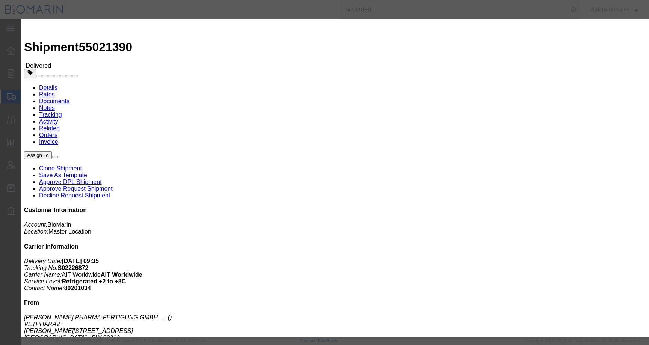
paste input "B8P15498045"
type input "B8P15498045"
click button "Save"
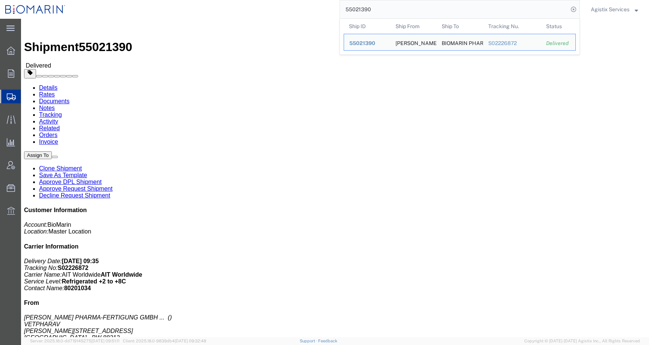
drag, startPoint x: 375, startPoint y: 12, endPoint x: 305, endPoint y: 10, distance: 70.6
click at [305, 10] on div "55021390 Ship ID Ship From Ship To Tracking Nu. Status Ship ID 55021390 Ship Fr…" at bounding box center [325, 9] width 509 height 19
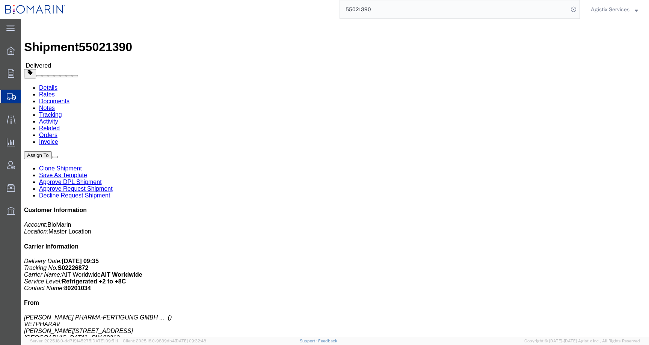
paste input "09614"
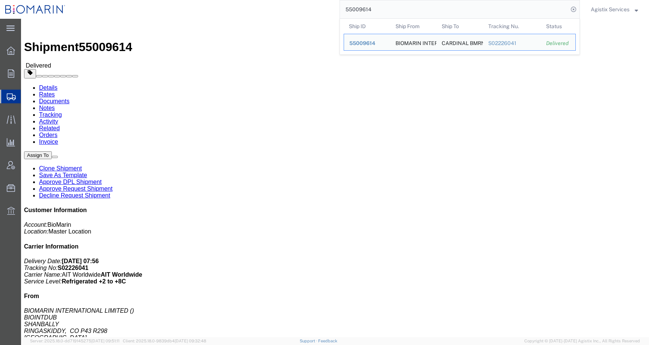
click div "Ship From BIOMARIN INTERNATIONAL LIMITED BIOINTDUB SHANBALLY RINGASKIDDY, CO P4…"
drag, startPoint x: 372, startPoint y: 12, endPoint x: 336, endPoint y: 11, distance: 36.1
click at [336, 11] on div "55009614 Ship ID Ship From Ship To Tracking Nu. Status Ship ID 55009614 Ship Fr…" at bounding box center [325, 9] width 509 height 19
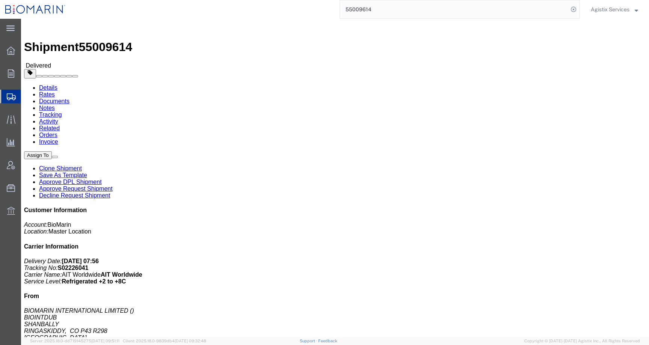
paste input "B8P1549772"
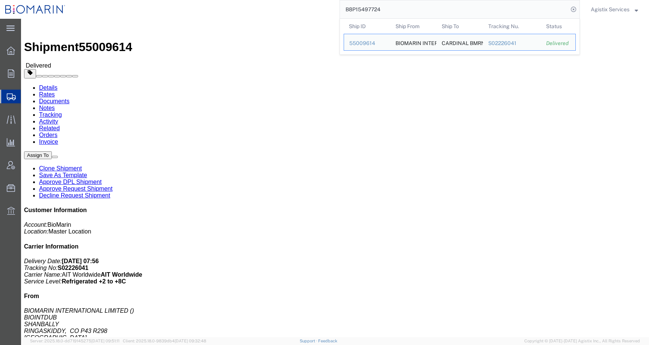
drag, startPoint x: 390, startPoint y: 8, endPoint x: 313, endPoint y: 7, distance: 77.0
click at [313, 7] on div "B8P15497724 Ship ID Ship From Ship To Tracking Nu. Status Ship ID 55009614 Ship…" at bounding box center [325, 9] width 509 height 19
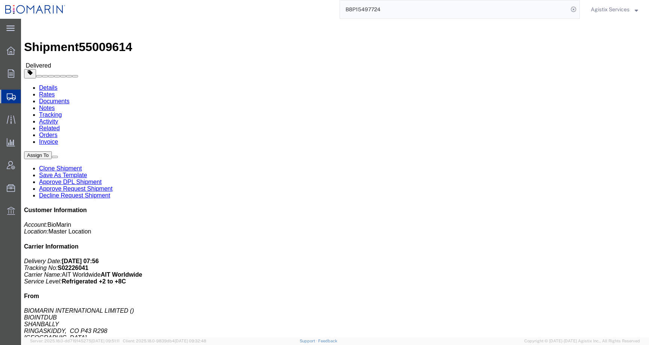
paste input "55067948"
type input "55067948"
click span "button"
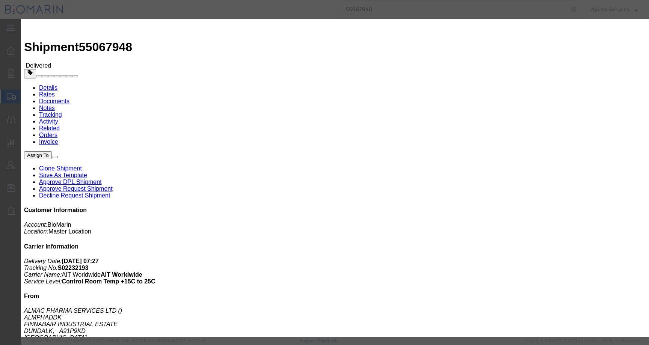
click button "Add another reference"
click select "Select Account Type Activity ID Airline Appointment Number ASN Batch Request # …"
select select "CBPENTRY"
click select "Select Account Type Activity ID Airline Appointment Number ASN Batch Request # …"
click input "text"
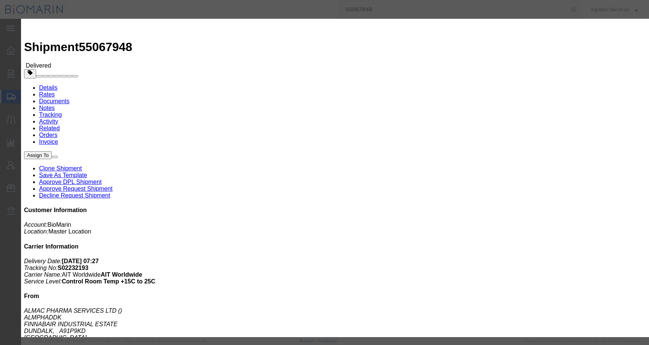
paste input "B8P15497377"
type input "B8P15497377"
click button "Save"
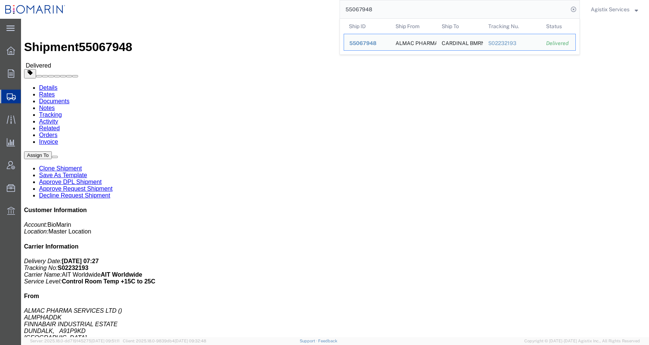
drag, startPoint x: 374, startPoint y: 9, endPoint x: 326, endPoint y: 9, distance: 48.4
click at [326, 9] on div "55067948 Ship ID Ship From Ship To Tracking Nu. Status Ship ID 55067948 Ship Fr…" at bounding box center [325, 9] width 509 height 19
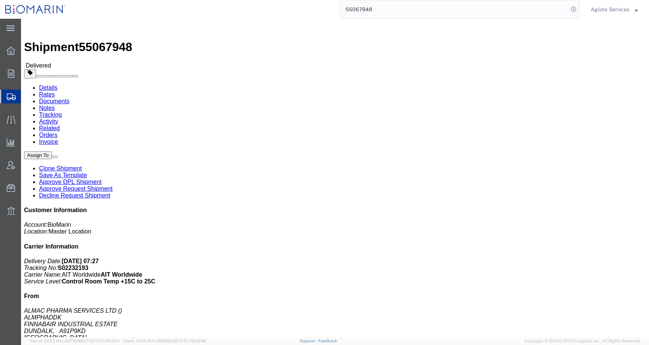
paste input "09880"
type input "55009880"
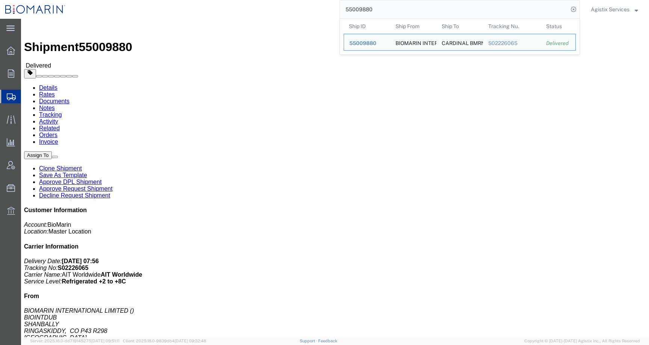
click div "Leg 1 - Air Departure Port: DUB Arrival Port: ORD"
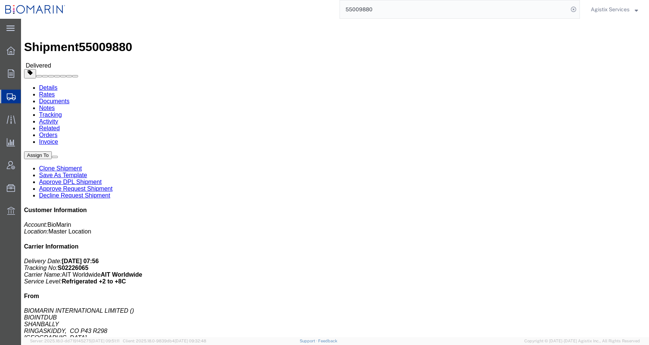
click button "button"
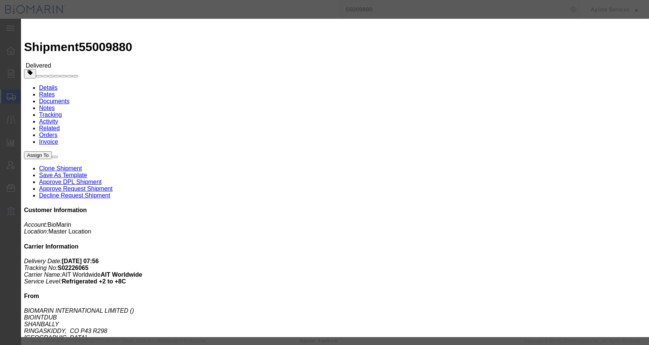
click button "Add another reference"
click div "Select Account Type Activity ID Airline Appointment Number ASN Batch Request # …"
click select "Select Account Type Activity ID Airline Appointment Number ASN Batch Request # …"
select select "CBPENTRY"
click select "Select Account Type Activity ID Airline Appointment Number ASN Batch Request # …"
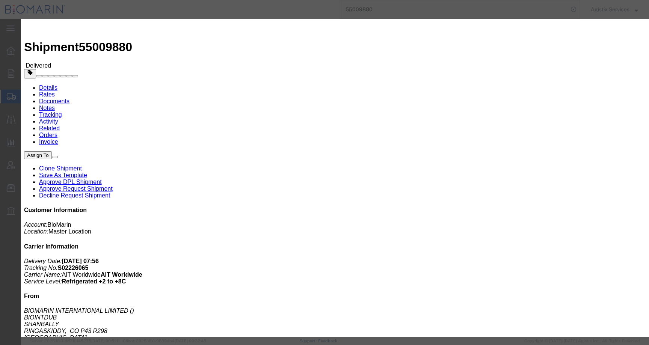
click input "text"
paste input "B8P15497476"
type input "B8P15497476"
click button "Save"
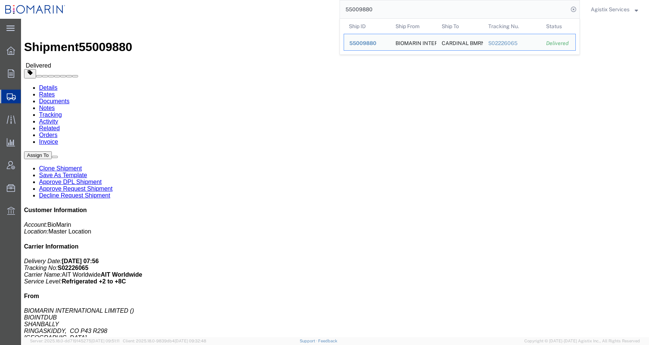
drag, startPoint x: 376, startPoint y: 9, endPoint x: 310, endPoint y: 9, distance: 65.7
click at [310, 9] on div "55009880 Ship ID Ship From Ship To Tracking Nu. Status Ship ID 55009880 Ship Fr…" at bounding box center [325, 9] width 509 height 19
paste input "8907"
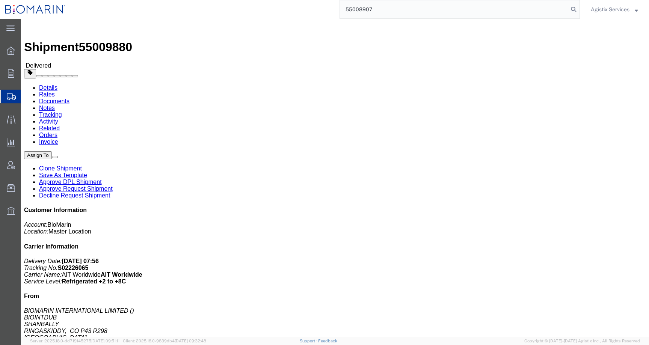
type input "55008907"
click div "Shipment Detail Ship From BIOMARIN INTERNATIONAL LIMITED BIOINTDUB SHANBALLY RI…"
click span "button"
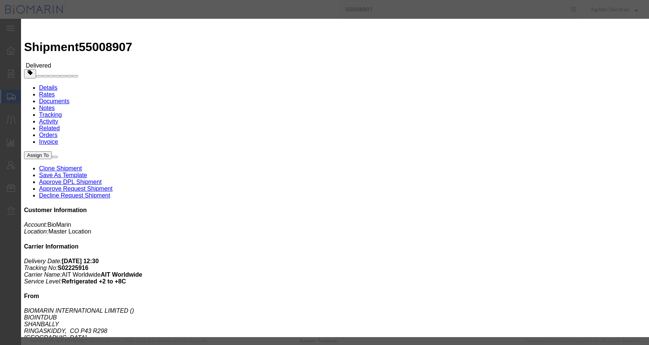
click div "Select Account Type Activity ID Airline Appointment Number ASN Batch Request # …"
click button "Add another reference"
click select "Select Account Type Activity ID Airline Appointment Number ASN Batch Request # …"
select select "CBPENTRY"
click select "Select Account Type Activity ID Airline Appointment Number ASN Batch Request # …"
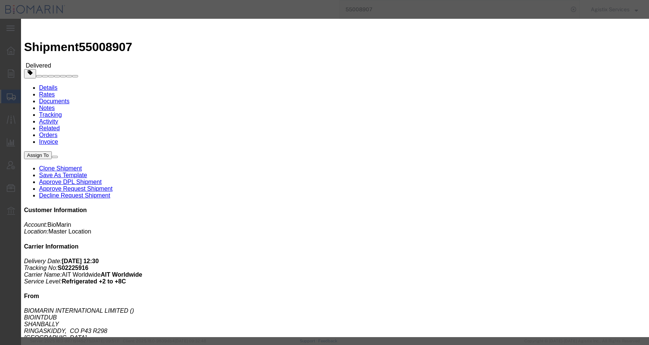
click input "text"
paste input "B8P15499134"
type input "B8P15499134"
click button "Save"
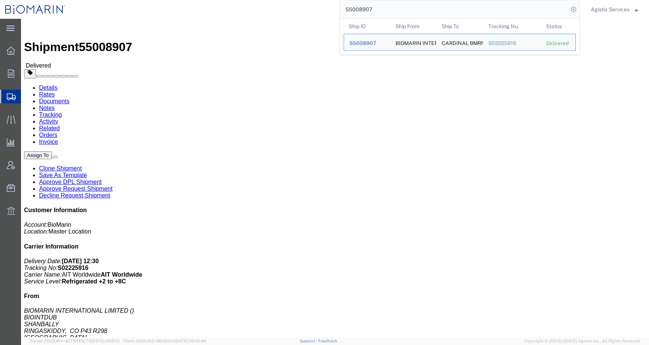
drag, startPoint x: 380, startPoint y: 9, endPoint x: 301, endPoint y: 9, distance: 78.8
click at [301, 9] on div "55008907 Ship ID Ship From Ship To Tracking Nu. Status Ship ID 55008907 Ship Fr…" at bounding box center [325, 9] width 509 height 19
paste input "35803"
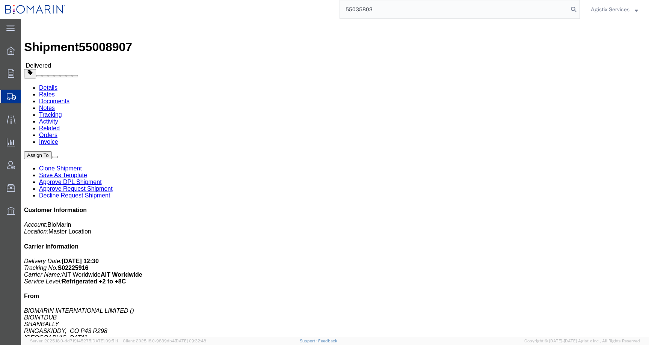
type input "55035803"
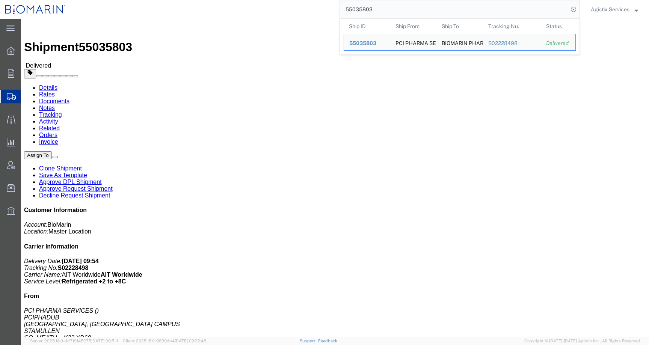
click span "button"
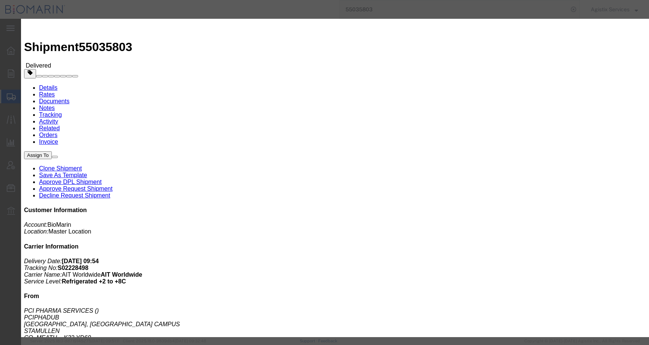
click button "Add another reference"
click select "Select Account Type Activity ID Airline Appointment Number ASN Batch Request # …"
select select "CBPENTRY"
click select "Select Account Type Activity ID Airline Appointment Number ASN Batch Request # …"
click input "text"
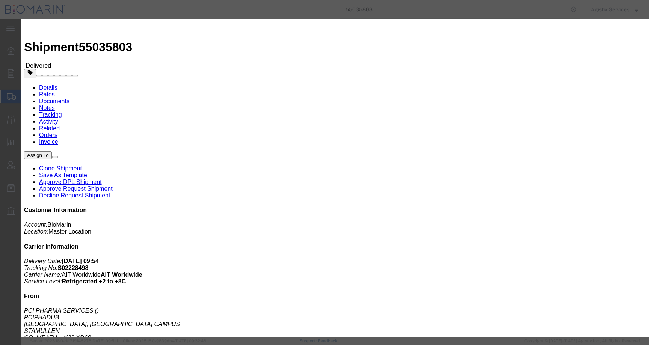
paste input "B8P15498813"
type input "B8P15498813"
drag, startPoint x: 420, startPoint y: 217, endPoint x: 453, endPoint y: 343, distance: 130.8
click button "Save"
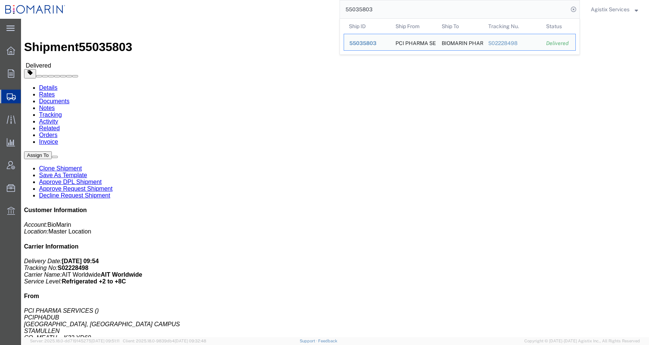
drag, startPoint x: 373, startPoint y: 9, endPoint x: 314, endPoint y: 11, distance: 59.0
click at [314, 11] on div "55035803 Ship ID Ship From Ship To Tracking Nu. Status Ship ID 55035803 Ship Fr…" at bounding box center [325, 9] width 509 height 19
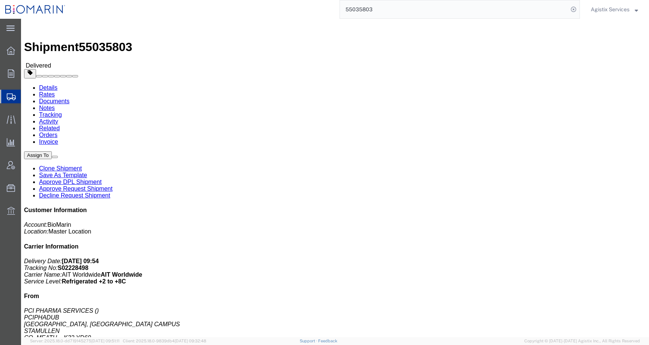
paste input "67607"
type input "55067607"
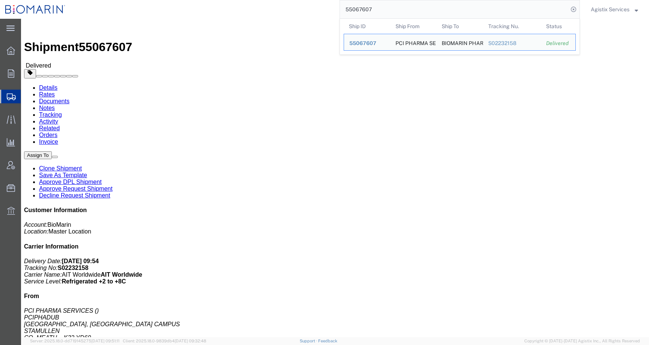
click span "button"
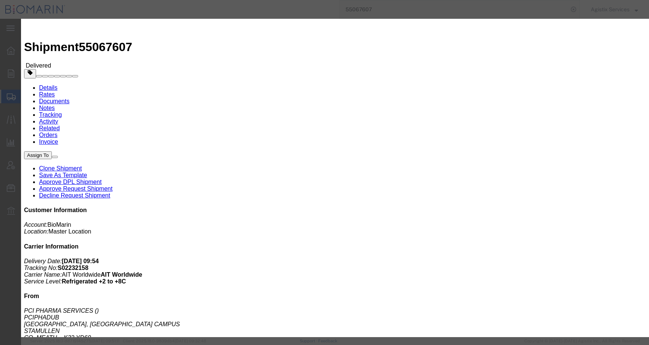
click button "Add another reference"
click select "Select Account Type Activity ID Airline Appointment Number ASN Batch Request # …"
select select "CBPENTRY"
click select "Select Account Type Activity ID Airline Appointment Number ASN Batch Request # …"
click input "text"
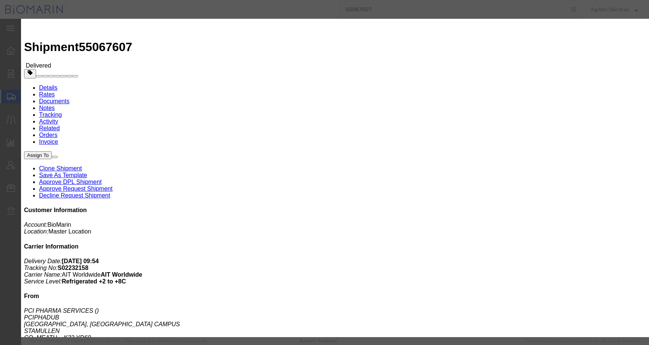
paste input "B8P15499209"
type input "B8P15499209"
click button "Save"
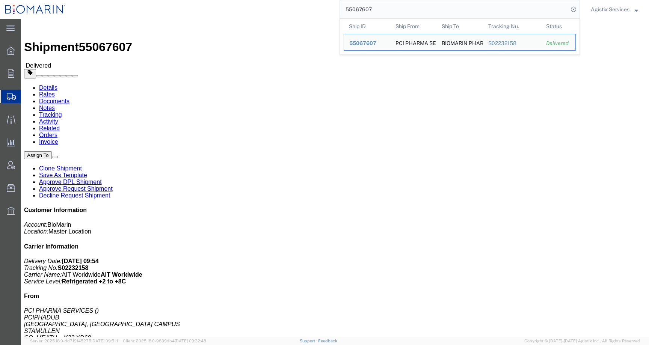
drag, startPoint x: 358, startPoint y: 10, endPoint x: 298, endPoint y: 10, distance: 59.7
click at [298, 10] on div "55067607 Ship ID Ship From Ship To Tracking Nu. Status Ship ID 55067607 Ship Fr…" at bounding box center [325, 9] width 509 height 19
paste input "35803"
drag, startPoint x: 383, startPoint y: 8, endPoint x: 291, endPoint y: 8, distance: 92.3
click at [291, 8] on div "55035803 Ship ID Ship From Ship To Tracking Nu. Status Ship ID 55035803 Ship Fr…" at bounding box center [325, 9] width 509 height 19
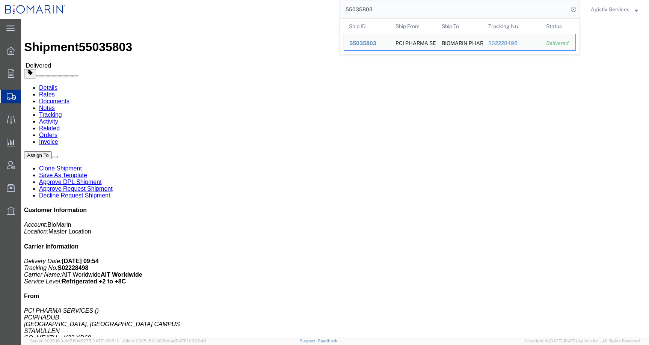
paste input "67607"
drag, startPoint x: 381, startPoint y: 9, endPoint x: 318, endPoint y: 9, distance: 63.1
click at [318, 9] on div "55067607 Ship ID Ship From Ship To Tracking Nu. Status Ship ID 55067607 Ship Fr…" at bounding box center [325, 9] width 509 height 19
paste input "35803"
drag, startPoint x: 383, startPoint y: 11, endPoint x: 316, endPoint y: 11, distance: 66.8
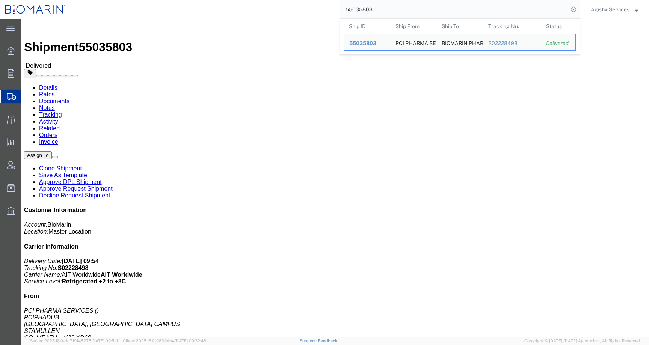
click at [316, 11] on div "55035803 Ship ID Ship From Ship To Tracking Nu. Status Ship ID 55035803 Ship Fr…" at bounding box center [325, 9] width 509 height 19
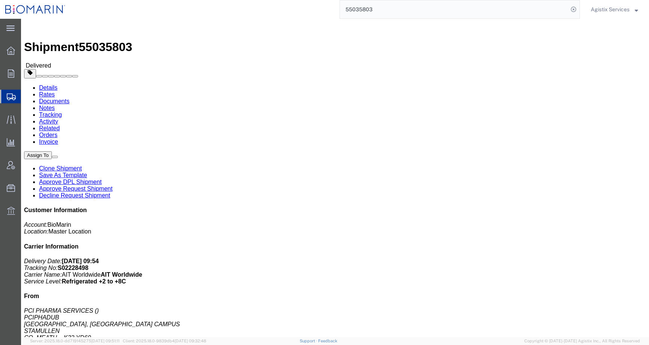
paste input "50905"
type input "55050905"
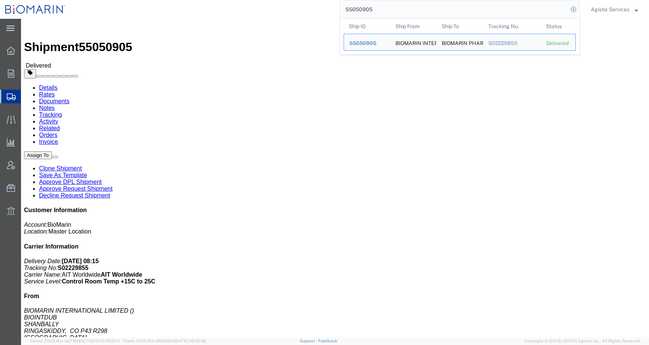
click span "button"
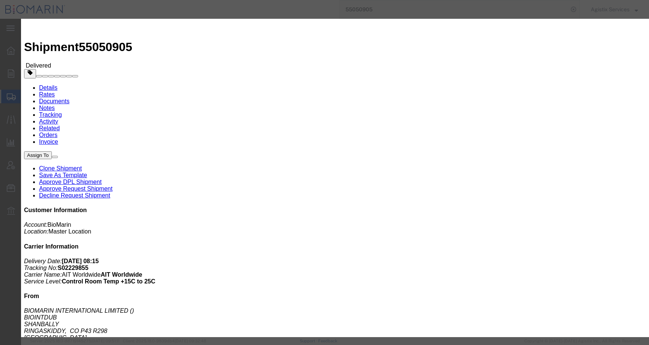
click button "Add another reference"
click input "text"
paste input "B8P15497609"
type input "B8P15497609"
click select "Select Account Type Activity ID Airline Appointment Number ASN Batch Request # …"
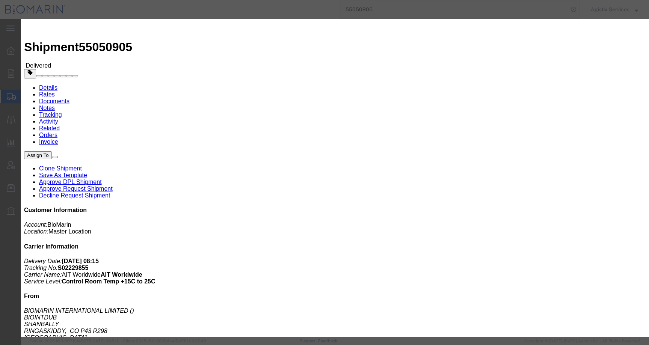
select select "CBPENTRY"
click select "Select Account Type Activity ID Airline Appointment Number ASN Batch Request # …"
click button "Save"
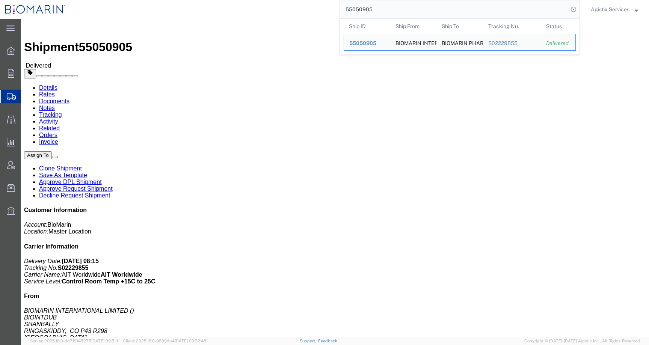
drag, startPoint x: 372, startPoint y: 7, endPoint x: 298, endPoint y: 7, distance: 74.0
click at [298, 7] on div "55050905 Ship ID Ship From Ship To Tracking Nu. Status Ship ID 55050905 Ship Fr…" at bounding box center [325, 9] width 509 height 19
paste input "67607"
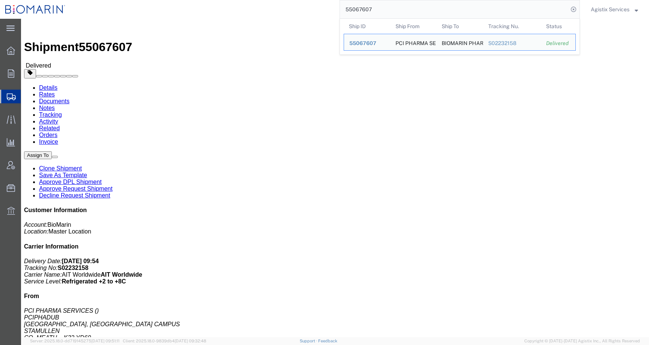
drag, startPoint x: 377, startPoint y: 10, endPoint x: 297, endPoint y: 10, distance: 80.0
click at [297, 10] on div "55067607 Ship ID Ship From Ship To Tracking Nu. Status Ship ID 55067607 Ship Fr…" at bounding box center [325, 9] width 509 height 19
paste input "156924"
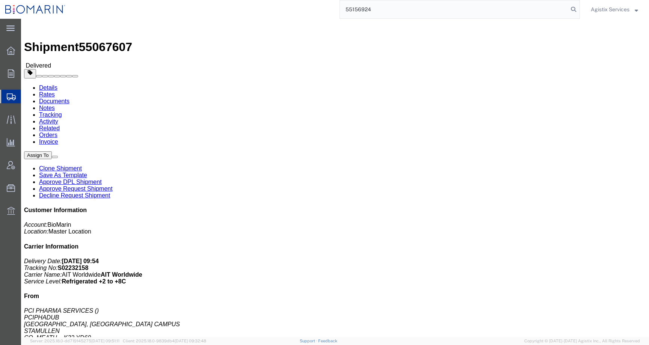
type input "55156924"
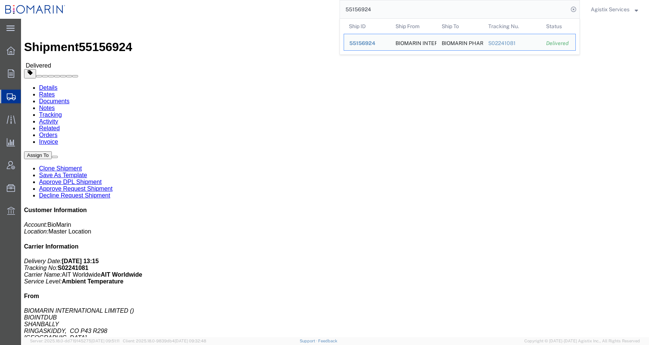
click span "button"
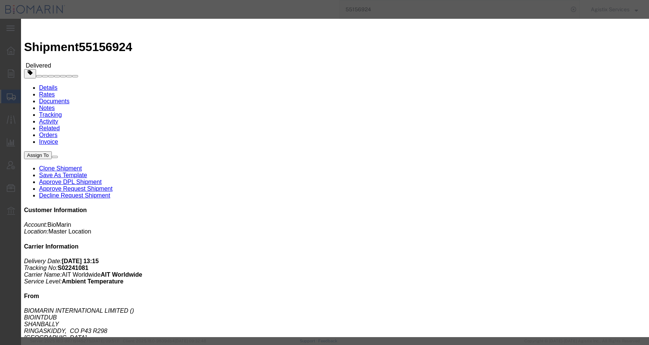
click button "Add another reference"
click select "Select Account Type Activity ID Airline Appointment Number ASN Batch Request # …"
select select "CBPENTRY"
click select "Select Account Type Activity ID Airline Appointment Number ASN Batch Request # …"
click input "text"
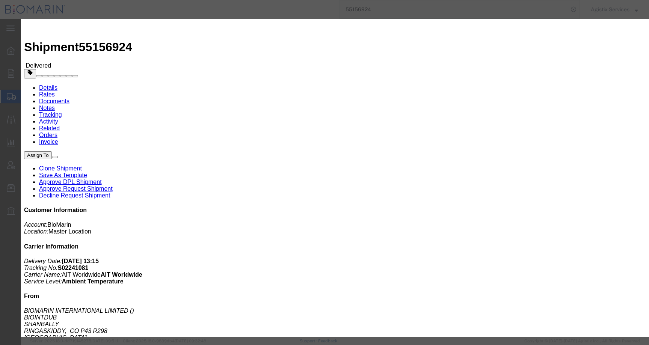
paste input "B8P15502226"
type input "B8P15502226"
click button "Save"
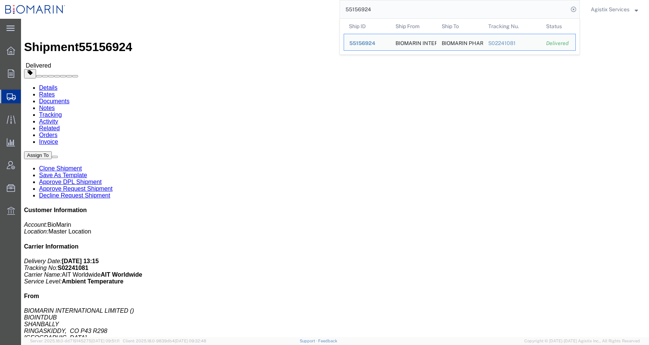
drag, startPoint x: 380, startPoint y: 13, endPoint x: 322, endPoint y: 7, distance: 58.5
click at [322, 7] on div "55156924 Ship ID Ship From Ship To Tracking Nu. Status Ship ID 55156924 Ship Fr…" at bounding box center [325, 9] width 509 height 19
paste input "1174"
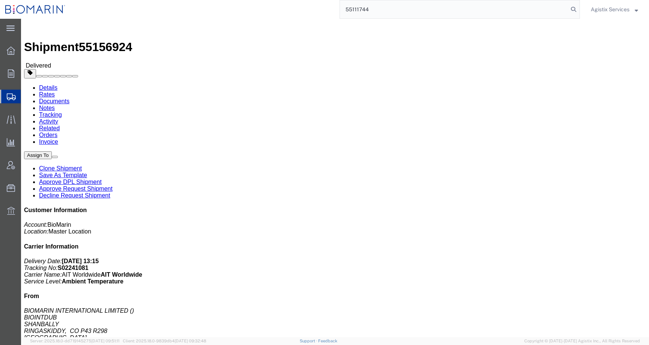
type input "55111744"
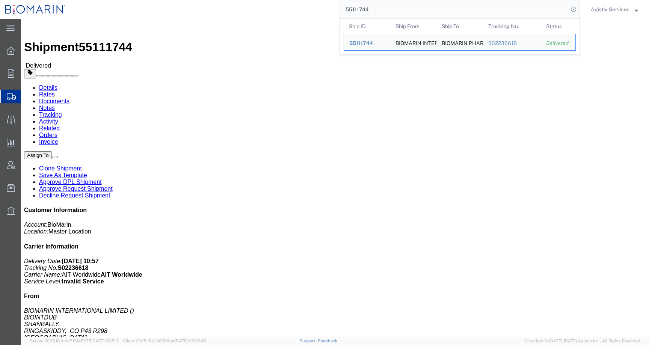
click span "button"
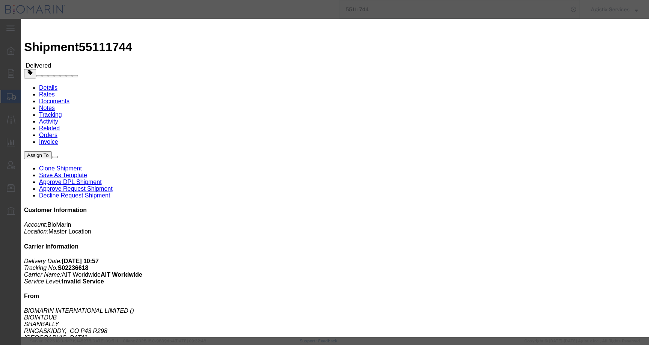
click button "Add another reference"
click select "Select Account Type Activity ID Airline Appointment Number ASN Batch Request # …"
select select "CBPENTRY"
click select "Select Account Type Activity ID Airline Appointment Number ASN Batch Request # …"
click input "text"
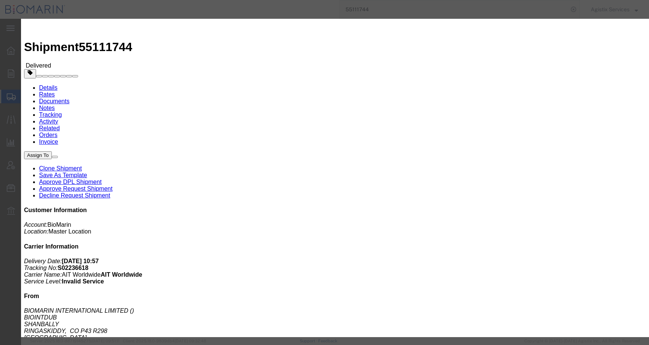
paste input "B8P15504214"
type input "B8P15504214"
click button "Save"
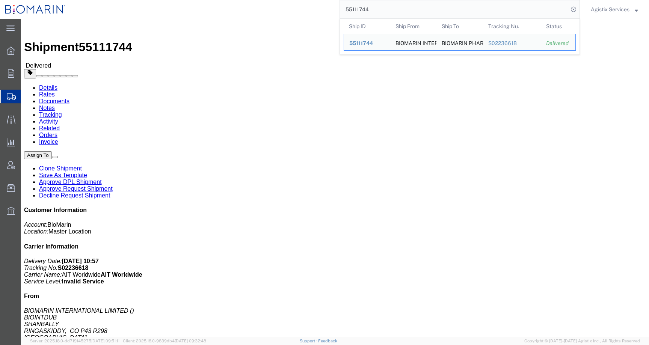
drag, startPoint x: 397, startPoint y: 8, endPoint x: 328, endPoint y: 8, distance: 68.3
click at [329, 8] on div "55111744 Ship ID Ship From Ship To Tracking Nu. Status Ship ID 55111744 Ship Fr…" at bounding box center [325, 9] width 509 height 19
paste input "5692"
drag, startPoint x: 374, startPoint y: 11, endPoint x: 296, endPoint y: 8, distance: 77.7
click at [296, 8] on div "55156924 Ship ID Ship From Ship To Tracking Nu. Status Ship ID 55156924 Ship Fr…" at bounding box center [325, 9] width 509 height 19
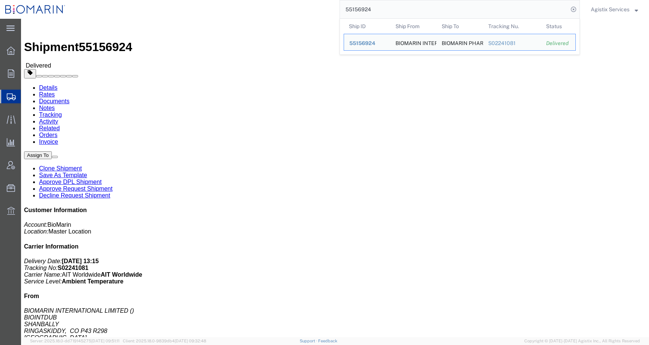
paste input "41049"
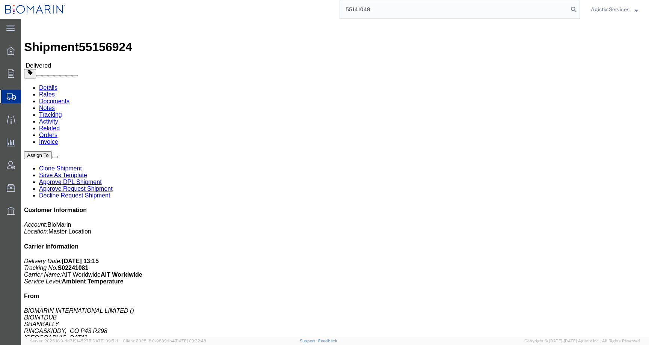
type input "55141049"
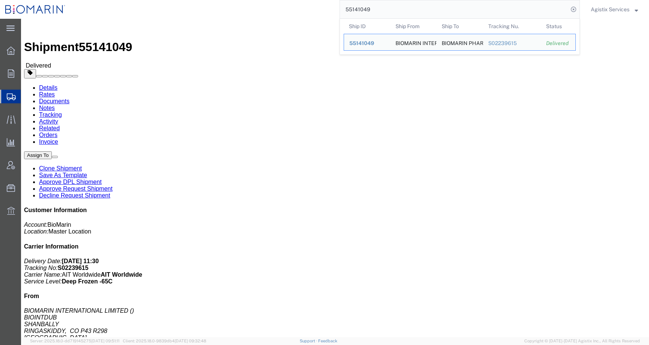
click span "button"
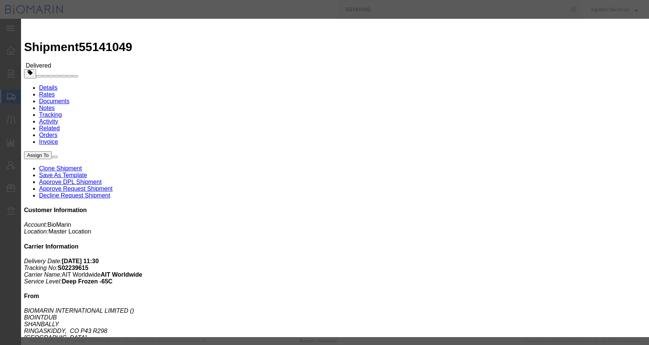
click button "Add another reference"
click select "Select Account Type Activity ID Airline Appointment Number ASN Batch Request # …"
select select "CBPENTRY"
click select "Select Account Type Activity ID Airline Appointment Number ASN Batch Request # …"
click input "text"
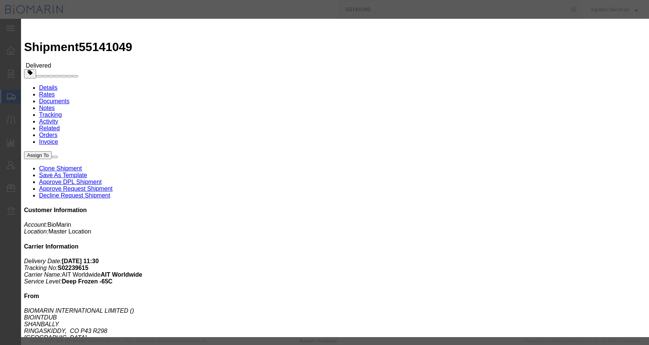
paste input "B8P15504172"
type input "B8P15504172"
click button "Save"
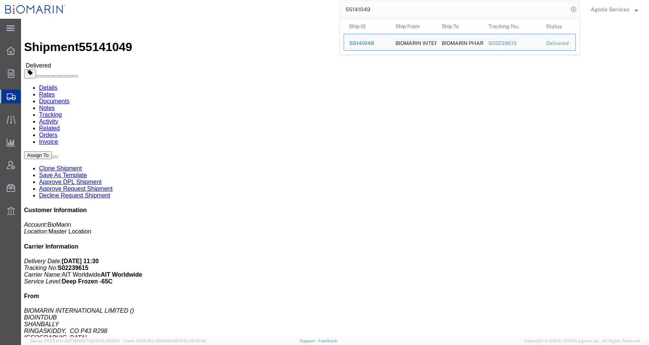
drag, startPoint x: 367, startPoint y: 13, endPoint x: 342, endPoint y: 10, distance: 25.3
click at [342, 10] on input "55141049" at bounding box center [454, 9] width 228 height 18
paste input "70183"
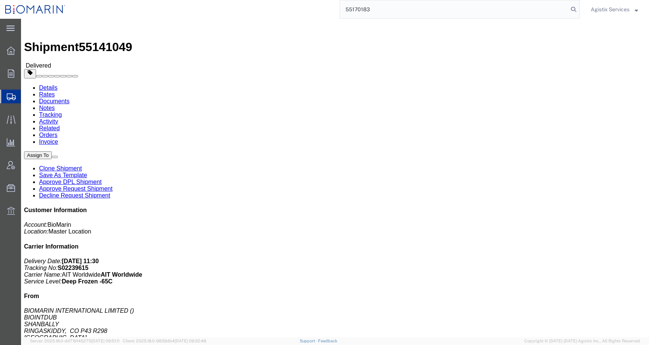
type input "55170183"
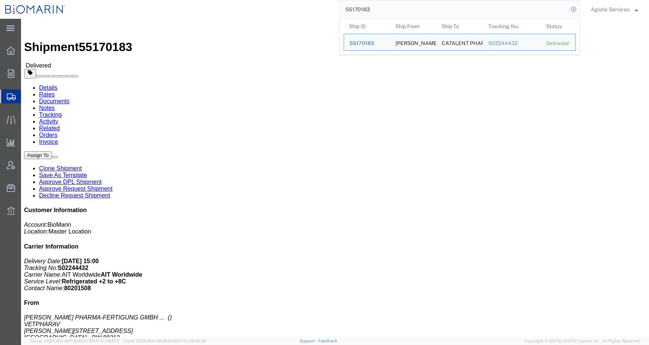
click span "button"
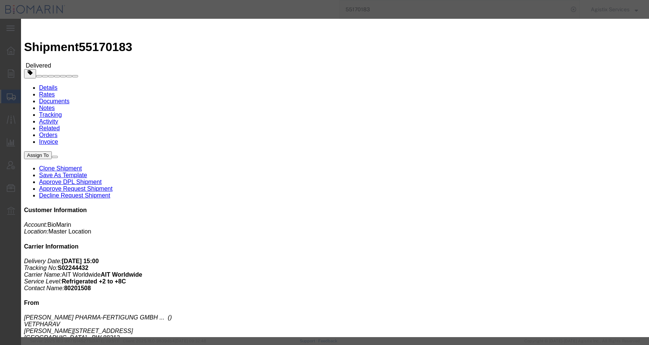
click button "Add another reference"
click select "Select Account Type Activity ID Airline Appointment Number ASN Batch Request # …"
select select "CBPENTRY"
click select "Select Account Type Activity ID Airline Appointment Number ASN Batch Request # …"
click input "text"
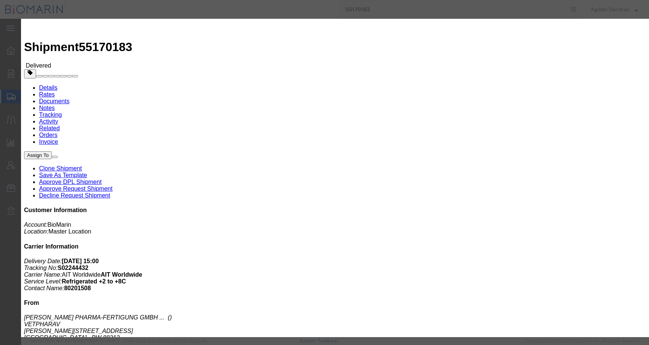
paste input "B8P15506052"
type input "B8P15506052"
click button "Save"
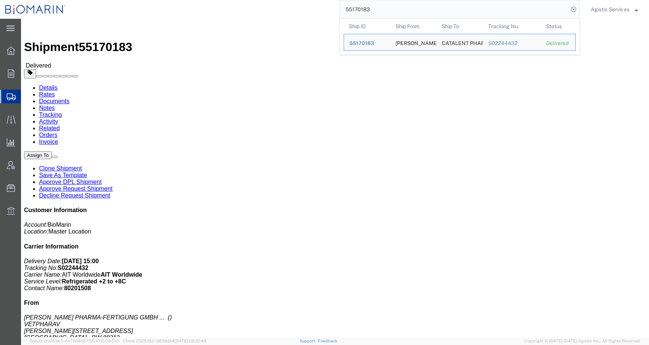
drag, startPoint x: 373, startPoint y: 9, endPoint x: 307, endPoint y: 9, distance: 66.8
click at [307, 9] on div "55170183 Ship ID Ship From Ship To Tracking Nu. Status Ship ID 55170183 Ship Fr…" at bounding box center [325, 9] width 509 height 19
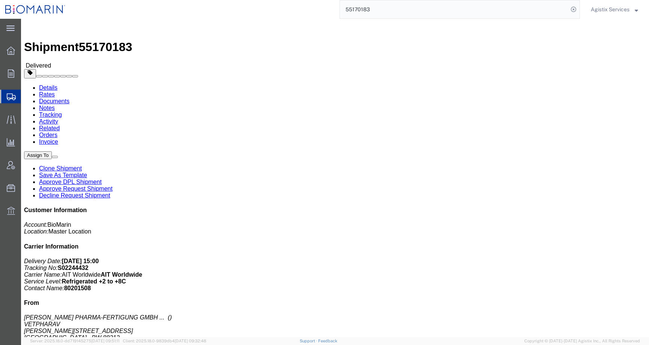
paste input "253350"
type input "55253350"
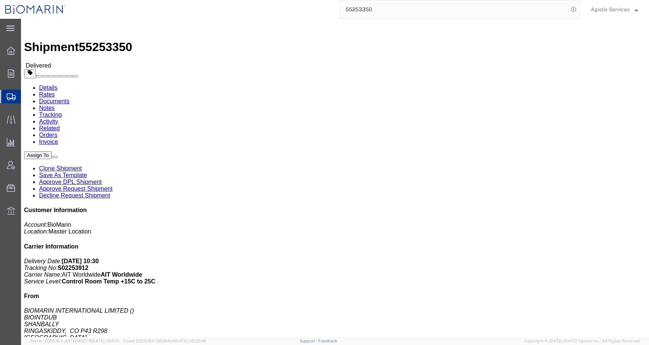
click span "button"
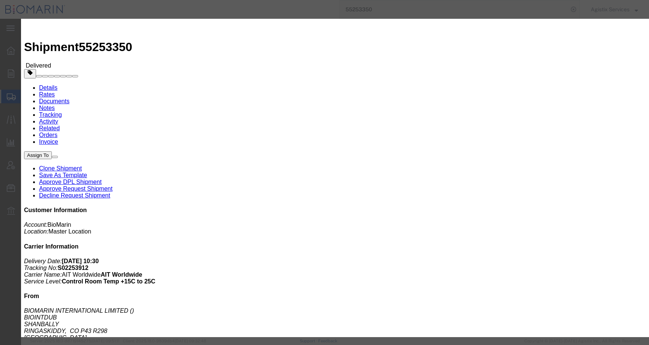
click button "Add another reference"
type input "B8P15508827"
click select "Select Account Type Activity ID Airline Appointment Number ASN Batch Request # …"
select select "CBPENTRY"
click select "Select Account Type Activity ID Airline Appointment Number ASN Batch Request # …"
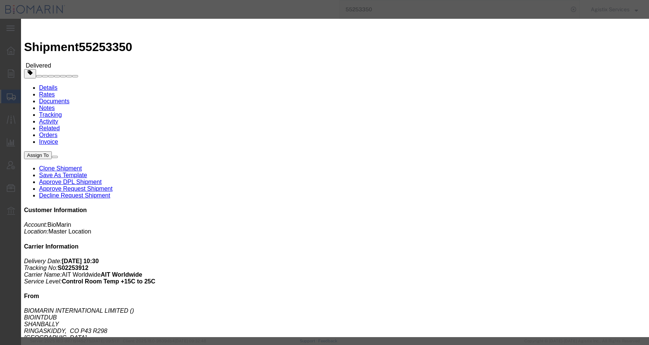
click button "Save"
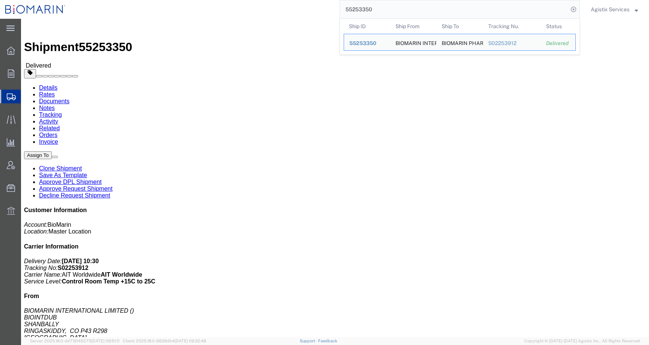
drag, startPoint x: 351, startPoint y: 10, endPoint x: 278, endPoint y: 10, distance: 72.8
click at [278, 10] on div "55253350 Ship ID Ship From Ship To Tracking Nu. Status Ship ID 55253350 Ship Fr…" at bounding box center [325, 9] width 509 height 19
paste input "39835"
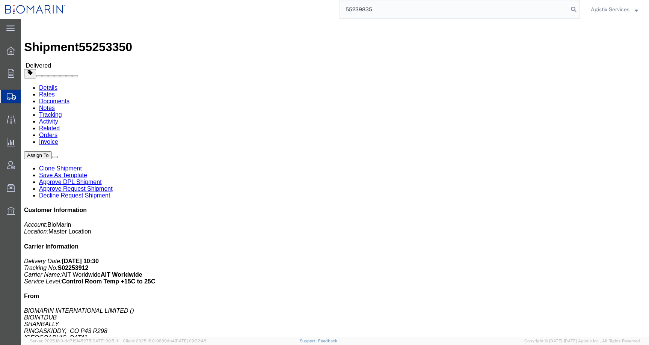
type input "55239835"
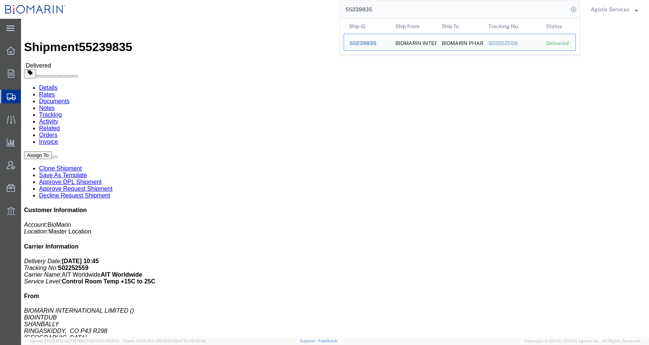
click span "button"
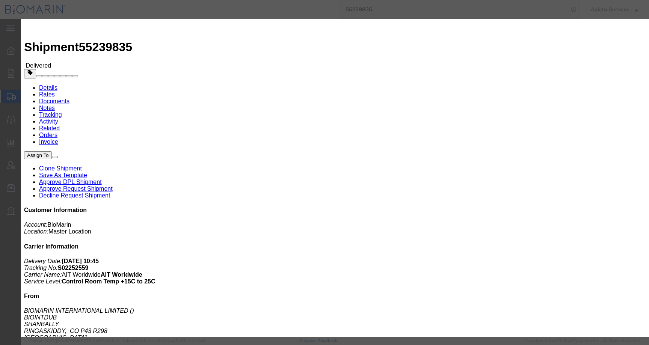
click button "Add another reference"
click select "Select Account Type Activity ID Airline Appointment Number ASN Batch Request # …"
select select "CBPENTRY"
click select "Select Account Type Activity ID Airline Appointment Number ASN Batch Request # …"
click input "text"
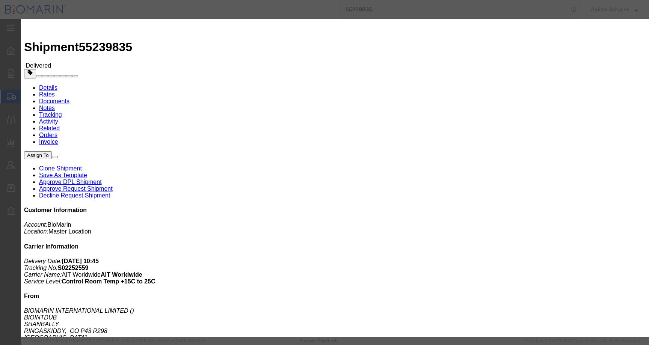
paste input "B8P15507894"
type input "B8P15507894"
click button "Save"
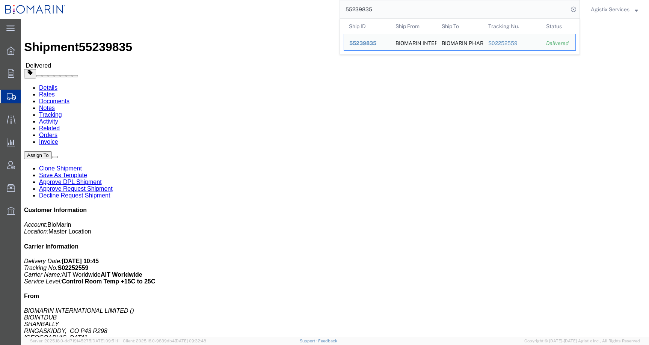
drag, startPoint x: 349, startPoint y: 12, endPoint x: 283, endPoint y: 12, distance: 66.8
click at [283, 12] on div "55239835 Ship ID Ship From Ship To Tracking Nu. Status Ship ID 55239835 Ship Fr…" at bounding box center [325, 9] width 509 height 19
paste input "68446"
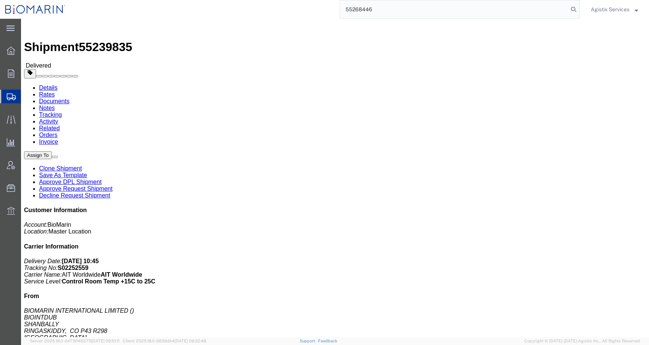
type input "55268446"
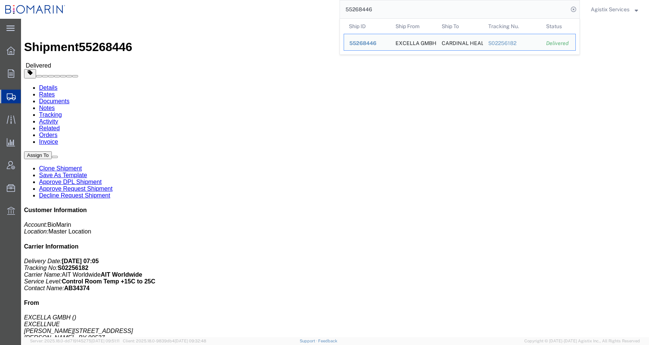
click div "Leg 1 - Air Departure Port: FRA Arrival Port: ORD"
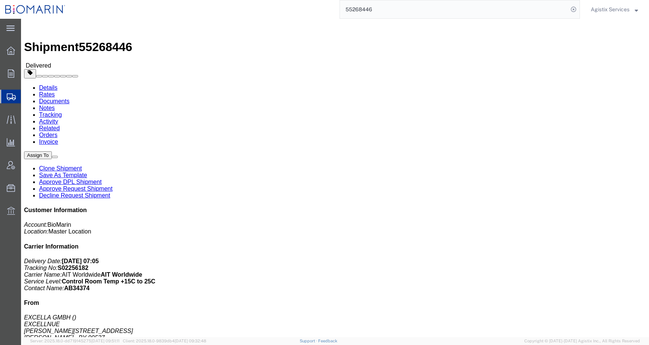
click span "button"
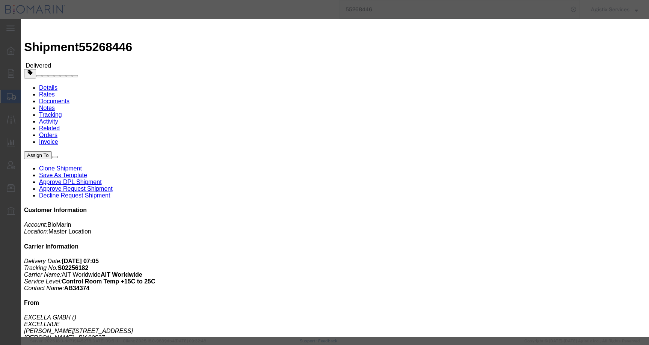
click button "Add another reference"
click select "Select Account Type Activity ID Airline Appointment Number ASN Batch Request # …"
select select "CBPENTRY"
click select "Select Account Type Activity ID Airline Appointment Number ASN Batch Request # …"
click input "text"
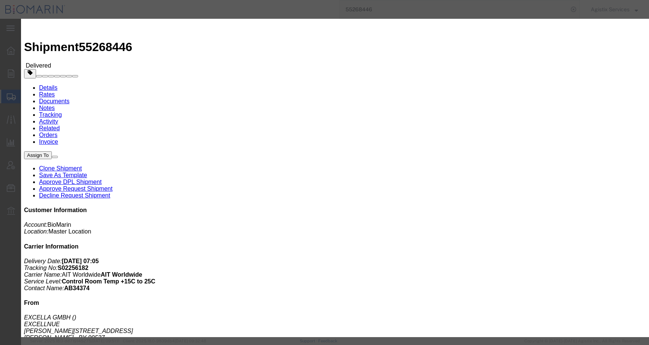
paste input "B8P15512332"
type input "B8P15512332"
click button "Save"
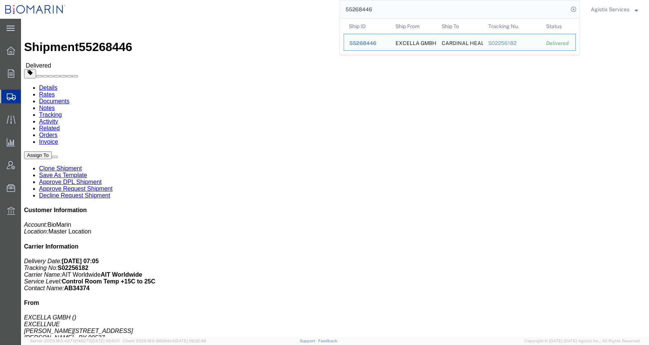
drag, startPoint x: 390, startPoint y: 12, endPoint x: 318, endPoint y: 10, distance: 71.4
click at [318, 10] on div "55268446 Ship ID Ship From Ship To Tracking Nu. Status Ship ID 55268446 Ship Fr…" at bounding box center [325, 9] width 509 height 19
paste input "310918"
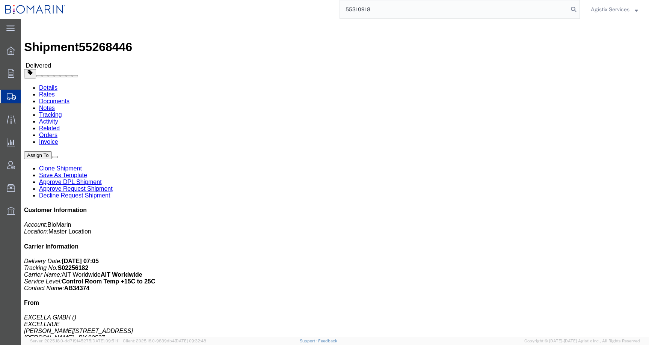
type input "55310918"
click span "button"
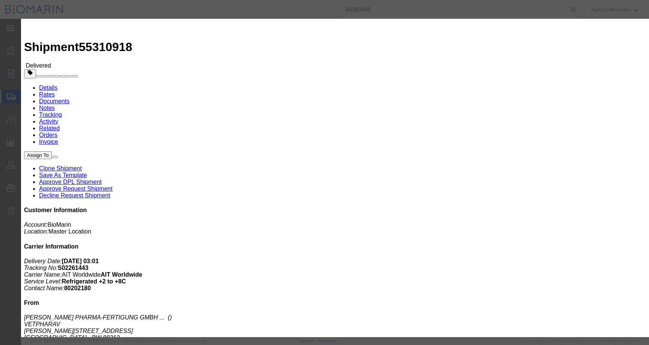
click button "Add another reference"
click select "Select Account Type Activity ID Airline Appointment Number ASN Batch Request # …"
select select "CBPENTRY"
click select "Select Account Type Activity ID Airline Appointment Number ASN Batch Request # …"
click input "text"
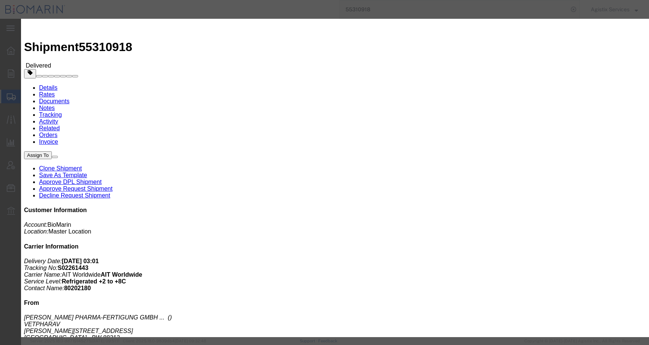
paste input "B8P15513835"
type input "B8P15513835"
click button "Save"
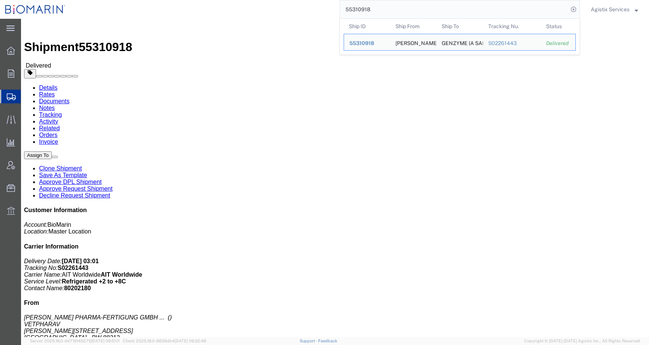
drag, startPoint x: 385, startPoint y: 14, endPoint x: 323, endPoint y: 13, distance: 61.6
click at [323, 13] on div "55310918 Ship ID Ship From Ship To Tracking Nu. Status Ship ID 55310918 Ship Fr…" at bounding box center [325, 9] width 509 height 19
paste input "55363501"
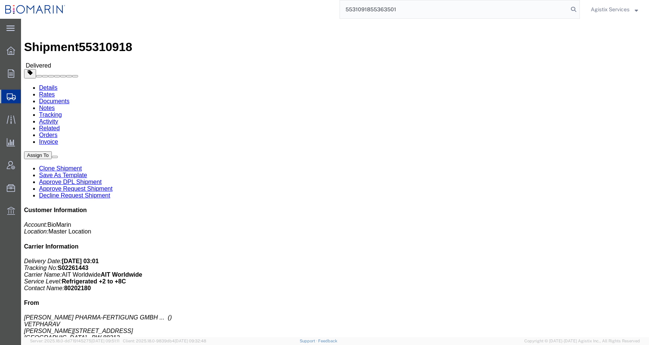
drag, startPoint x: 409, startPoint y: 10, endPoint x: 312, endPoint y: 10, distance: 96.5
click at [312, 10] on div "5531091855363501" at bounding box center [325, 9] width 509 height 19
paste input "search"
type input "55363501"
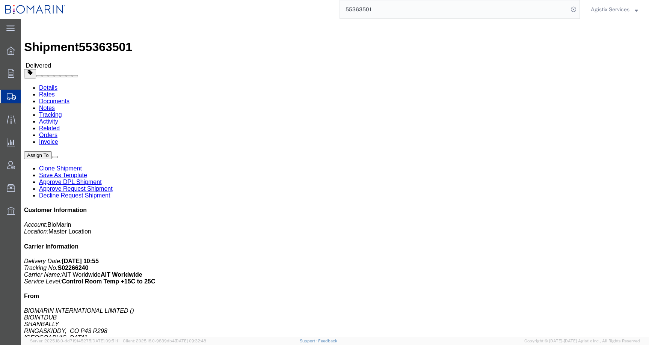
click span "button"
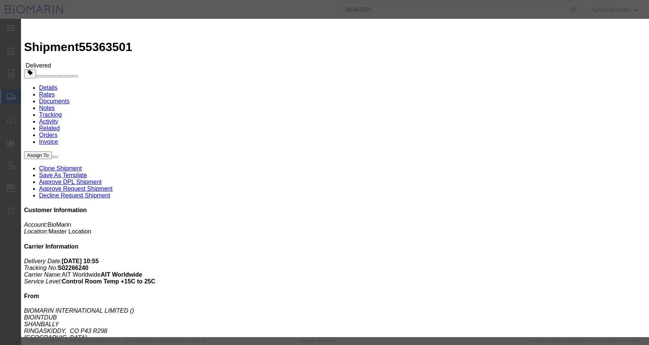
click button "Add another reference"
click input "text"
paste input "B8P15515582"
type input "B8P15515582"
click select "Select Account Type Activity ID Airline Appointment Number ASN Batch Request # …"
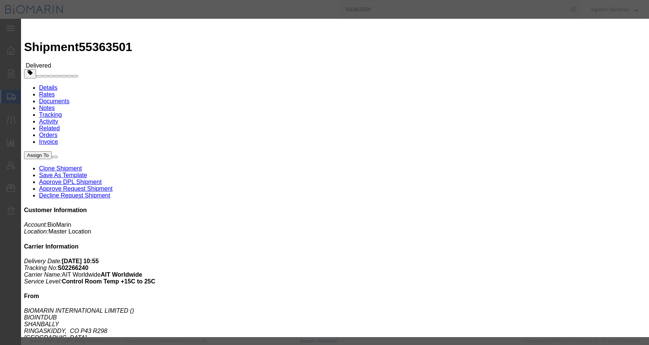
select select "CBPENTRY"
click select "Select Account Type Activity ID Airline Appointment Number ASN Batch Request # …"
click button "Save"
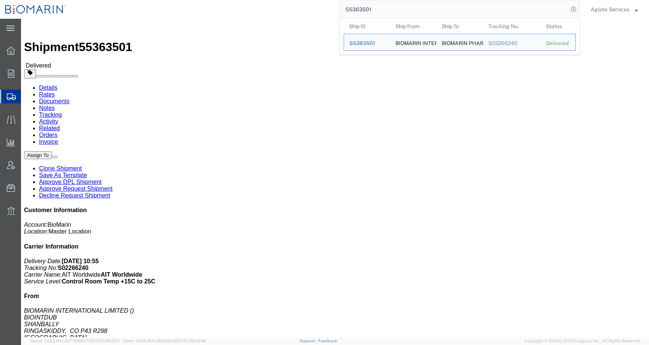
drag, startPoint x: 362, startPoint y: 12, endPoint x: 329, endPoint y: 11, distance: 33.0
click at [329, 11] on div "55363501 Ship ID Ship From Ship To Tracking Nu. Status Ship ID 55363501 Ship Fr…" at bounding box center [325, 9] width 509 height 19
paste input "488"
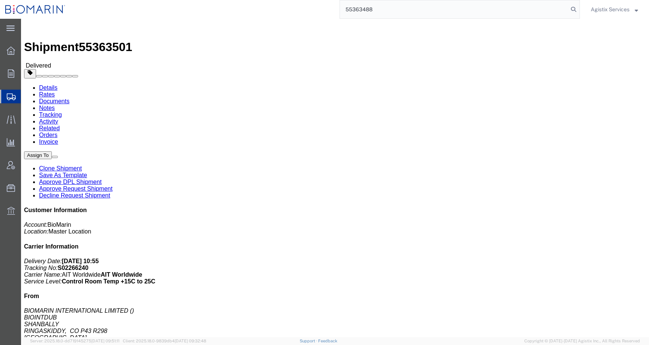
type input "55363488"
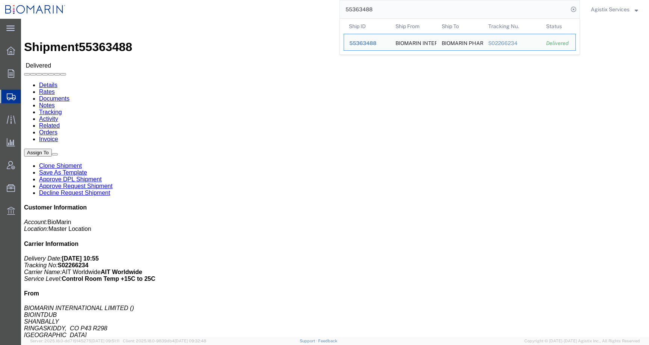
click body "Shipment 55363488 Delivered Details Rates Documents Notes Tracking Activity Rel…"
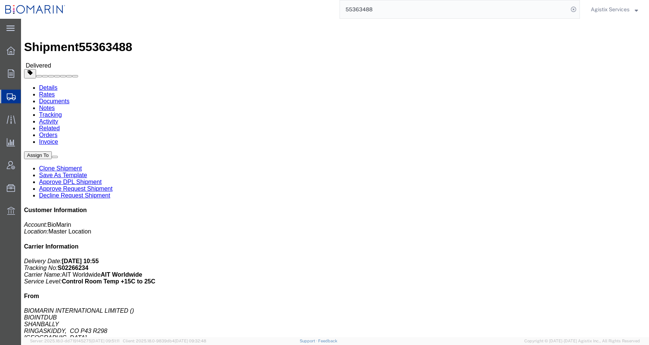
click span "button"
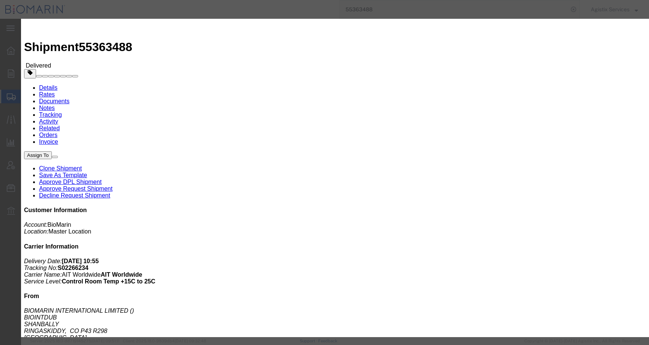
click button "Add another reference"
click select "Select Account Type Activity ID Airline Appointment Number ASN Batch Request # …"
select select "CBPENTRY"
click select "Select Account Type Activity ID Airline Appointment Number ASN Batch Request # …"
click input "text"
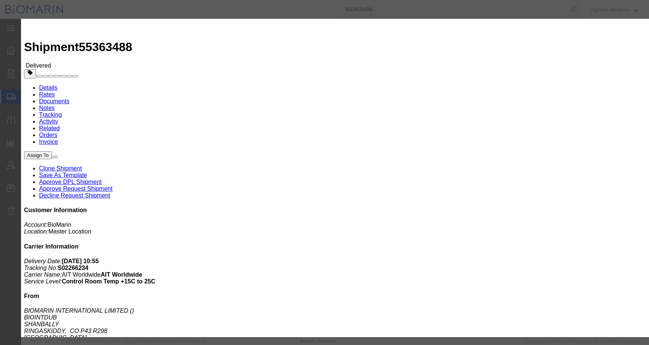
paste input "B8P15515608"
type input "B8P15515608"
click button "Save"
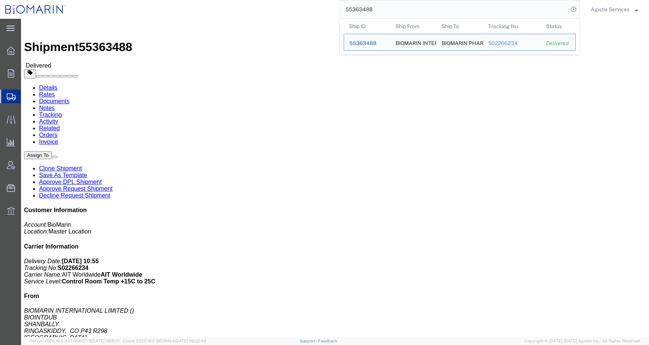
drag, startPoint x: 378, startPoint y: 9, endPoint x: 273, endPoint y: 9, distance: 105.5
click at [273, 9] on div "55363488 Ship ID Ship From Ship To Tracking Nu. Status Ship ID 55363488 Ship Fr…" at bounding box center [325, 9] width 509 height 19
paste input "4095"
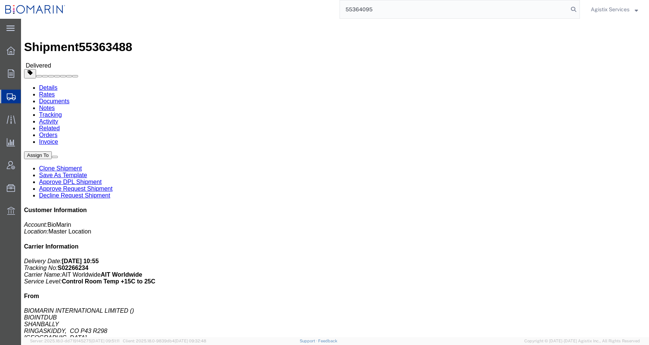
type input "55364095"
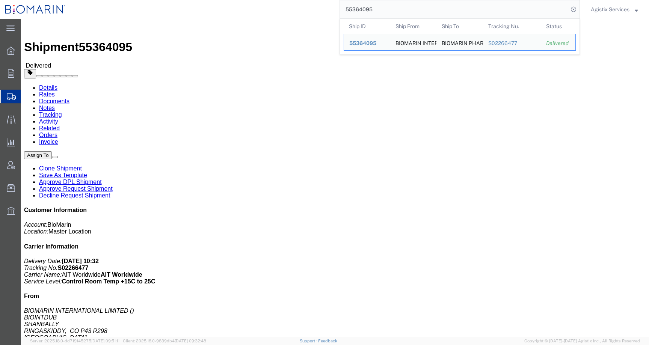
click div "Leg 1 - Air Departure Port: DUB Arrival Port: ORD"
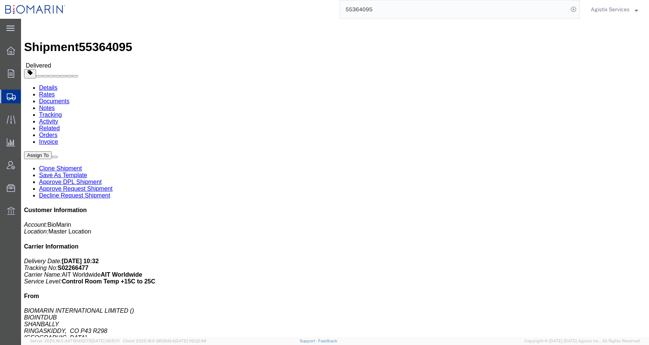
click span "button"
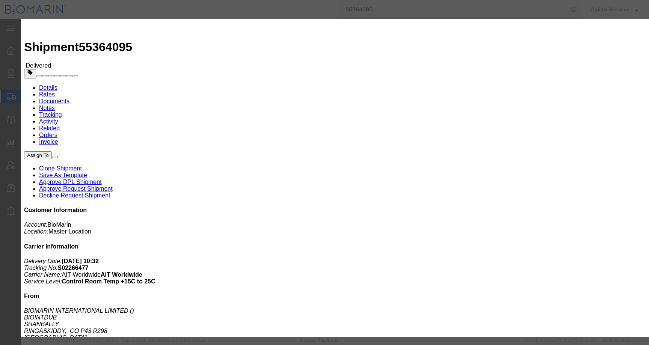
click button "Add another reference"
click select "Select Account Type Activity ID Airline Appointment Number ASN Batch Request # …"
click input "text"
paste input "B8P15515814"
type input "B8P15515814"
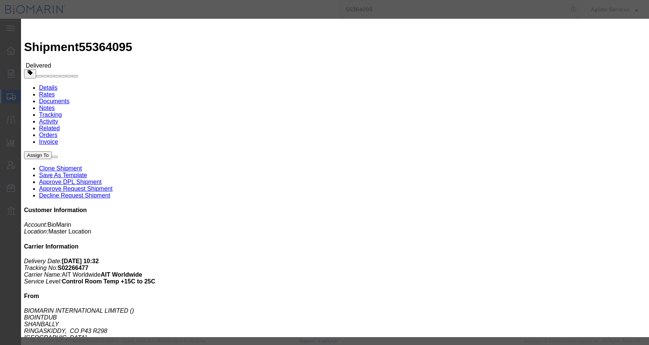
click select "Select Account Type Activity ID Airline Appointment Number ASN Batch Request # …"
select select "CBPENTRY"
click select "Select Account Type Activity ID Airline Appointment Number ASN Batch Request # …"
click button "Save"
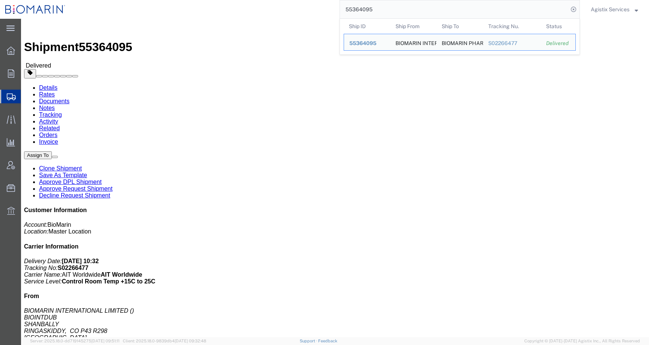
drag, startPoint x: 379, startPoint y: 11, endPoint x: 326, endPoint y: 11, distance: 52.9
click at [326, 11] on div "55364095 Ship ID Ship From Ship To Tracking Nu. Status Ship ID 55364095 Ship Fr…" at bounding box center [325, 9] width 509 height 19
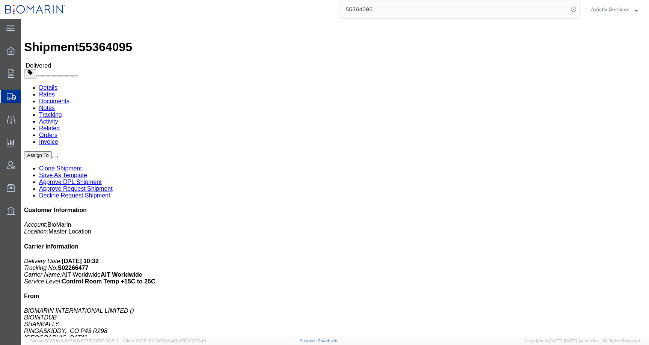
paste input "476"
type input "55364476"
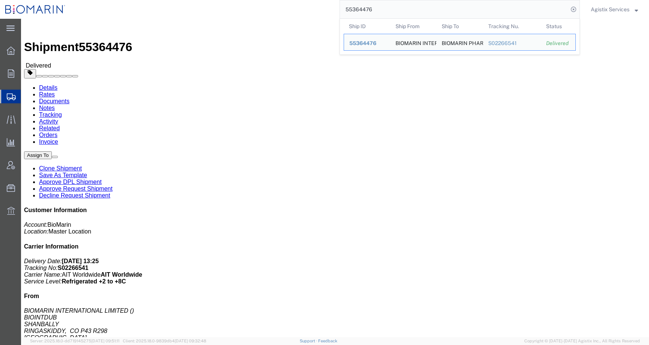
click span "button"
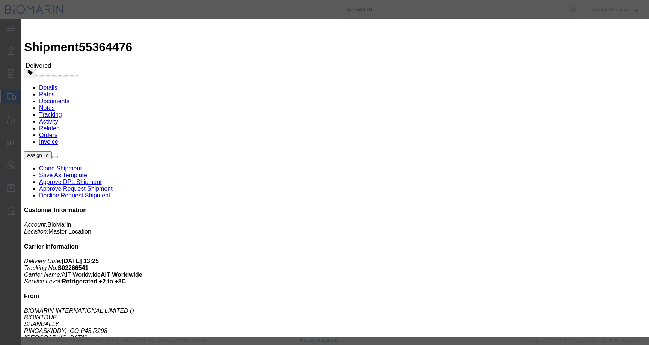
click button "Add another reference"
click select "Select Account Type Activity ID Airline Appointment Number ASN Batch Request # …"
select select "CBPENTRY"
click select "Select Account Type Activity ID Airline Appointment Number ASN Batch Request # …"
click input "text"
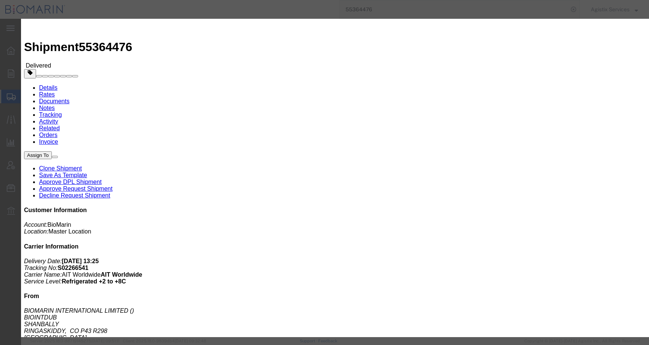
paste input "B8P15515541"
type input "B8P15515541"
click button "Save"
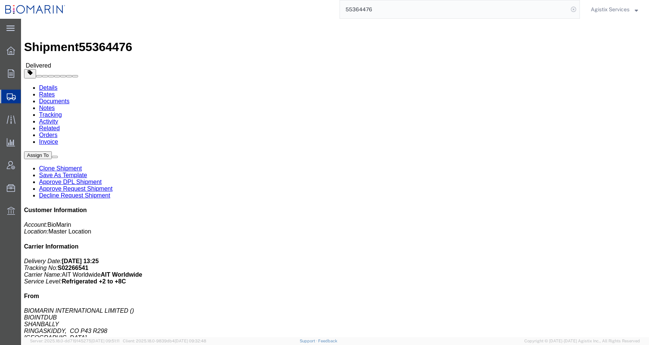
click at [573, 9] on icon at bounding box center [573, 9] width 11 height 11
click at [571, 6] on icon at bounding box center [573, 9] width 11 height 11
click at [547, 6] on input "search" at bounding box center [454, 9] width 228 height 18
paste input "0491413035"
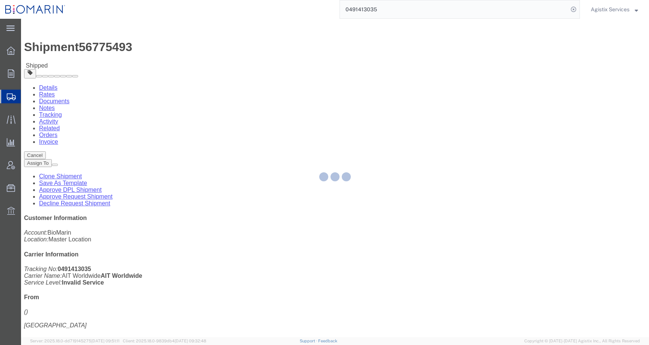
click at [191, 49] on div at bounding box center [335, 178] width 628 height 318
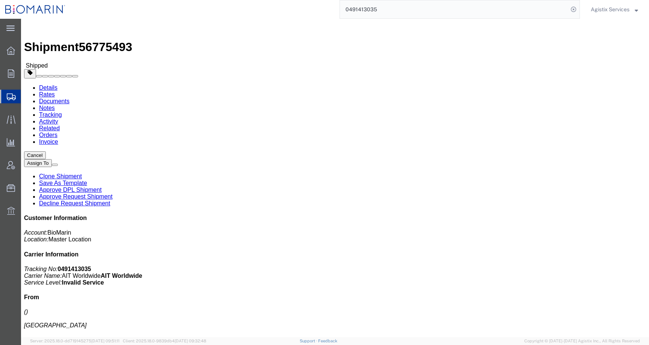
click link "Activity"
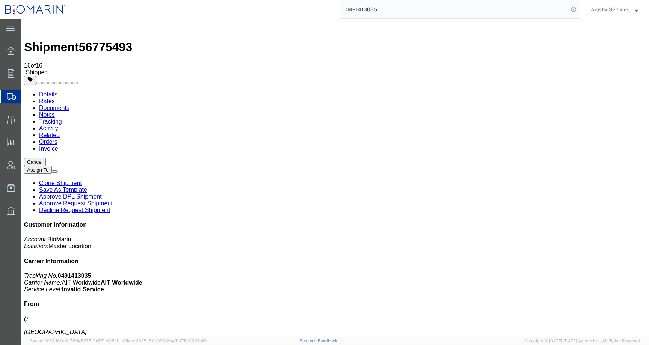
scroll to position [188, 0]
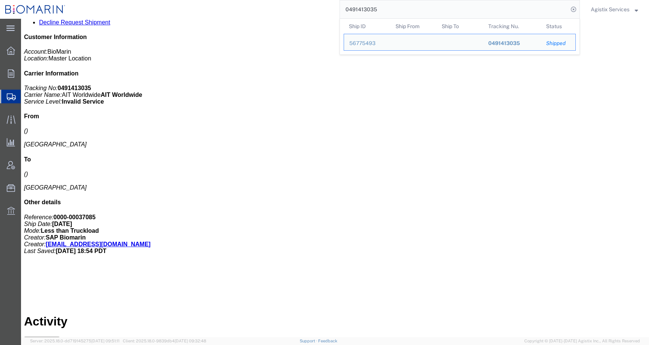
drag, startPoint x: 373, startPoint y: 9, endPoint x: 301, endPoint y: 9, distance: 72.4
click at [301, 9] on div "0491413035 Ship ID Ship From Ship To Tracking Nu. Status Ship ID 56775493 Ship …" at bounding box center [325, 9] width 509 height 19
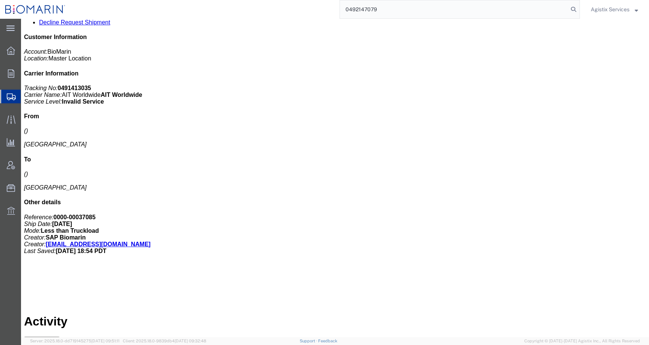
type input "0492147079"
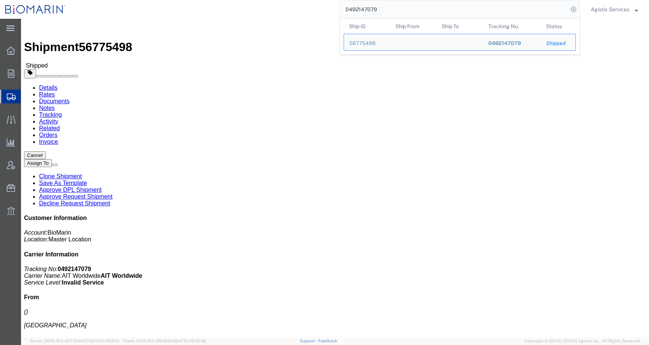
click link "Activity"
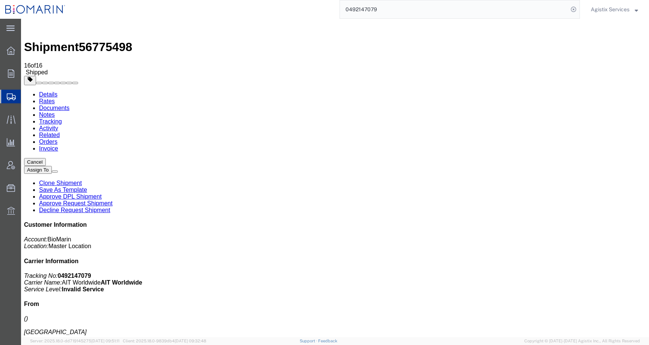
scroll to position [188, 0]
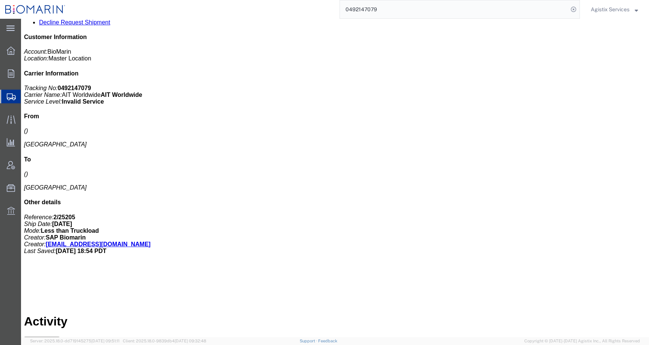
click at [613, 8] on span "Agistix Services" at bounding box center [609, 9] width 39 height 8
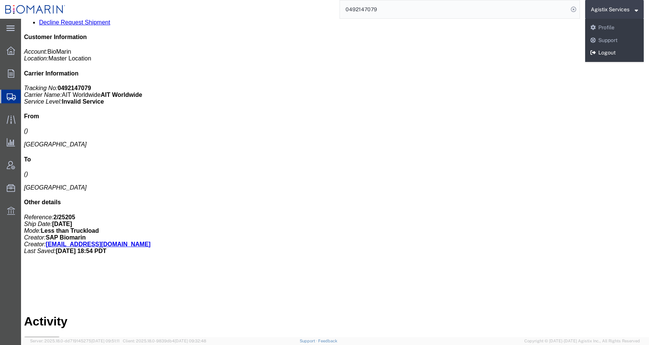
click at [604, 55] on link "Logout" at bounding box center [614, 53] width 59 height 13
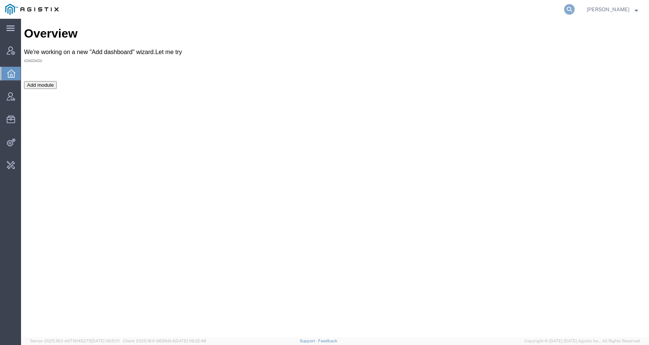
click at [574, 7] on icon at bounding box center [569, 9] width 11 height 11
click at [550, 8] on input "search" at bounding box center [450, 9] width 228 height 18
paste input "56789917"
type input "56789917"
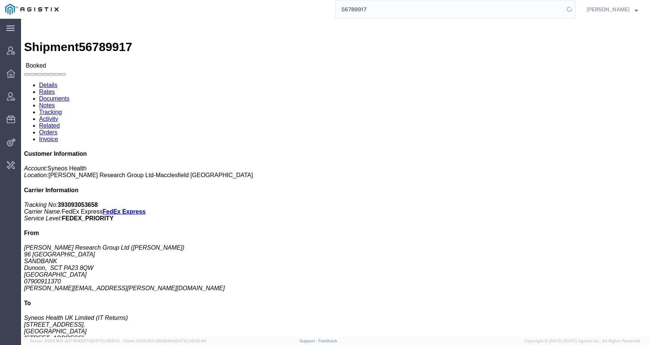
click link "Activity"
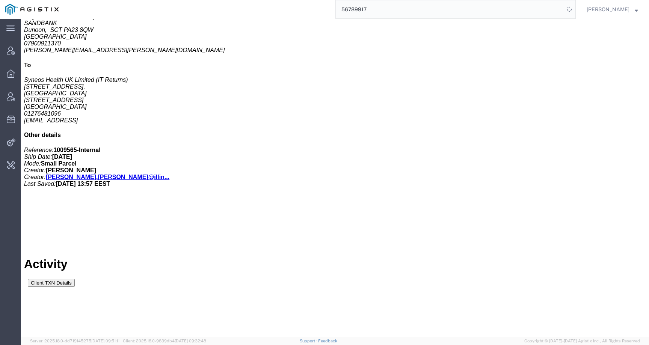
scroll to position [284, 0]
